Goal: Task Accomplishment & Management: Manage account settings

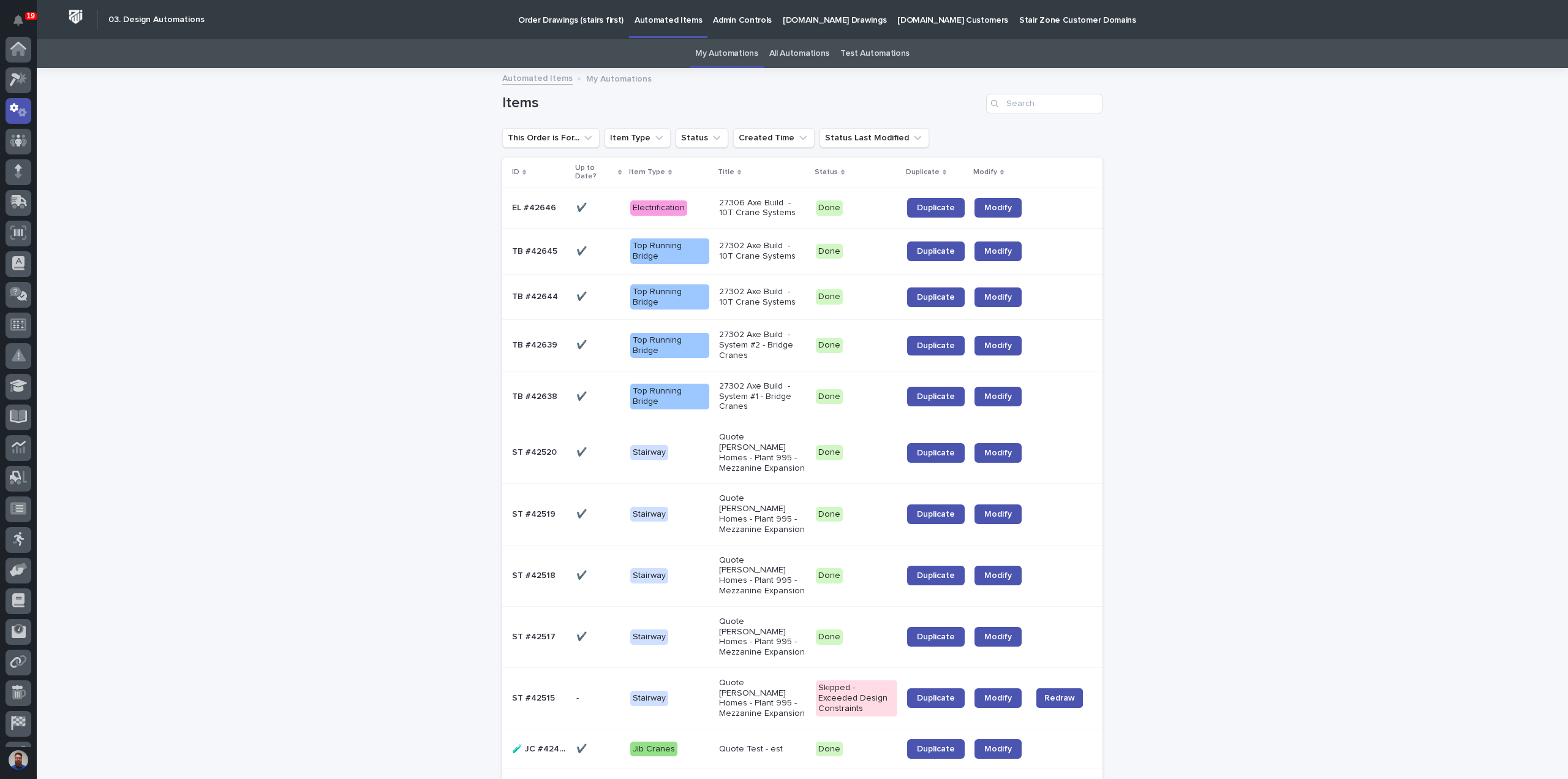
scroll to position [62, 0]
click at [783, 52] on link "All Automations" at bounding box center [800, 54] width 60 height 29
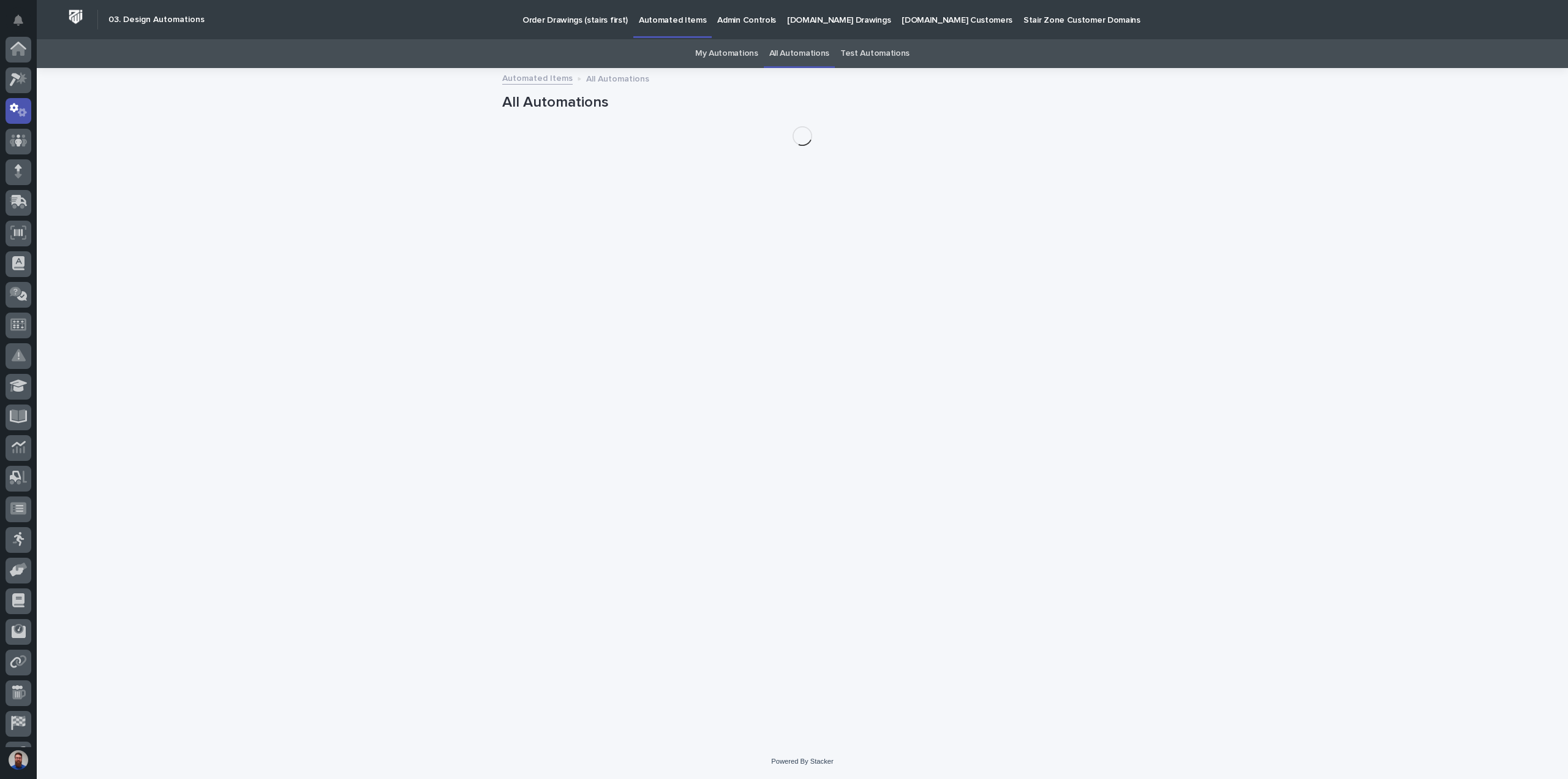
scroll to position [62, 0]
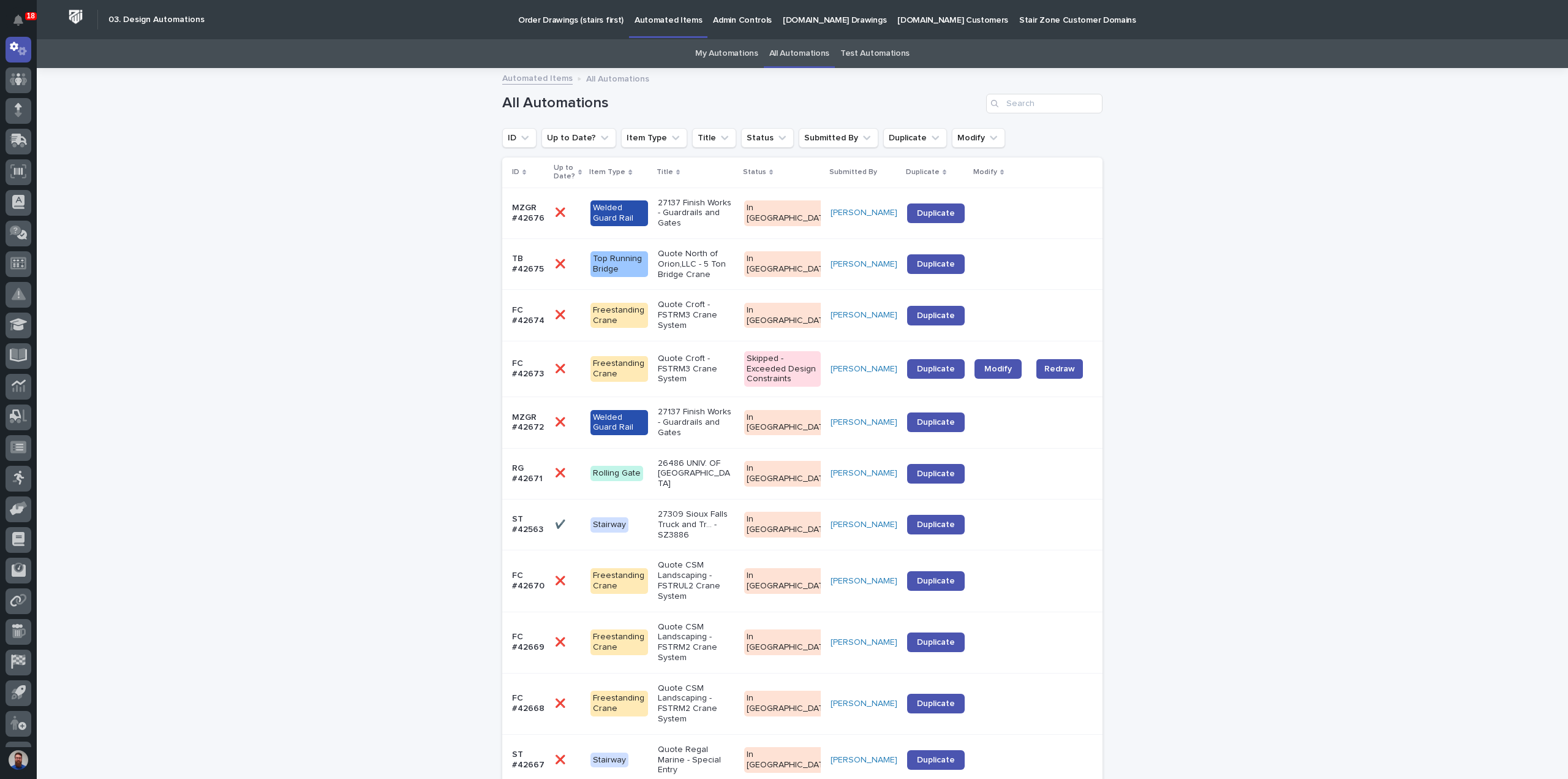
click at [840, 56] on link "Test Automations" at bounding box center [875, 54] width 69 height 29
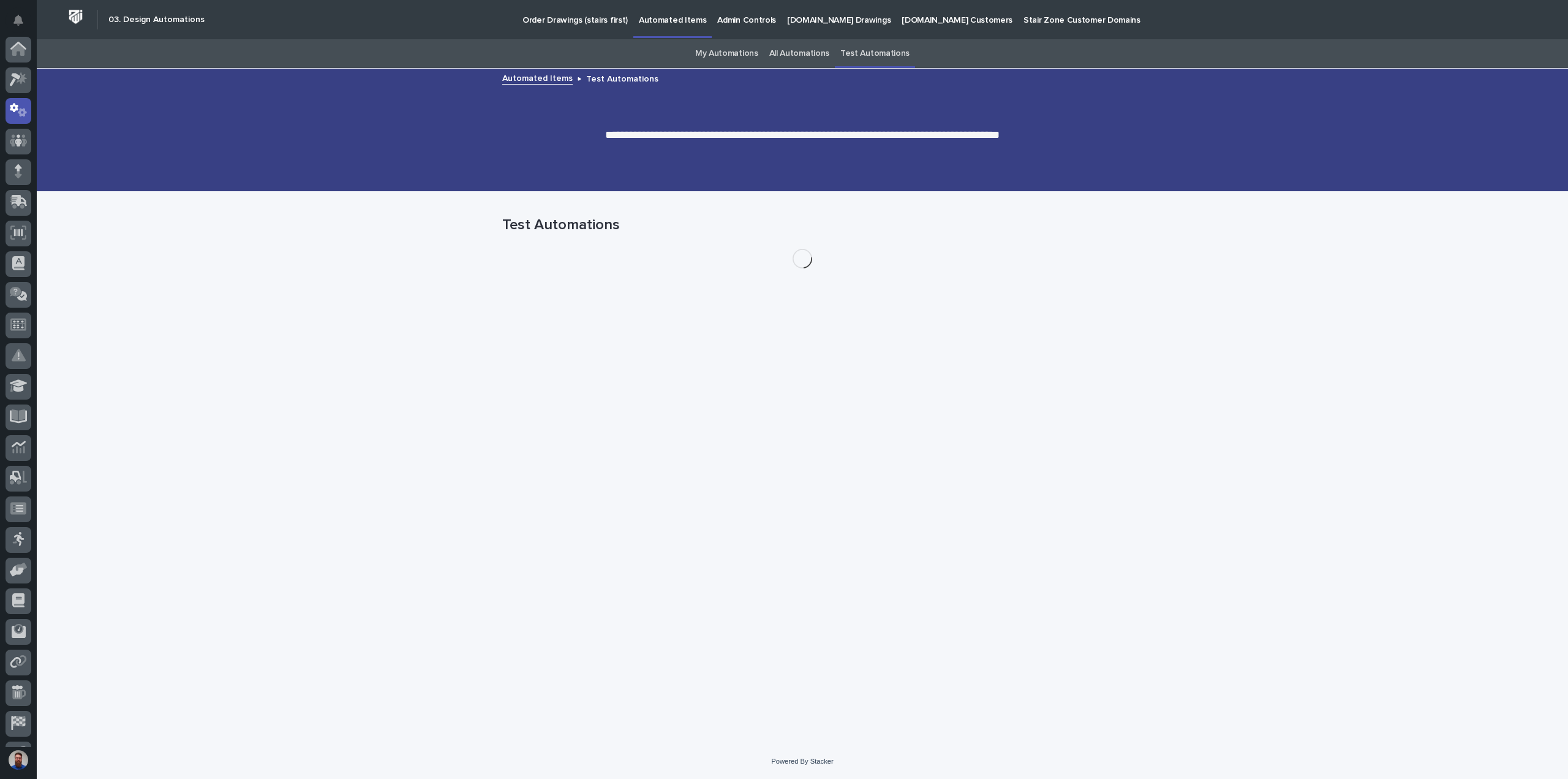
scroll to position [62, 0]
click at [813, 54] on link "All Automations" at bounding box center [800, 54] width 60 height 29
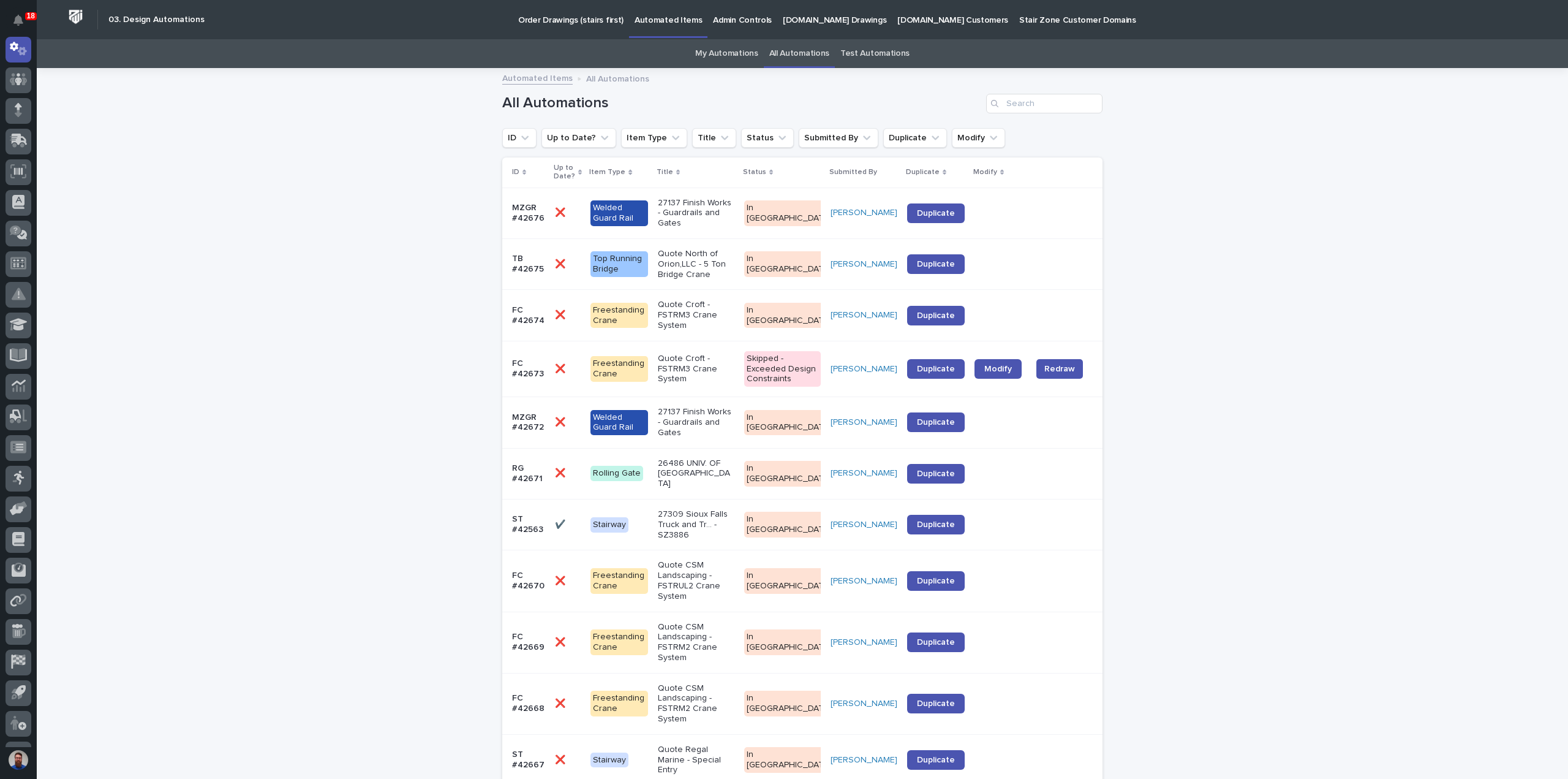
click at [704, 46] on link "My Automations" at bounding box center [726, 54] width 63 height 29
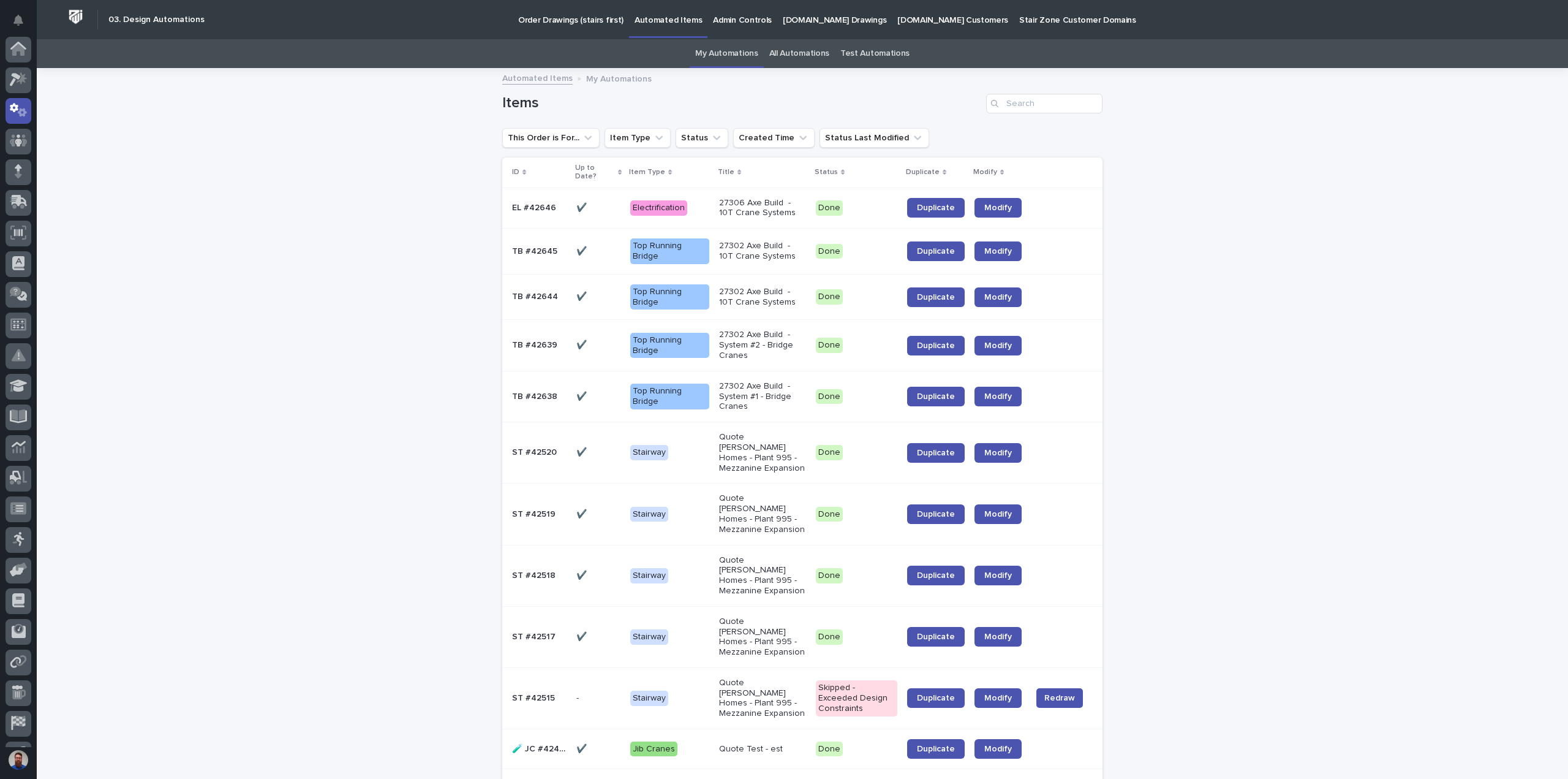
scroll to position [62, 0]
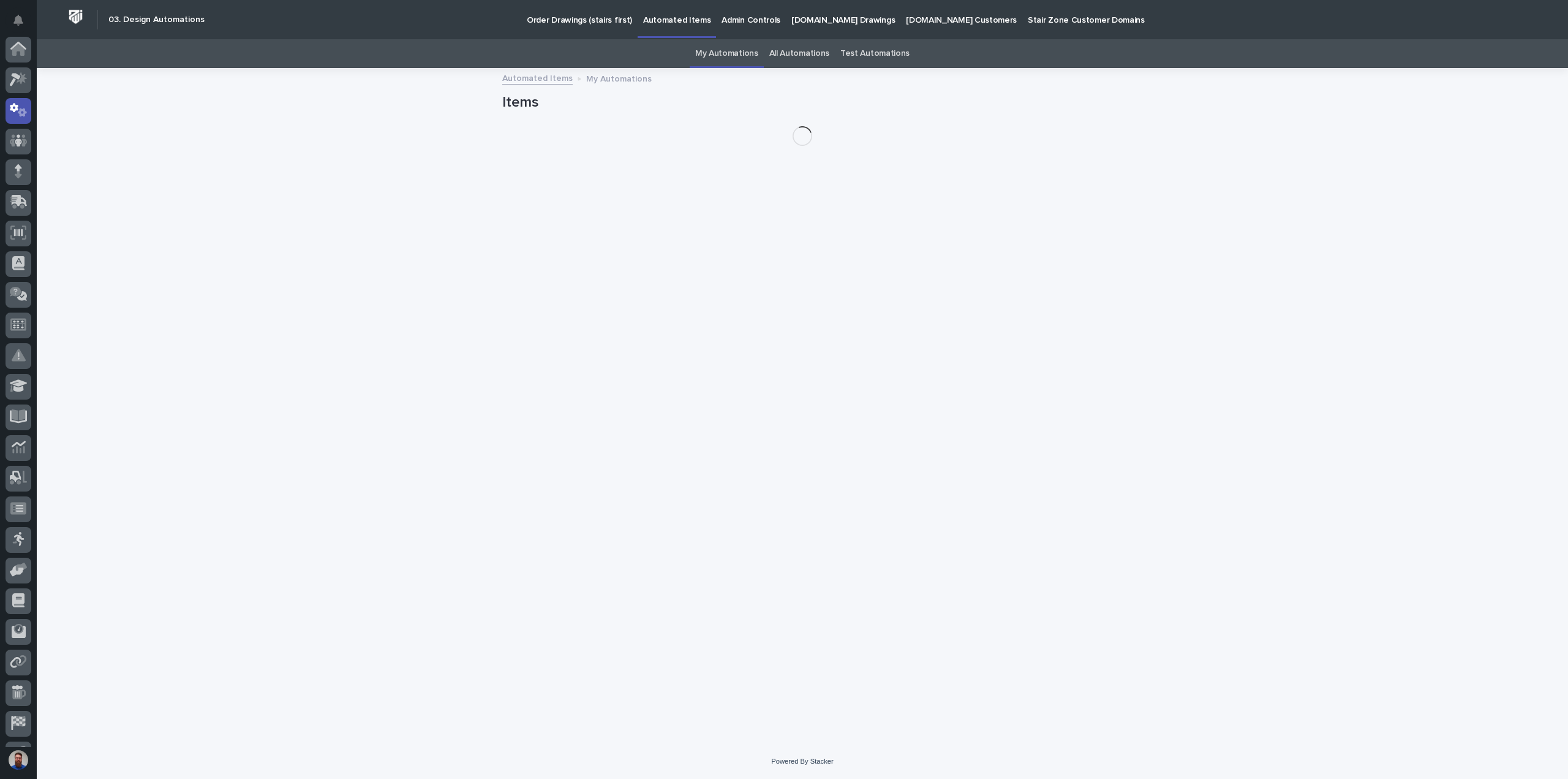
scroll to position [62, 0]
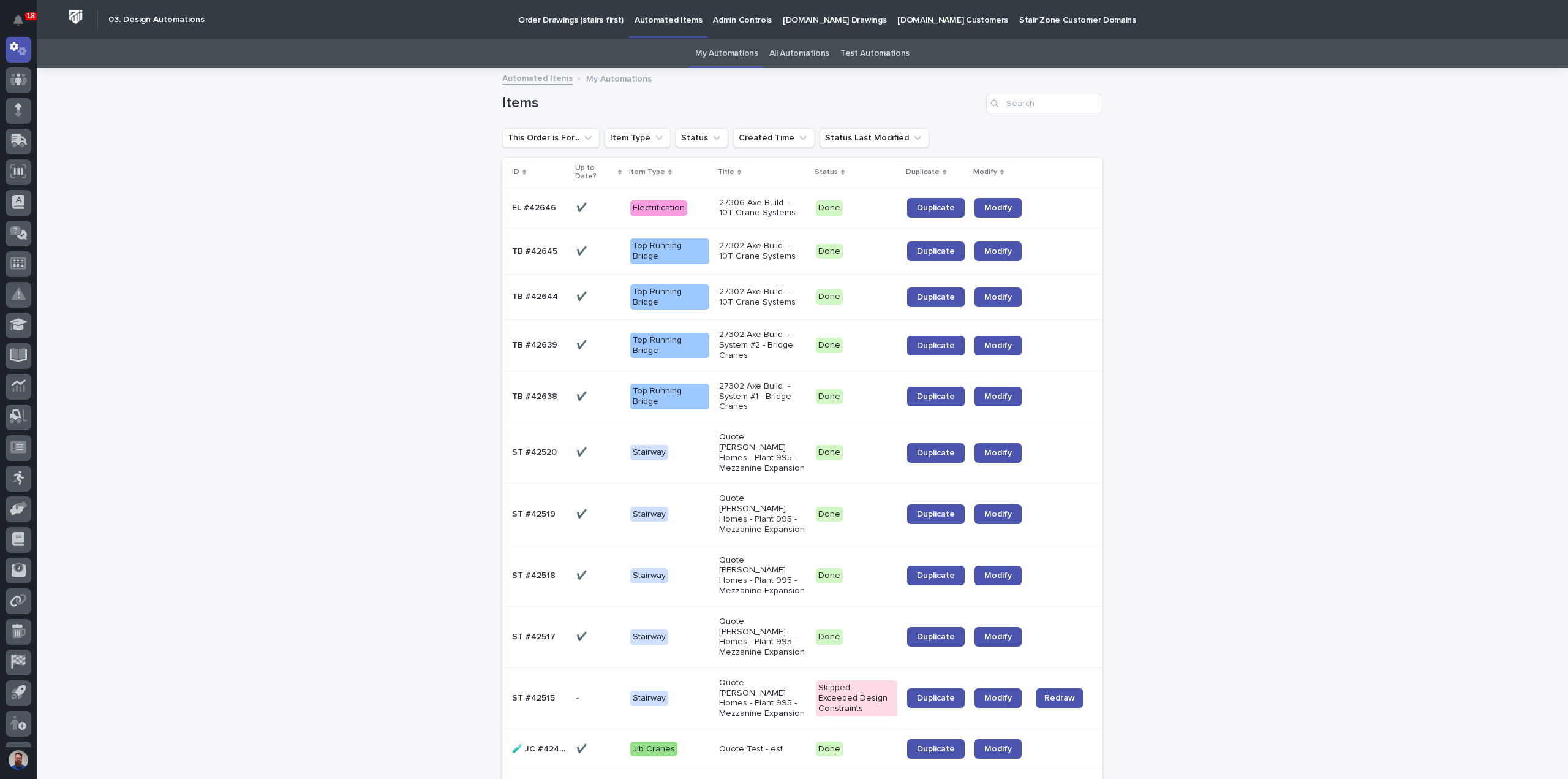
click at [793, 57] on link "All Automations" at bounding box center [800, 54] width 60 height 29
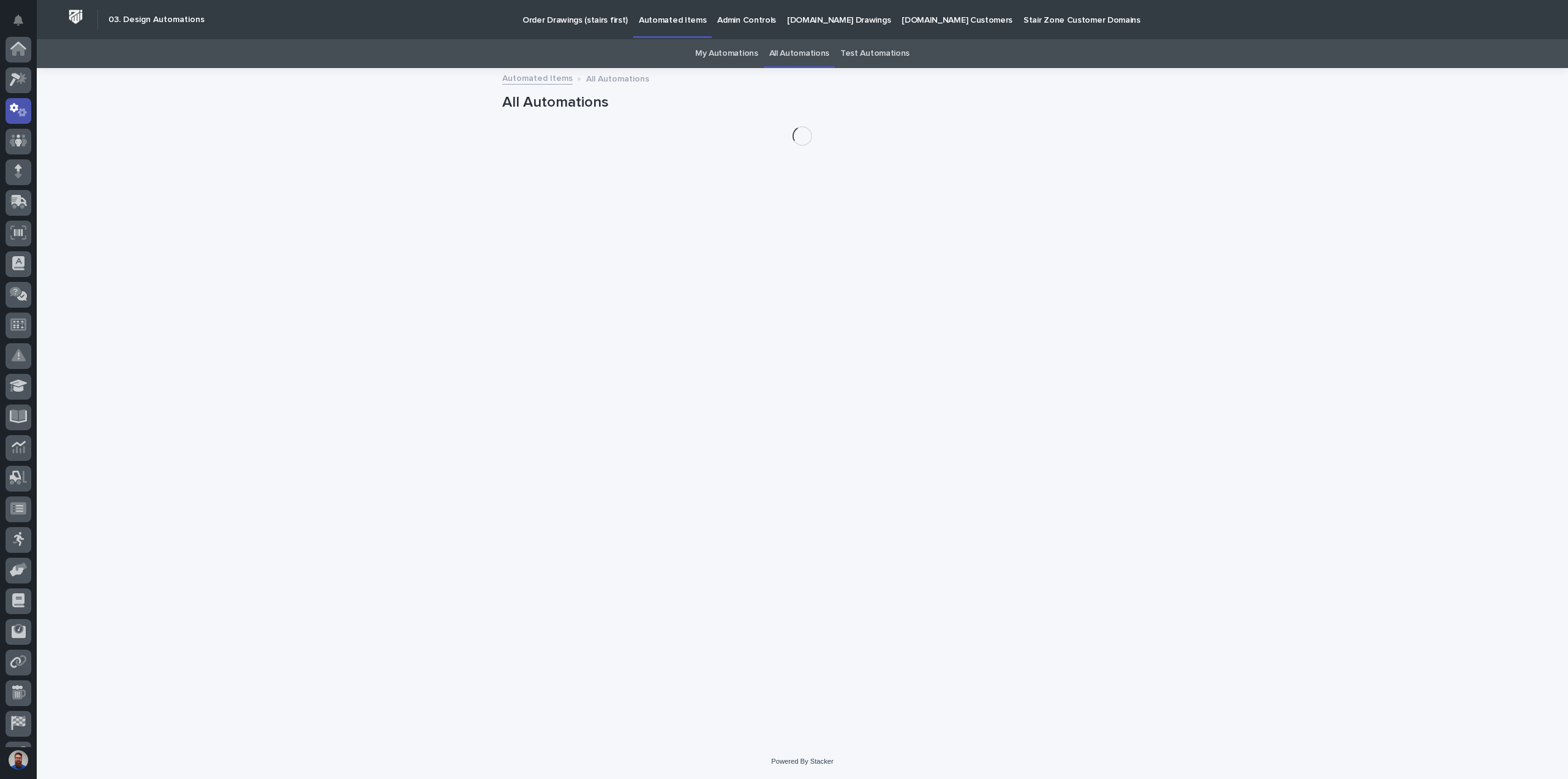
scroll to position [62, 0]
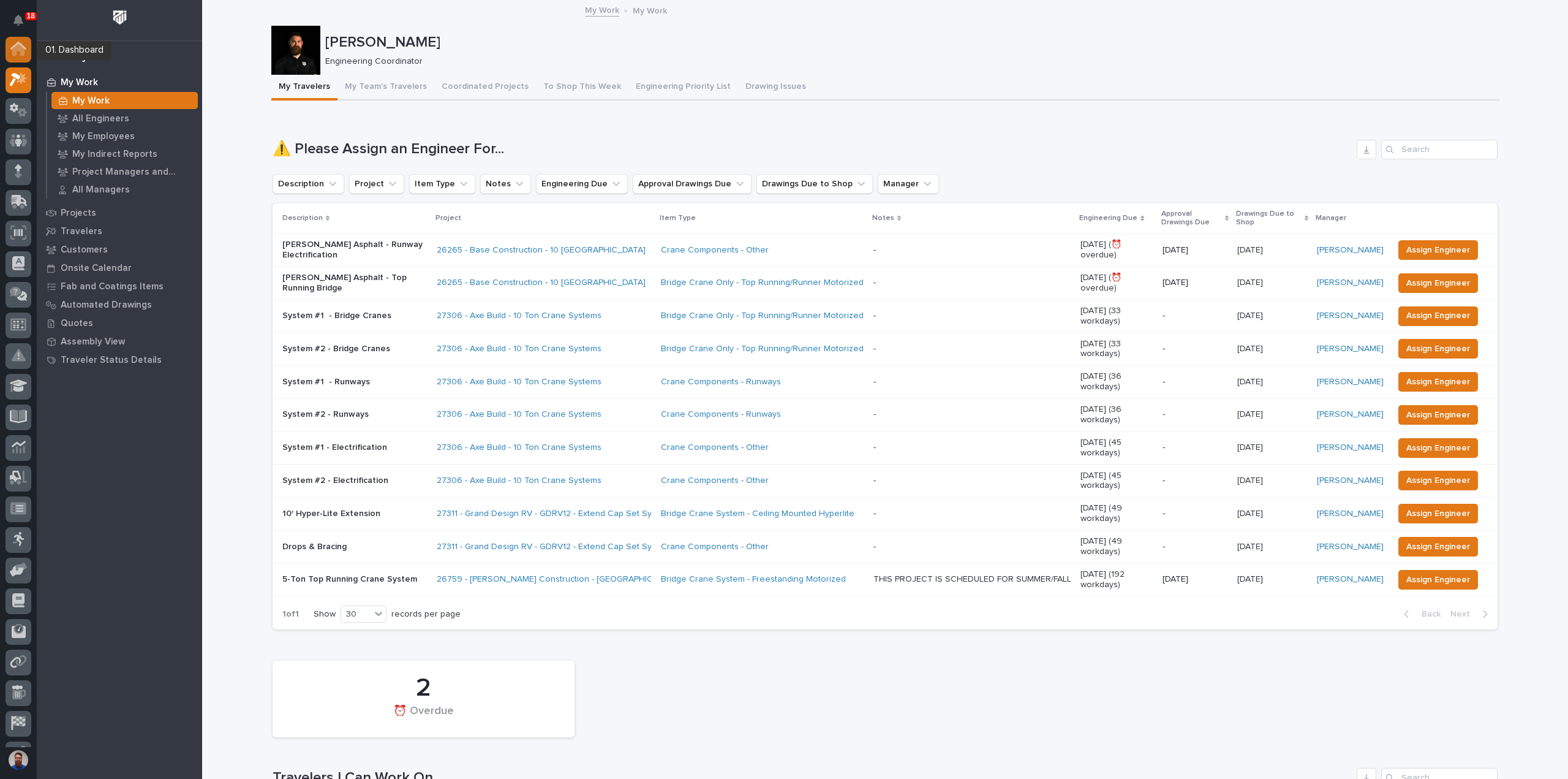
click at [24, 51] on icon at bounding box center [18, 49] width 16 height 14
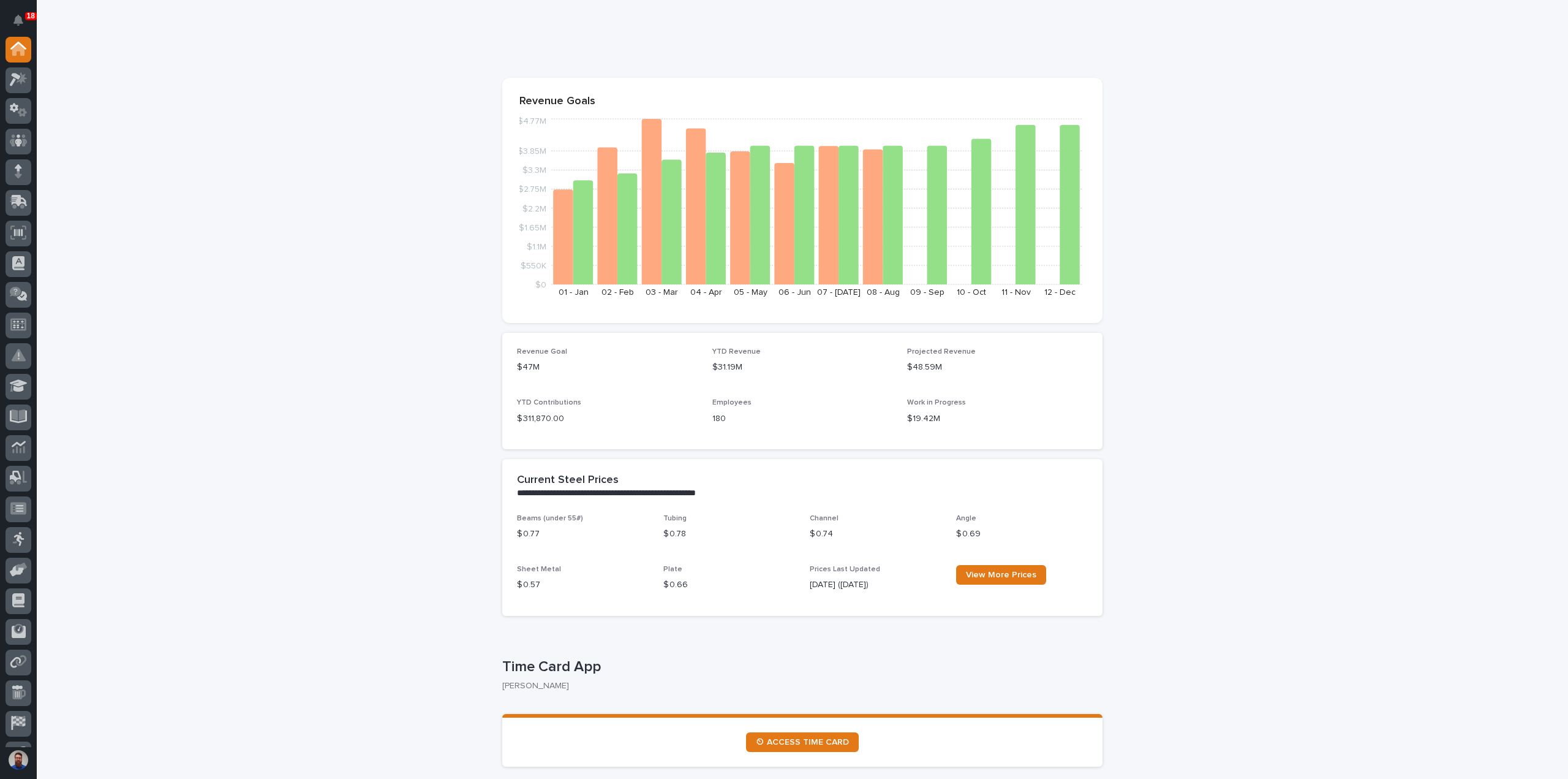
scroll to position [81, 0]
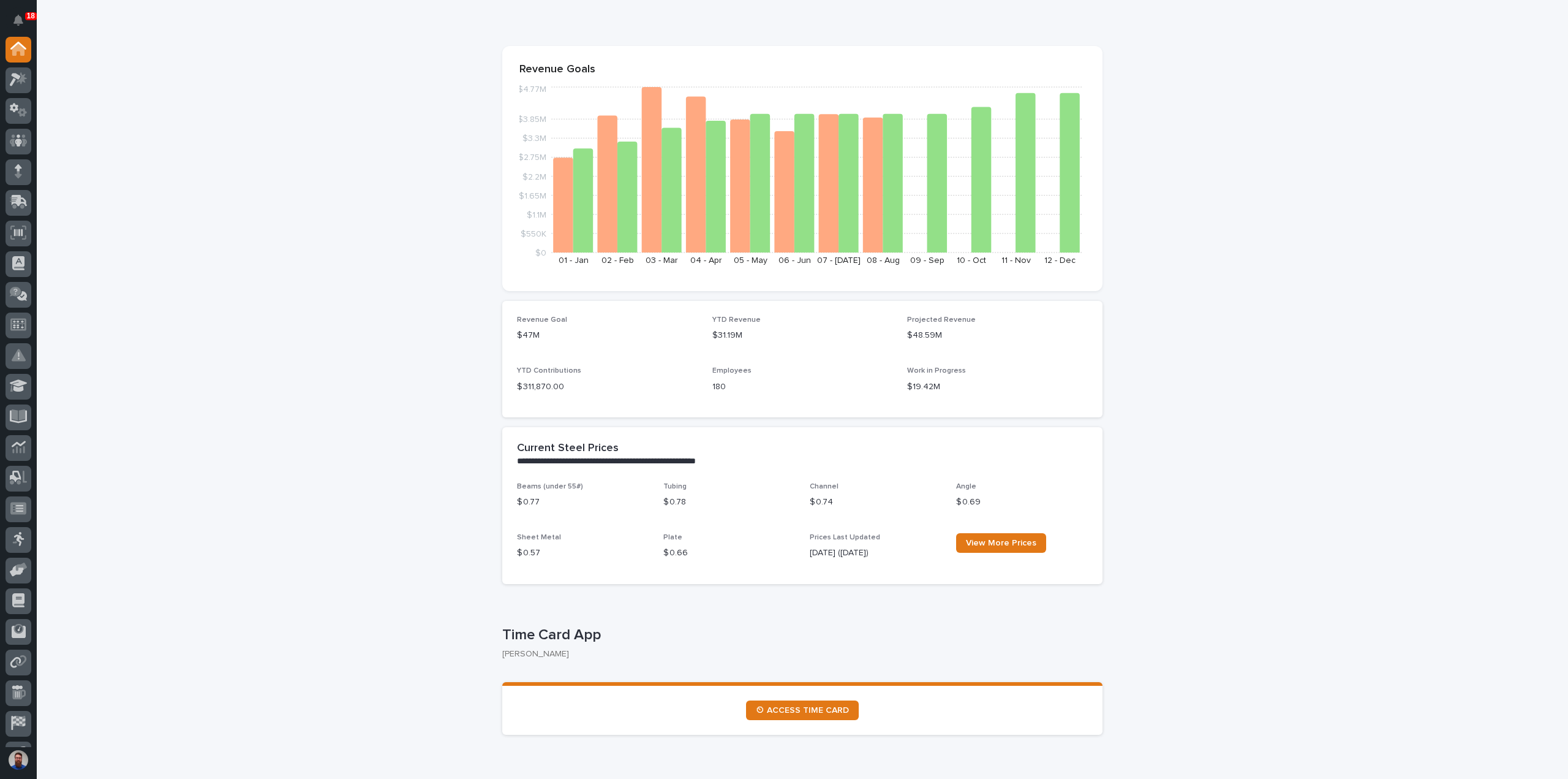
click at [535, 503] on p "$ 0.77" at bounding box center [582, 502] width 132 height 13
drag, startPoint x: 510, startPoint y: 484, endPoint x: 535, endPoint y: 508, distance: 34.7
click at [533, 508] on div "Beams (under 55#) $ 0.77 Tubing $ 0.78 Channel $ 0.74 Angle $ 0.69 Sheet Metal …" at bounding box center [802, 533] width 600 height 101
click at [596, 490] on p "Beams (under 55#)" at bounding box center [582, 486] width 132 height 9
drag, startPoint x: 514, startPoint y: 483, endPoint x: 536, endPoint y: 507, distance: 32.6
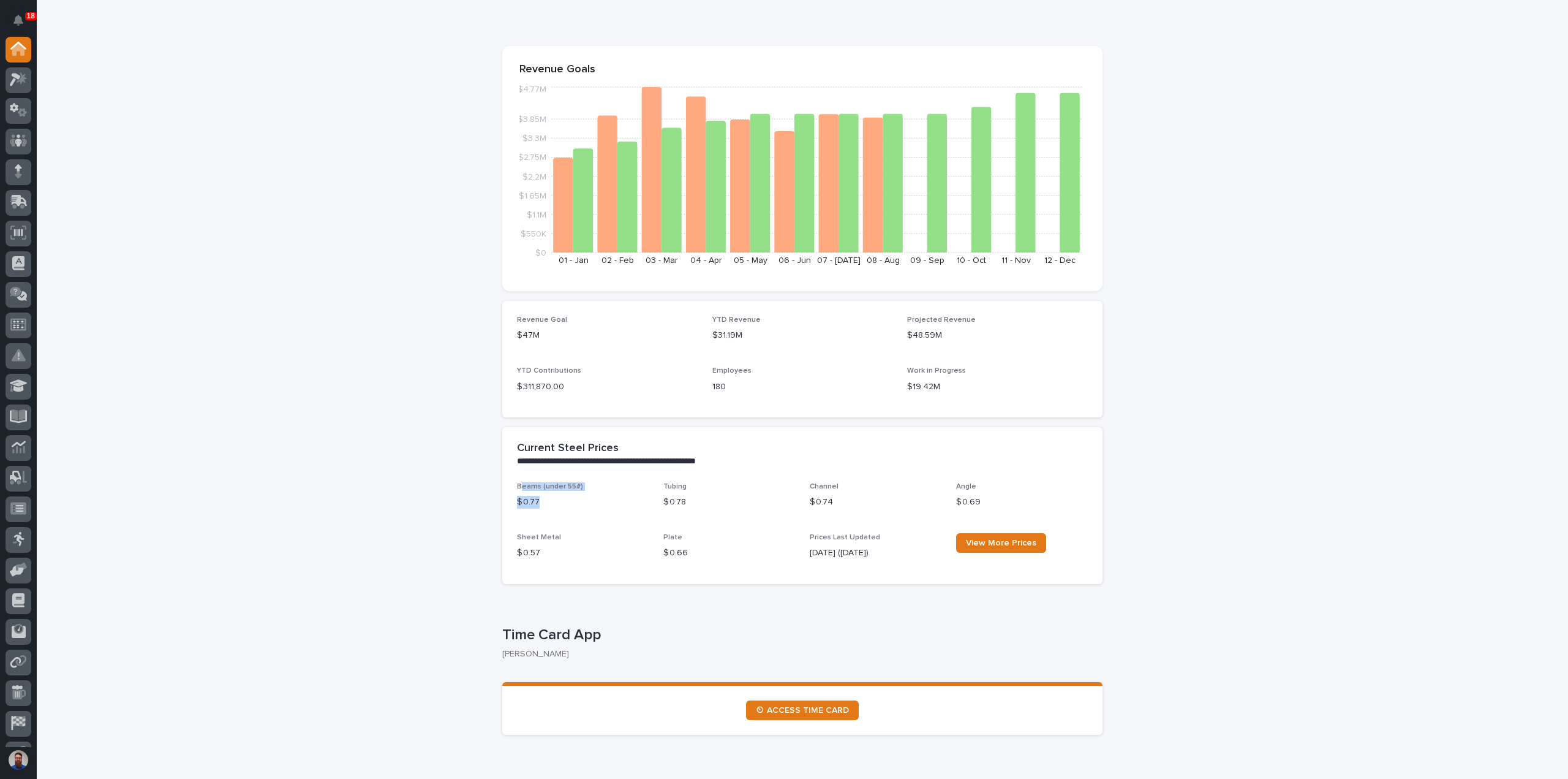
click at [536, 507] on div "Beams (under 55#) $ 0.77" at bounding box center [582, 500] width 132 height 36
click at [520, 518] on div "Beams (under 55#) $ 0.77" at bounding box center [582, 500] width 132 height 36
drag, startPoint x: 532, startPoint y: 500, endPoint x: 512, endPoint y: 481, distance: 27.6
click at [512, 481] on section "**********" at bounding box center [802, 505] width 600 height 157
click at [573, 486] on span "Beams (under 55#)" at bounding box center [550, 486] width 66 height 7
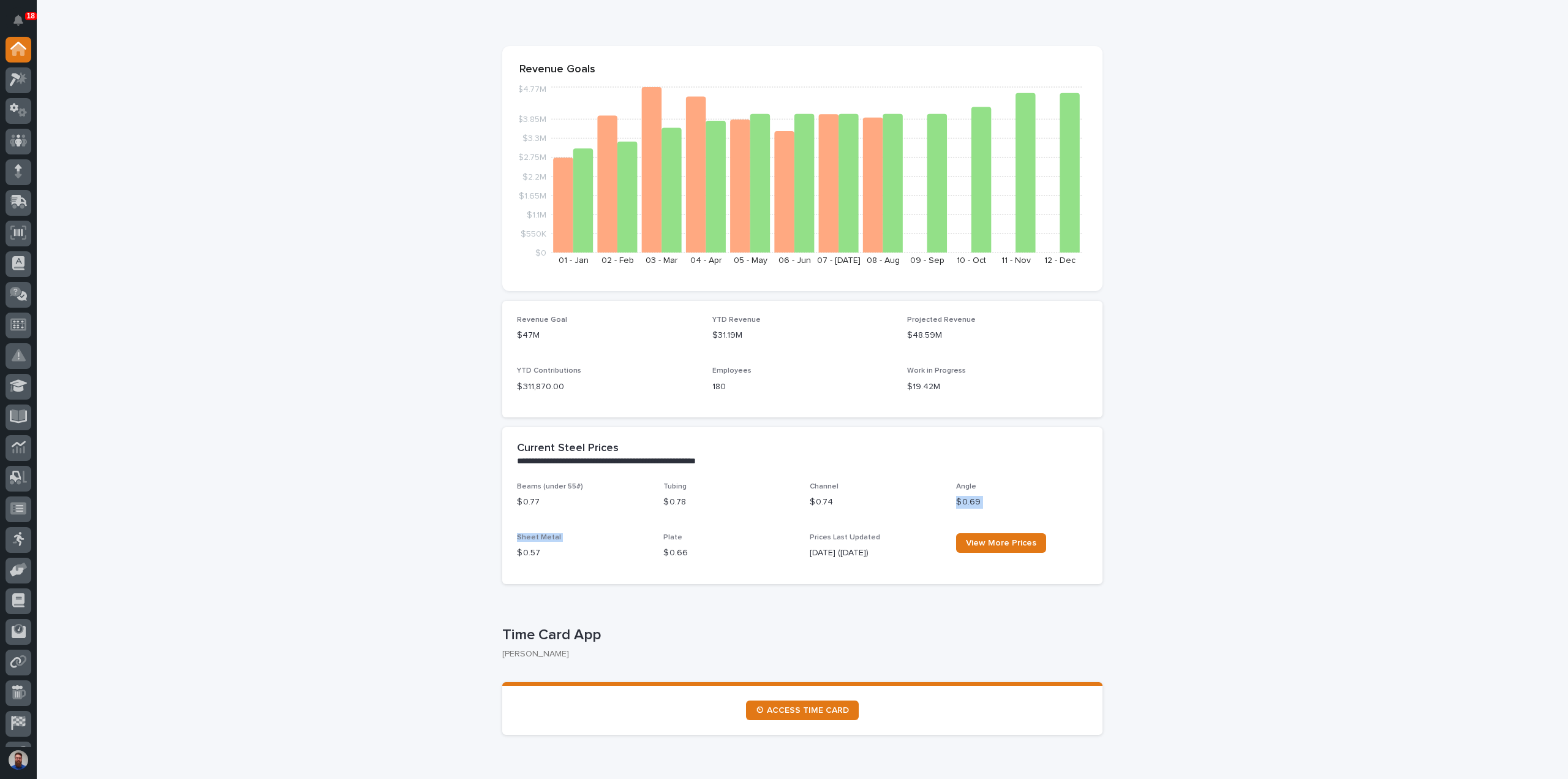
drag, startPoint x: 969, startPoint y: 487, endPoint x: 516, endPoint y: 554, distance: 457.9
click at [517, 554] on div "Beams (under 55#) $ 0.77 Tubing $ 0.78 Channel $ 0.74 Angle $ 0.69 Sheet Metal …" at bounding box center [802, 526] width 571 height 87
click at [639, 546] on div "$ 0.57" at bounding box center [582, 551] width 132 height 15
drag, startPoint x: 668, startPoint y: 554, endPoint x: 531, endPoint y: 490, distance: 151.2
click at [531, 490] on div "Beams (under 55#) $ 0.77 Tubing $ 0.78 Channel $ 0.74 Angle $ 0.69 Sheet Metal …" at bounding box center [802, 526] width 571 height 87
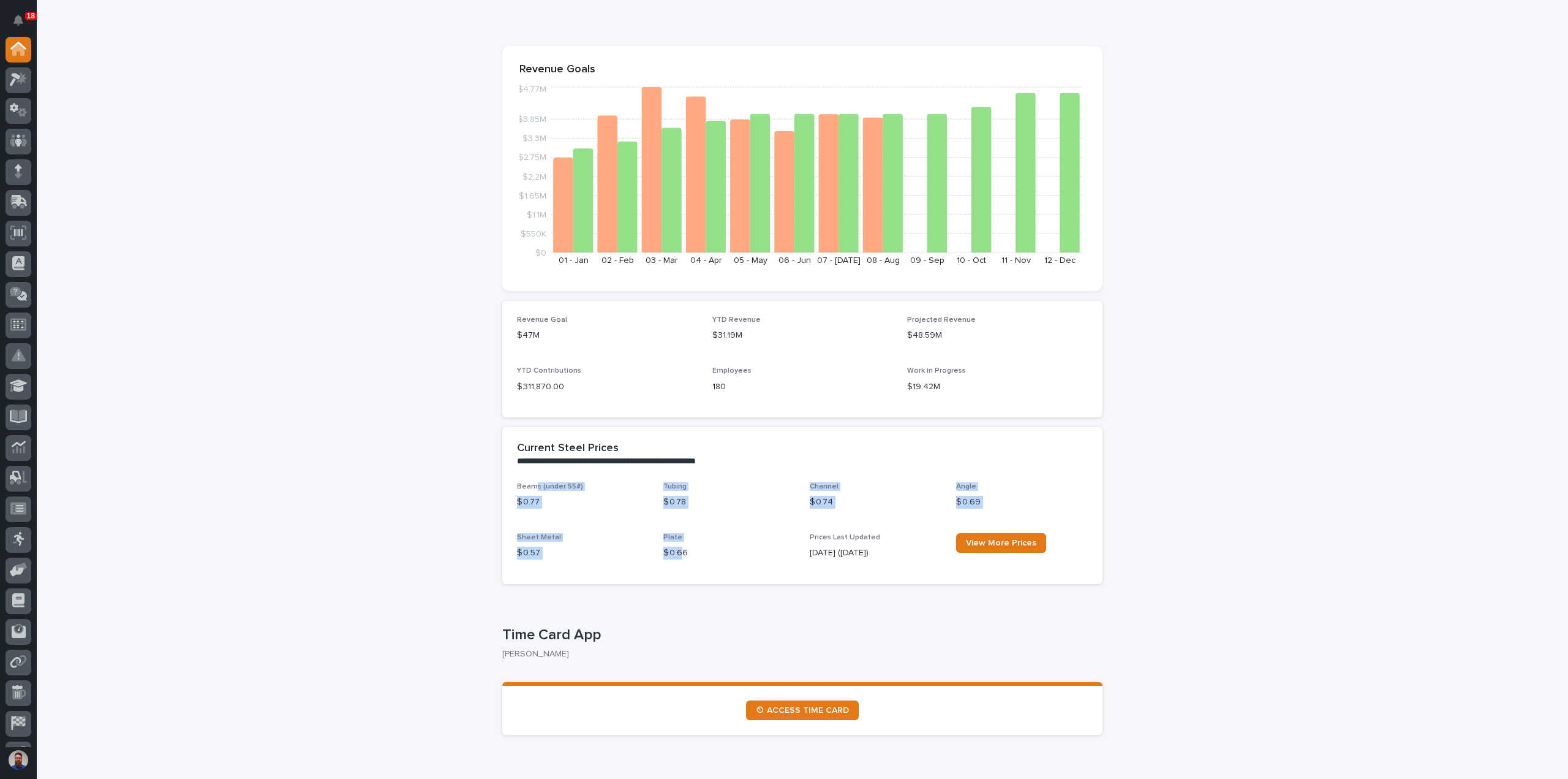
click at [664, 514] on div "Tubing $ 0.78" at bounding box center [729, 500] width 132 height 36
click at [840, 552] on p "Sep 30 (0 days ago)" at bounding box center [875, 553] width 132 height 13
drag, startPoint x: 891, startPoint y: 557, endPoint x: 526, endPoint y: 459, distance: 377.9
click at [526, 459] on section "**********" at bounding box center [802, 505] width 600 height 157
click at [571, 497] on p "$ 0.77" at bounding box center [582, 502] width 132 height 13
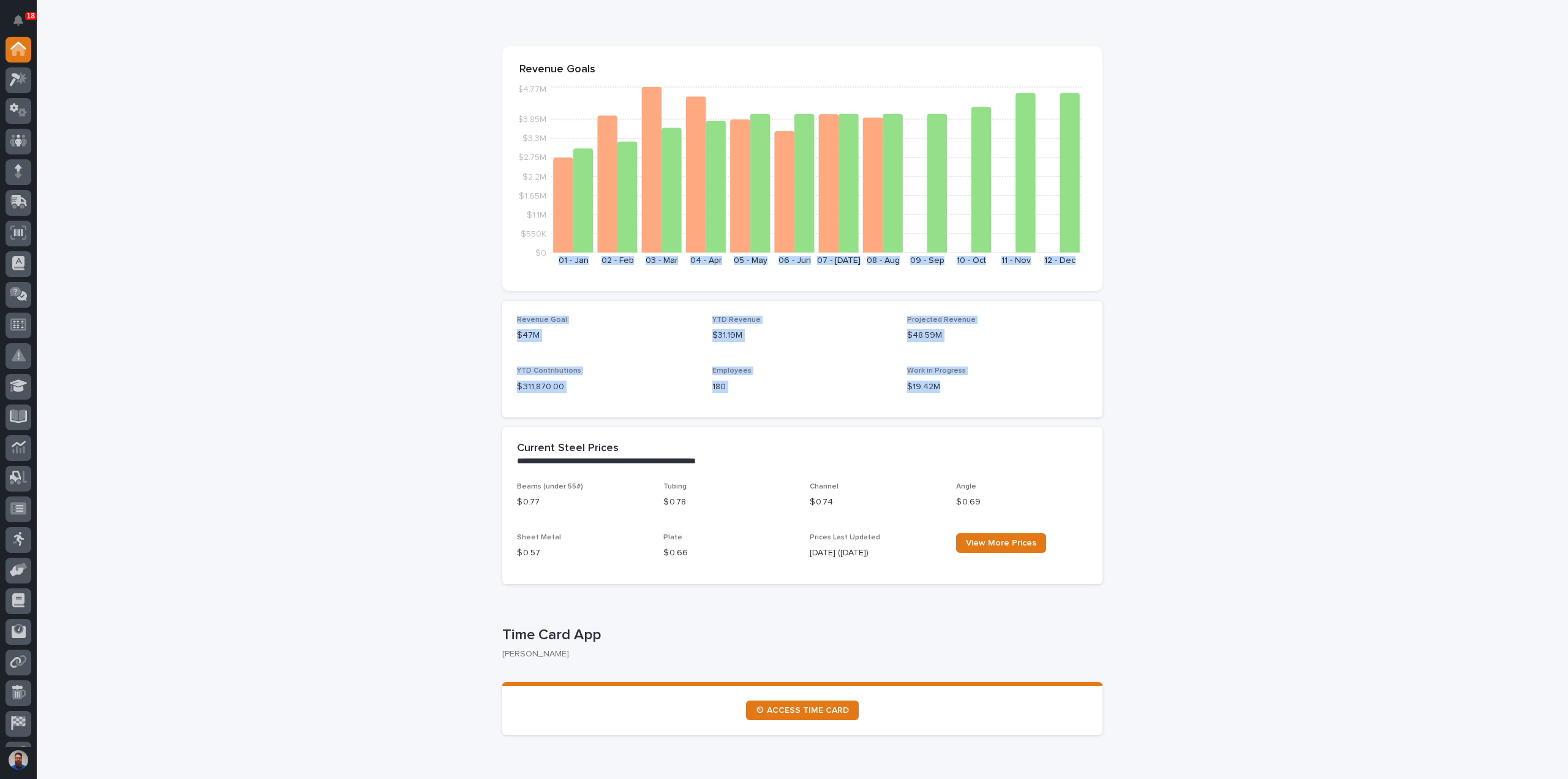
drag, startPoint x: 972, startPoint y: 380, endPoint x: 541, endPoint y: 276, distance: 443.4
click at [541, 276] on section "Revenue Goals $0 $550K $1.1M $1.65M $2.2M $2.75M $3.3M $3.85M $4.77M 01 - Jan 0…" at bounding box center [802, 168] width 600 height 245
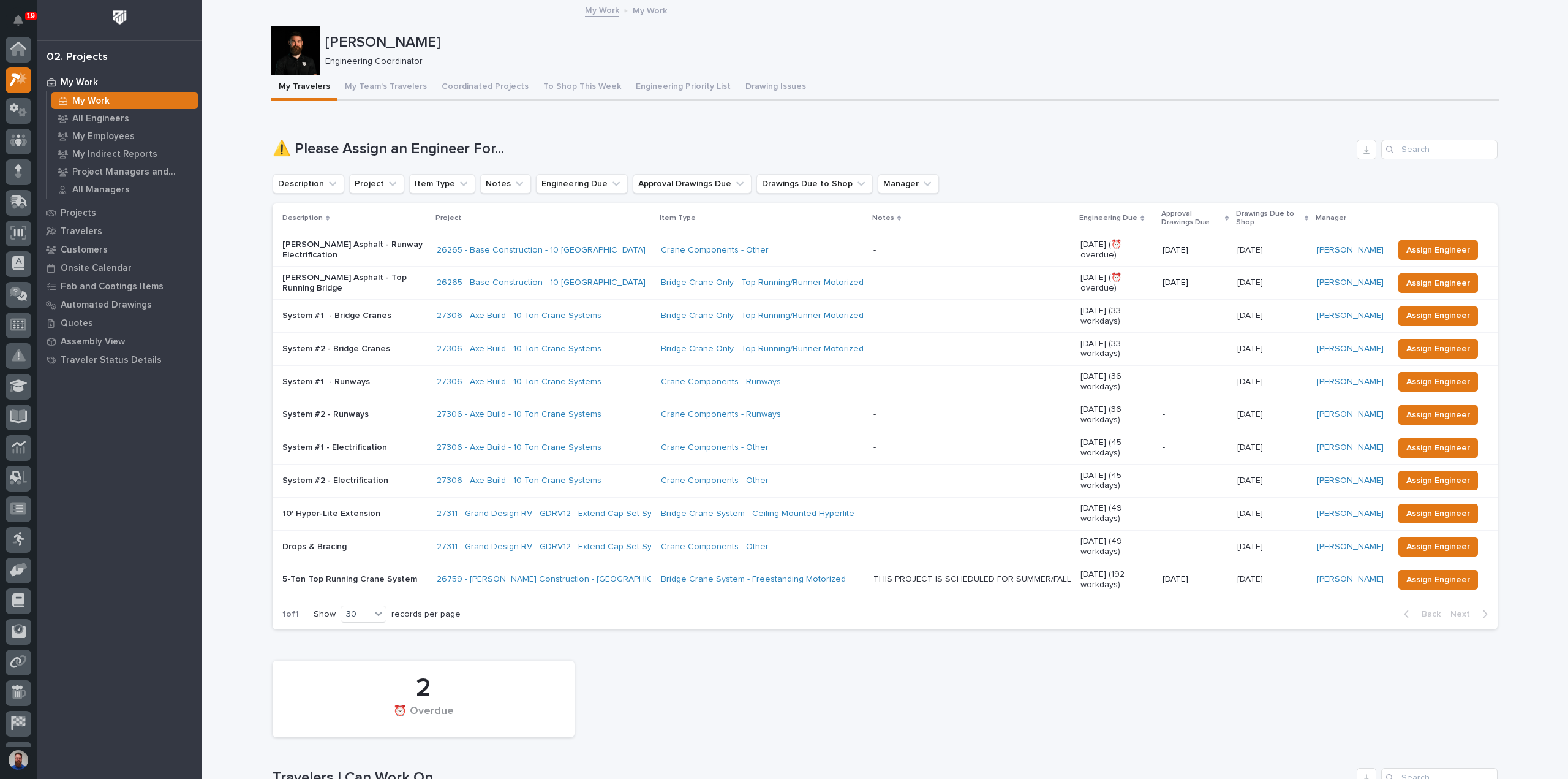
scroll to position [31, 0]
click at [1433, 506] on span "Assign Engineer" at bounding box center [1438, 513] width 63 height 14
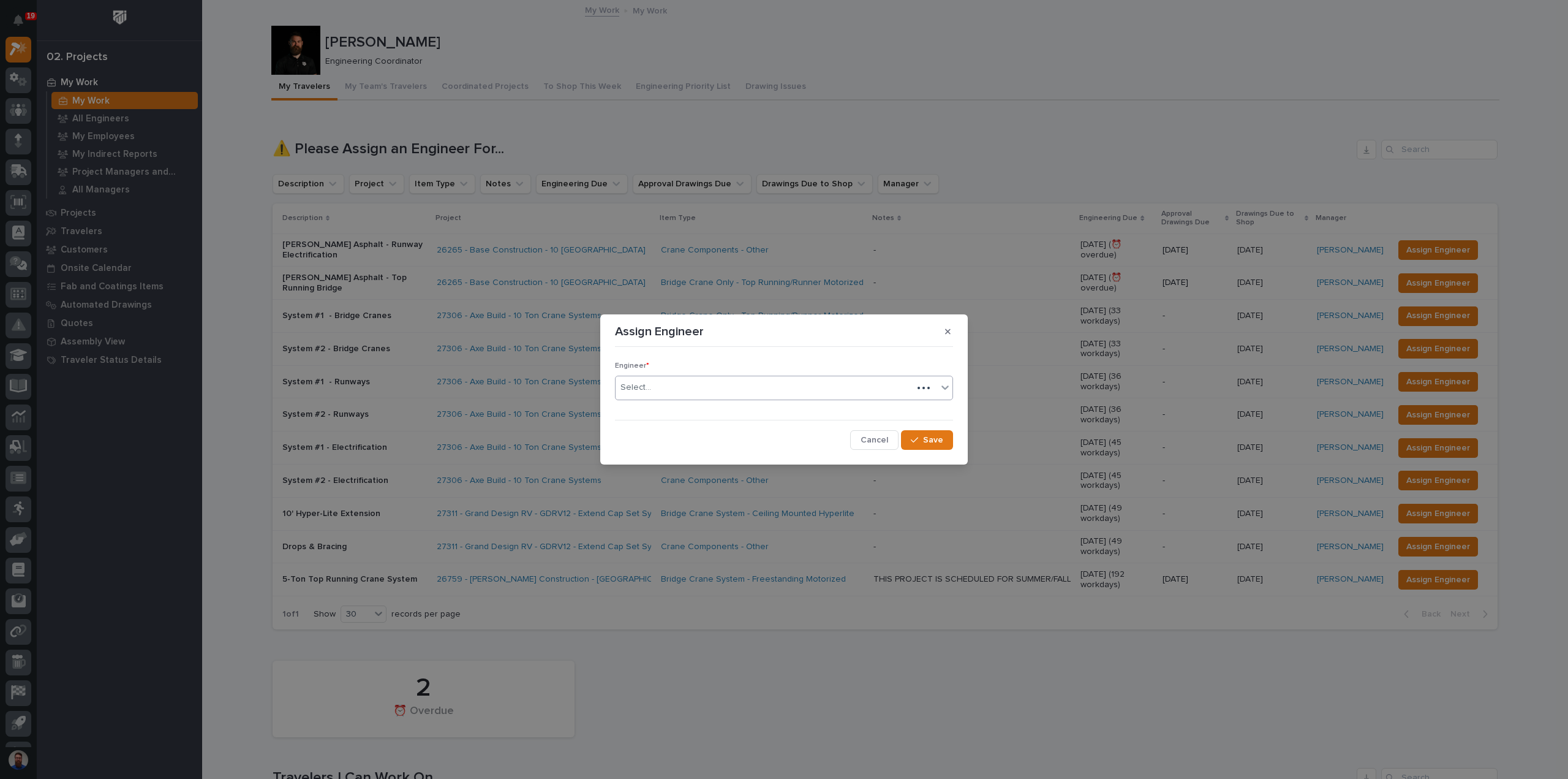
click at [660, 382] on div "Select..." at bounding box center [764, 388] width 297 height 20
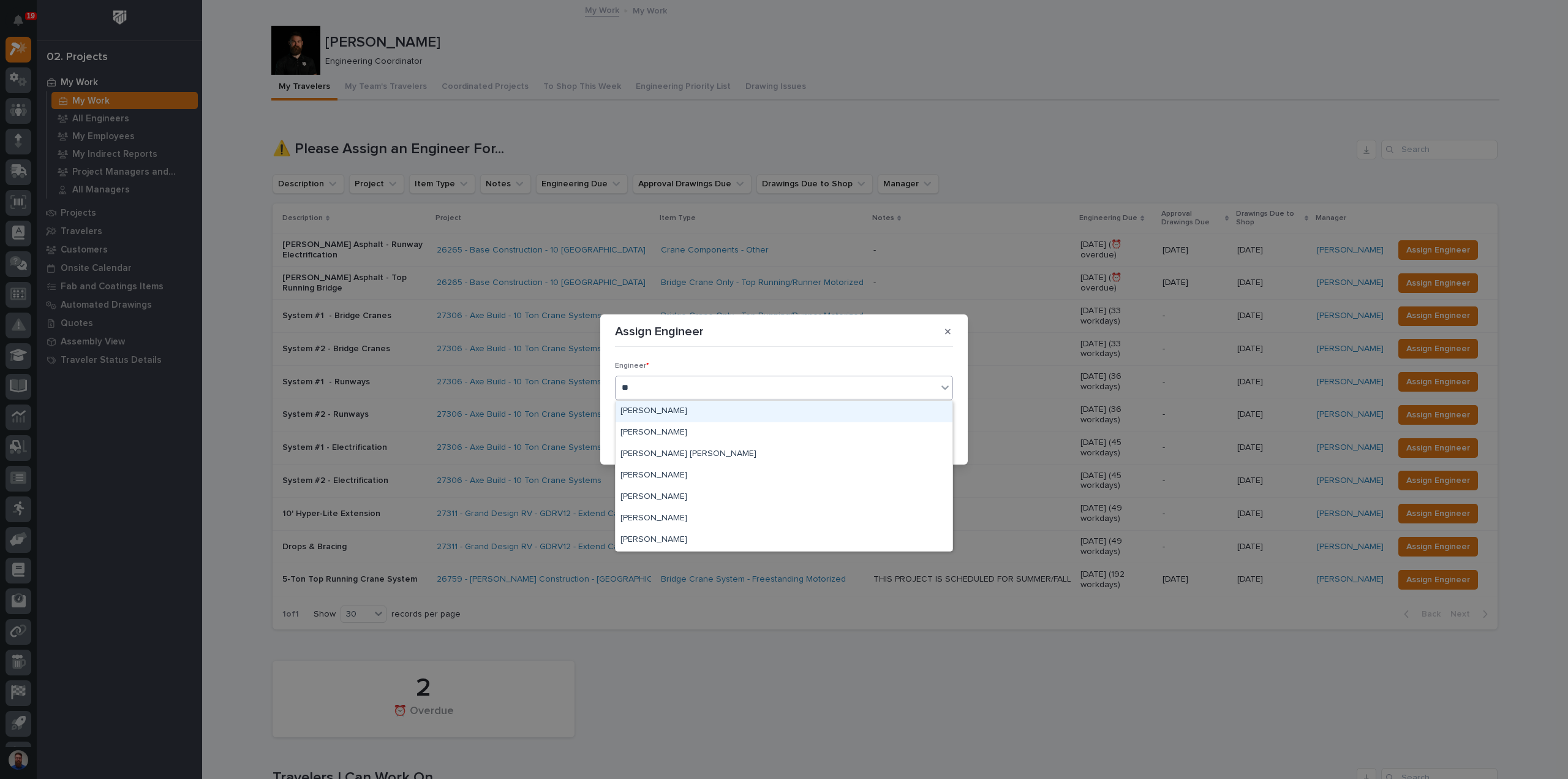
type input "***"
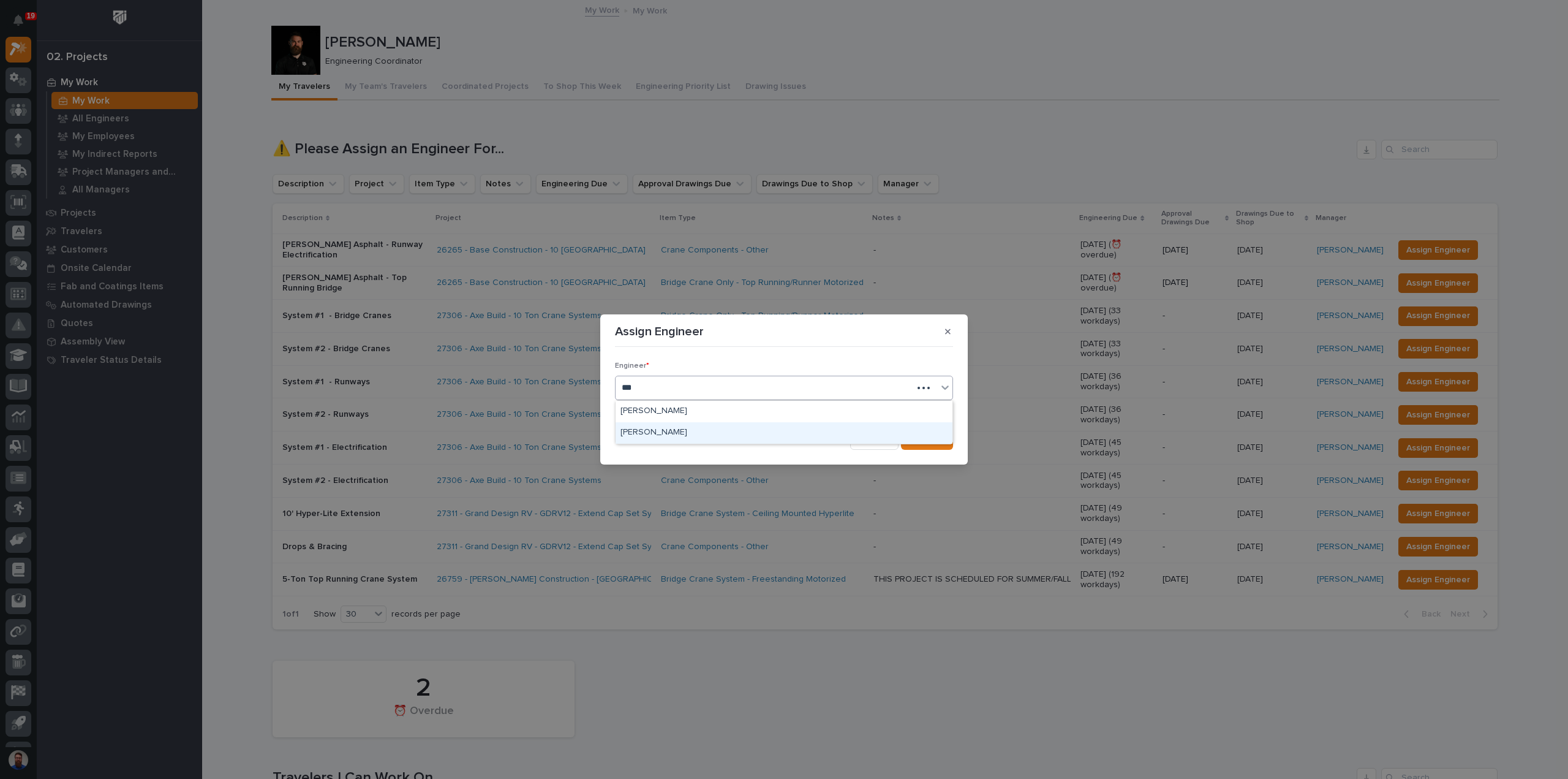
click at [663, 432] on div "Marston Norris" at bounding box center [784, 433] width 337 height 22
click at [925, 444] on span "Save" at bounding box center [933, 440] width 20 height 11
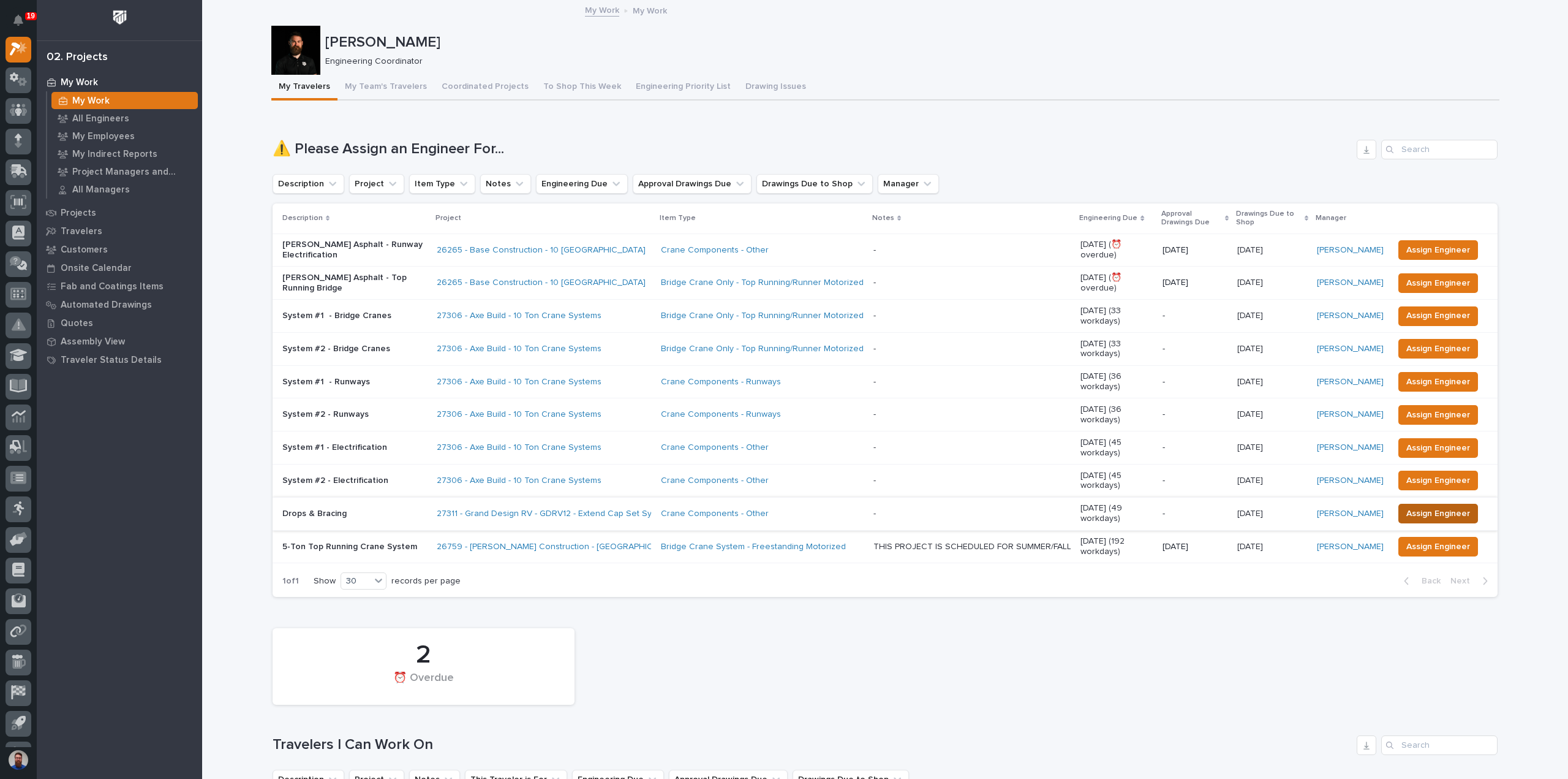
click at [1429, 506] on span "Assign Engineer" at bounding box center [1438, 513] width 63 height 14
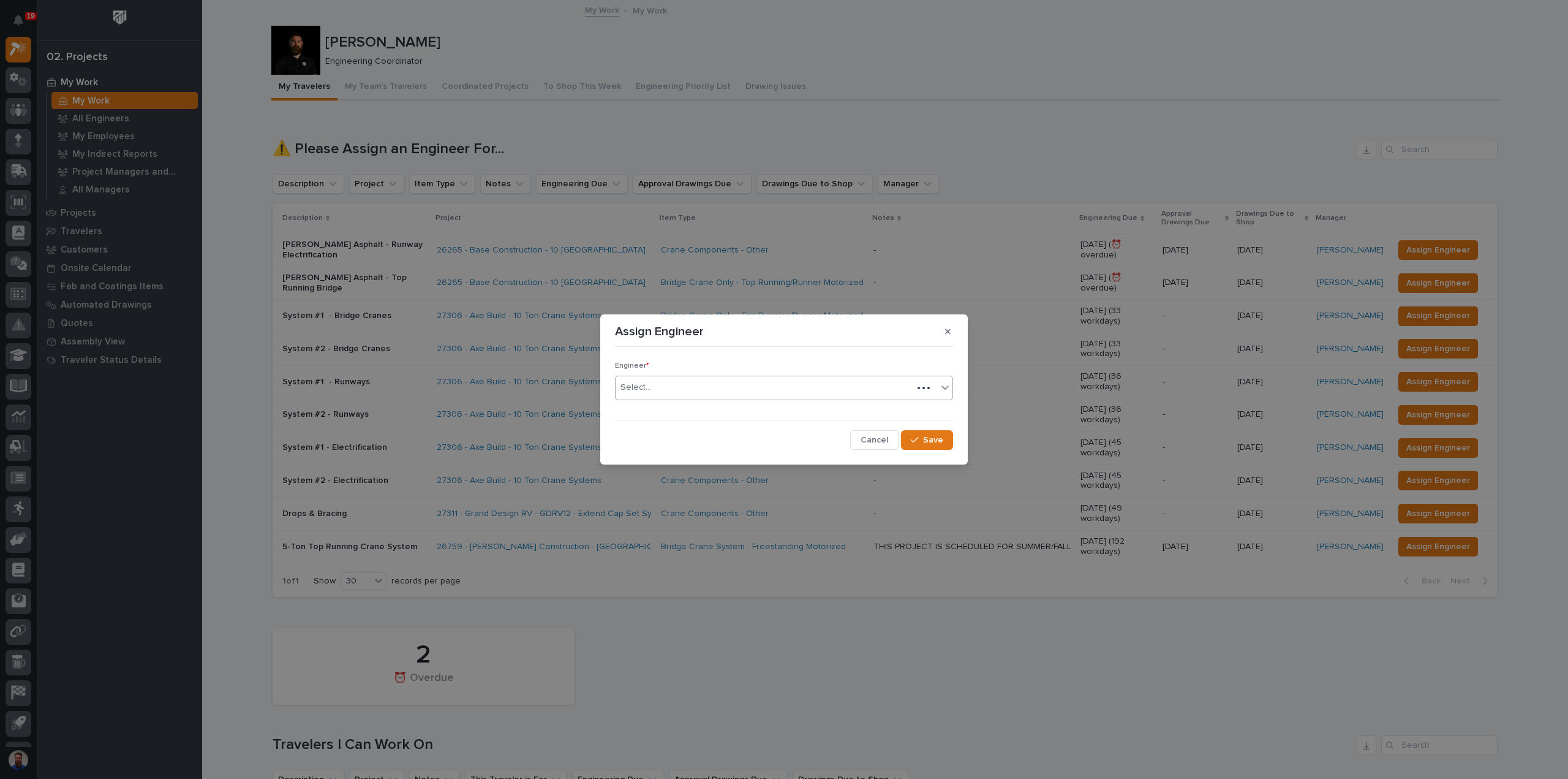
click at [700, 391] on div "Select..." at bounding box center [764, 388] width 297 height 20
type input "****"
click at [692, 412] on div "Marston Norris" at bounding box center [784, 411] width 337 height 22
click at [930, 435] on span "Save" at bounding box center [933, 440] width 20 height 11
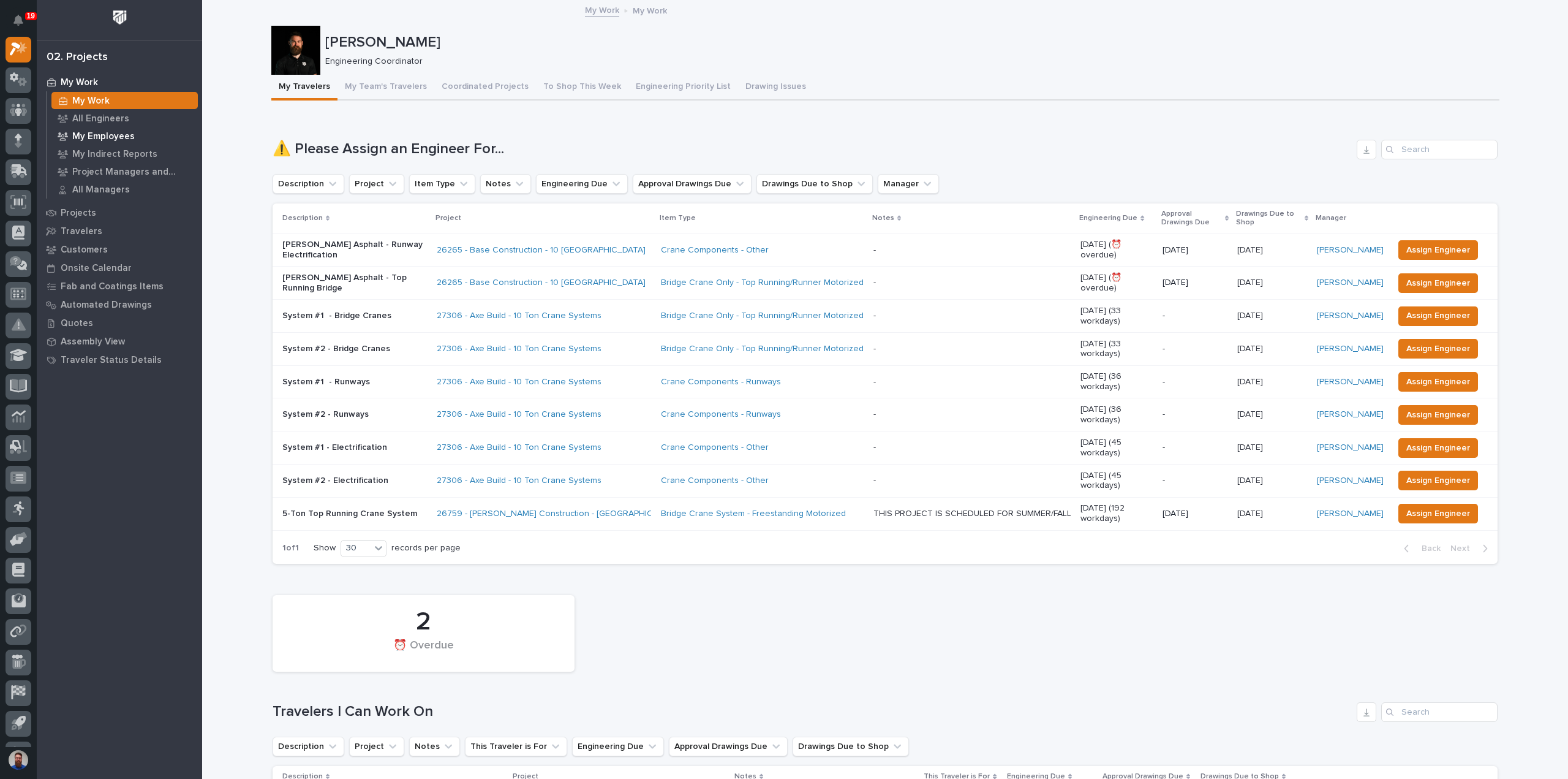
click at [101, 132] on p "My Employees" at bounding box center [103, 136] width 62 height 11
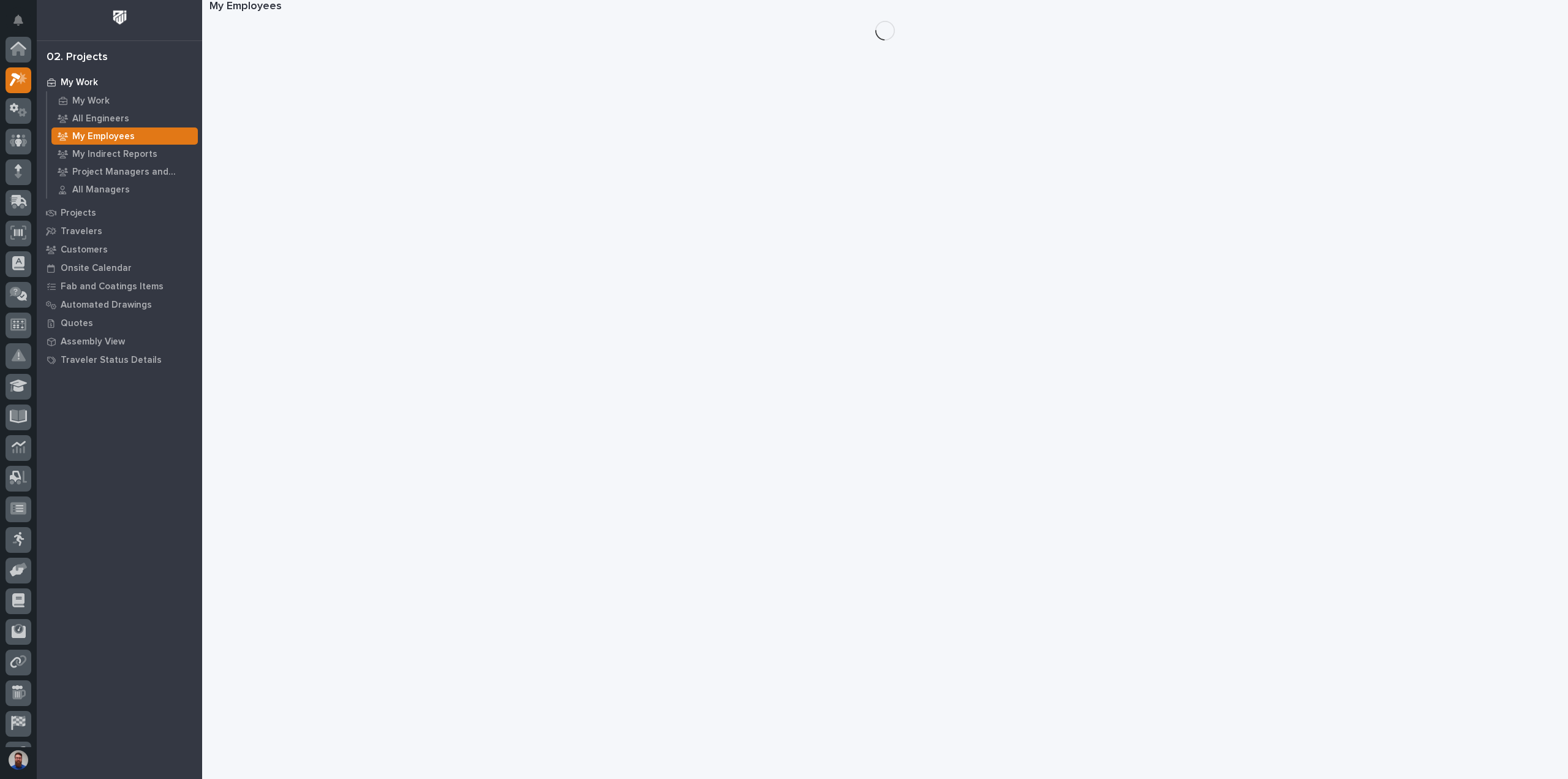
scroll to position [31, 0]
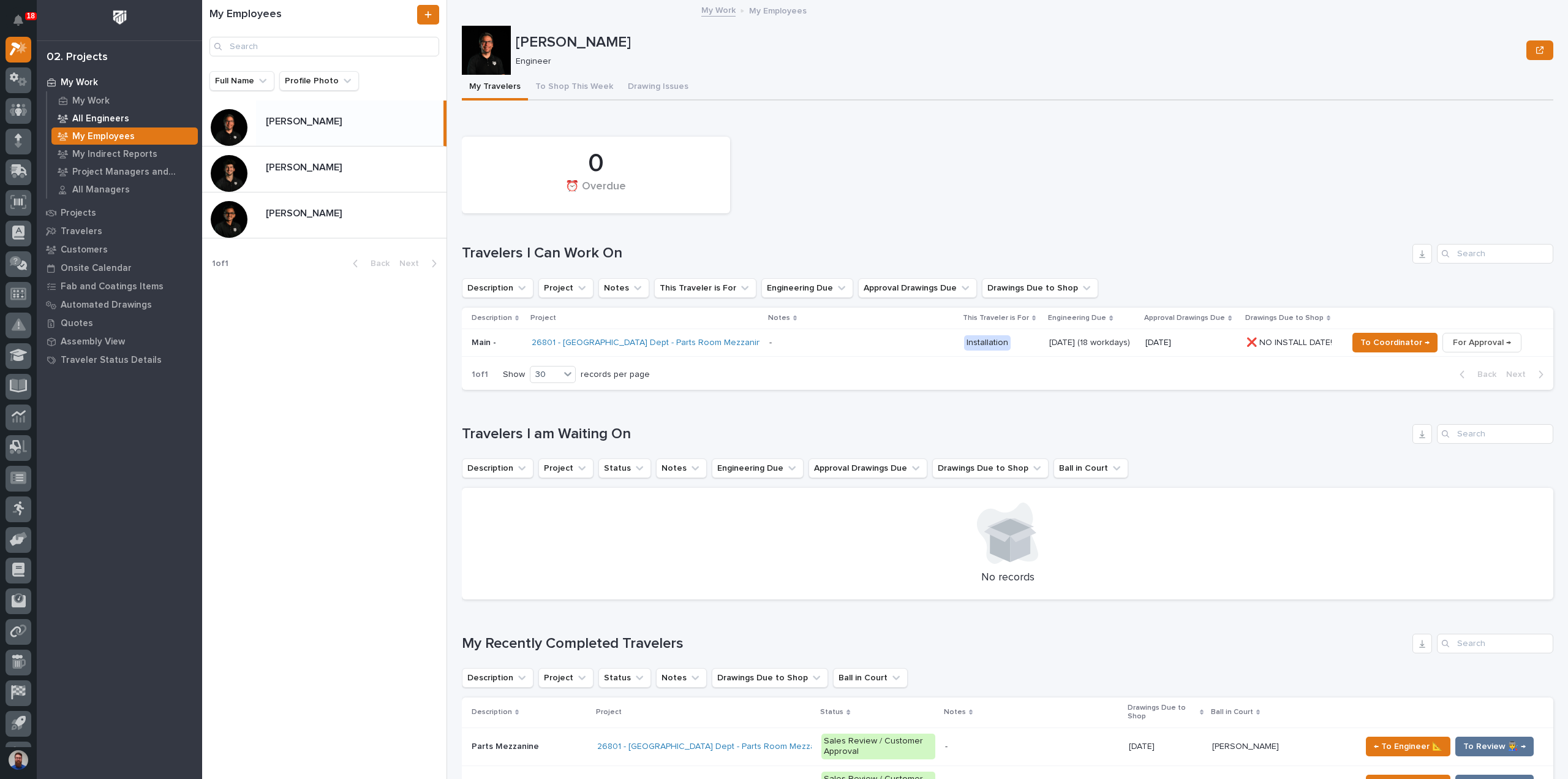
click at [99, 115] on p "All Engineers" at bounding box center [100, 118] width 57 height 11
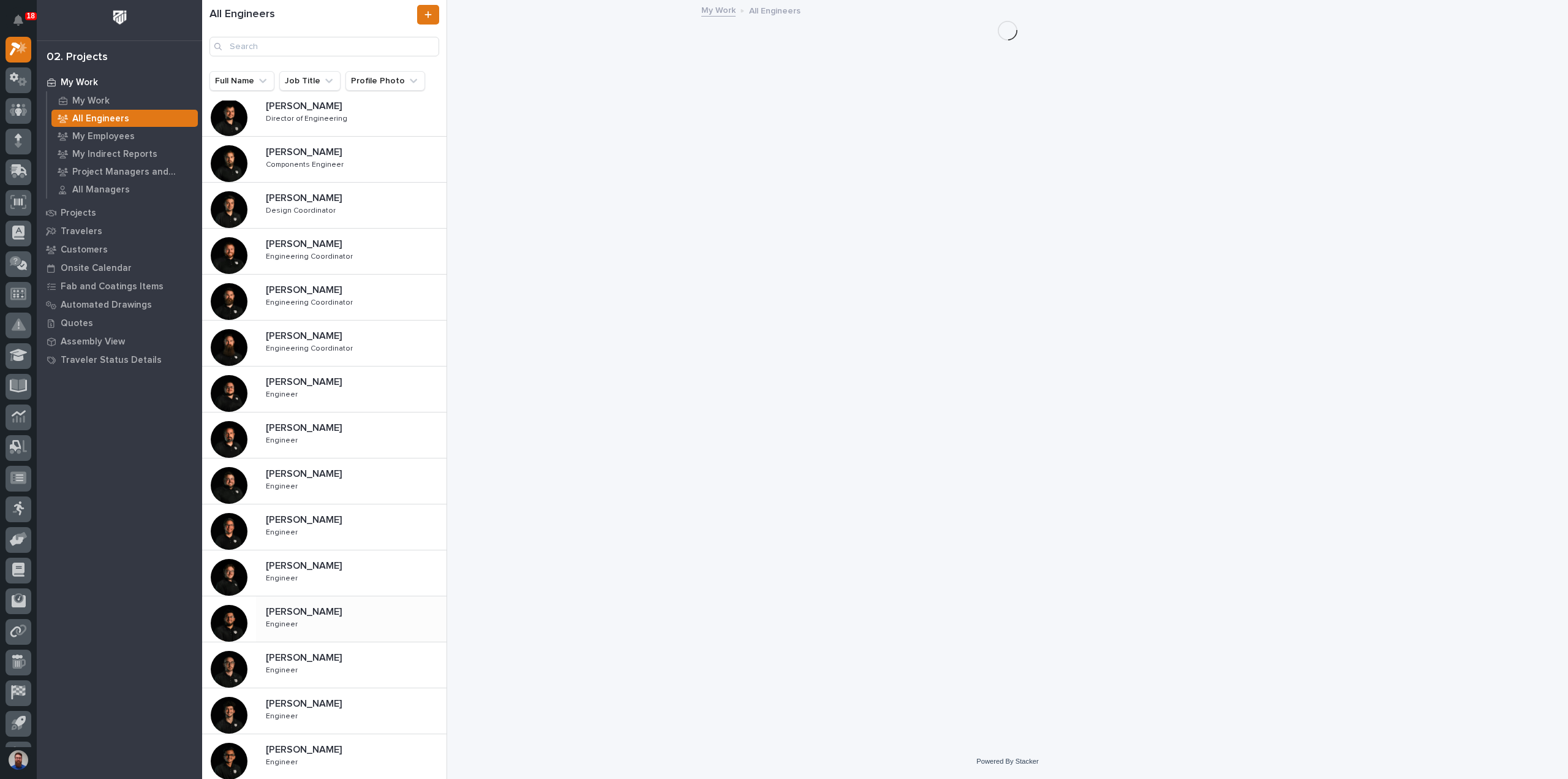
scroll to position [277, 0]
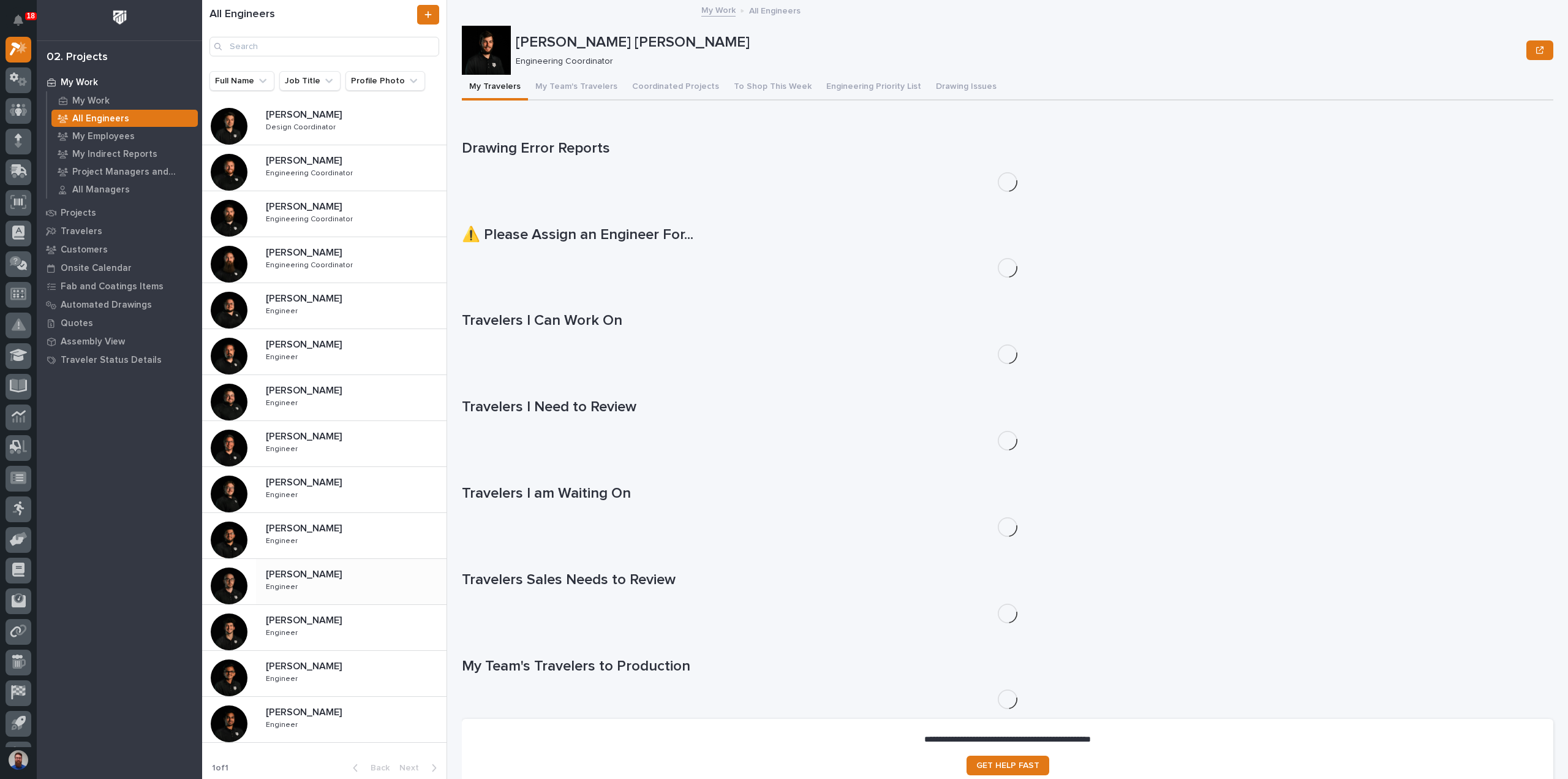
click at [322, 570] on p "Marston Norris" at bounding box center [305, 573] width 79 height 14
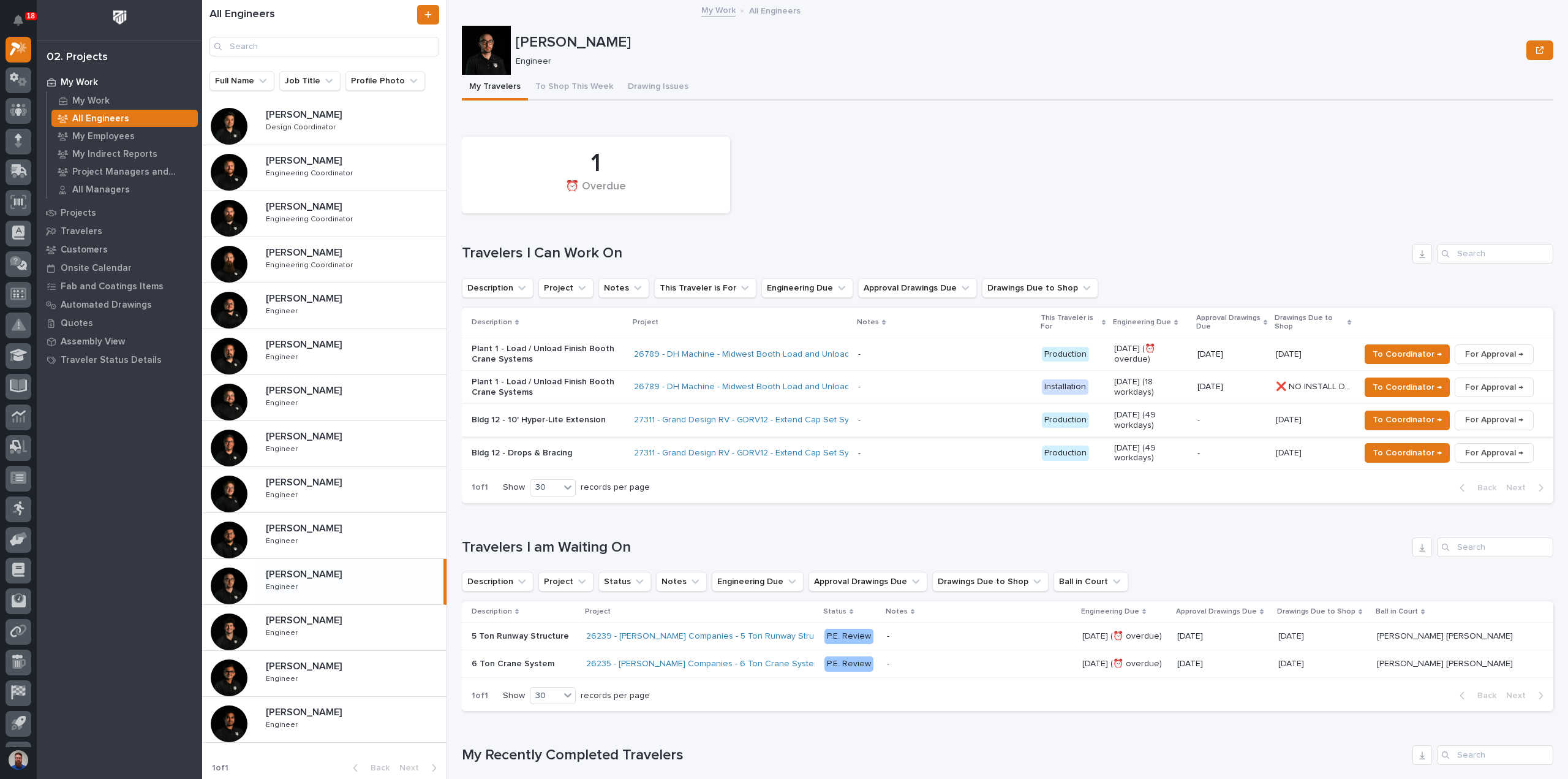
click at [1483, 418] on span "For Approval →" at bounding box center [1494, 420] width 58 height 14
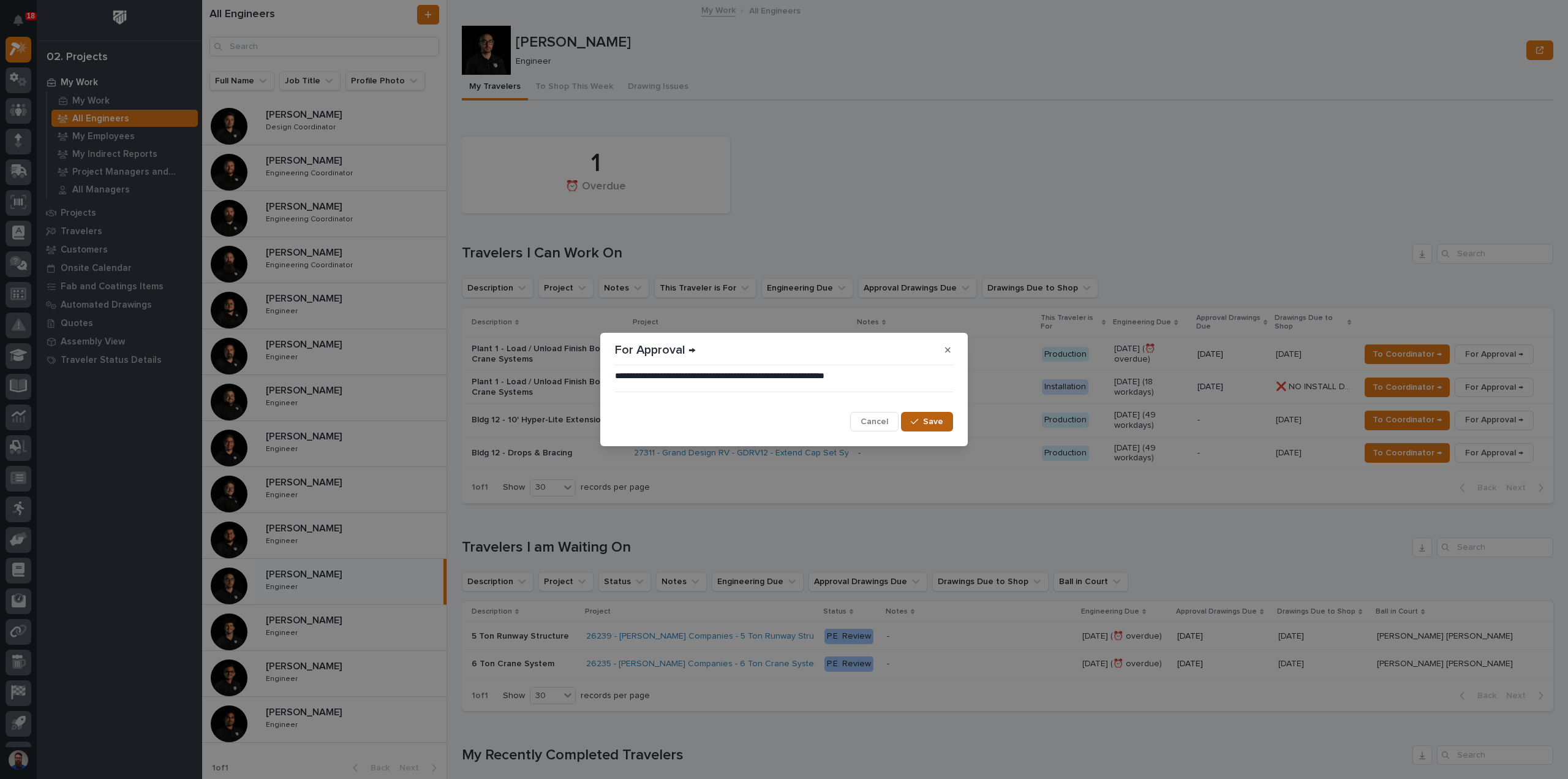
click at [926, 423] on span "Save" at bounding box center [933, 422] width 20 height 11
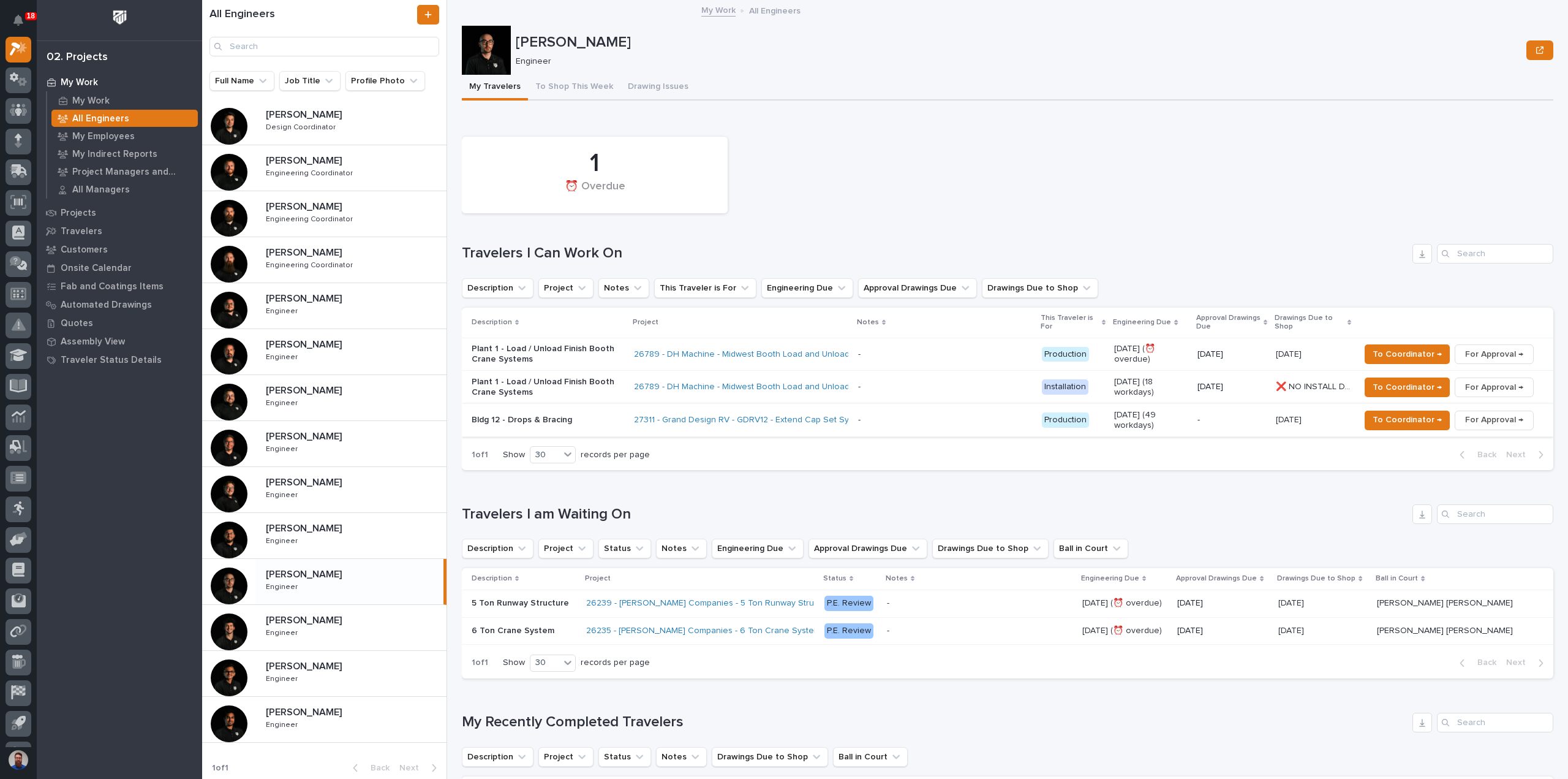
click at [1484, 420] on span "For Approval →" at bounding box center [1494, 420] width 58 height 14
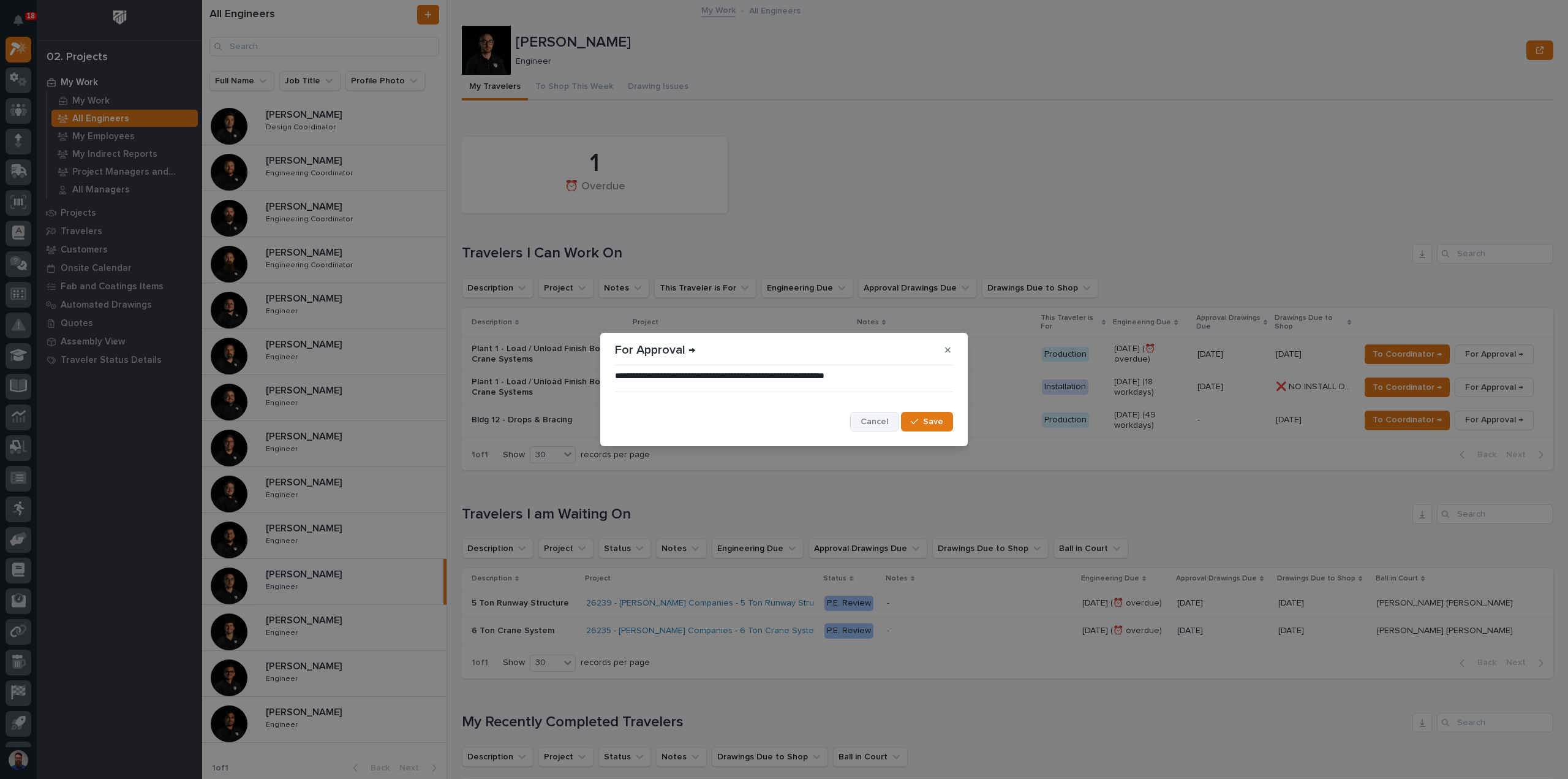
click at [872, 424] on span "Cancel" at bounding box center [874, 422] width 27 height 11
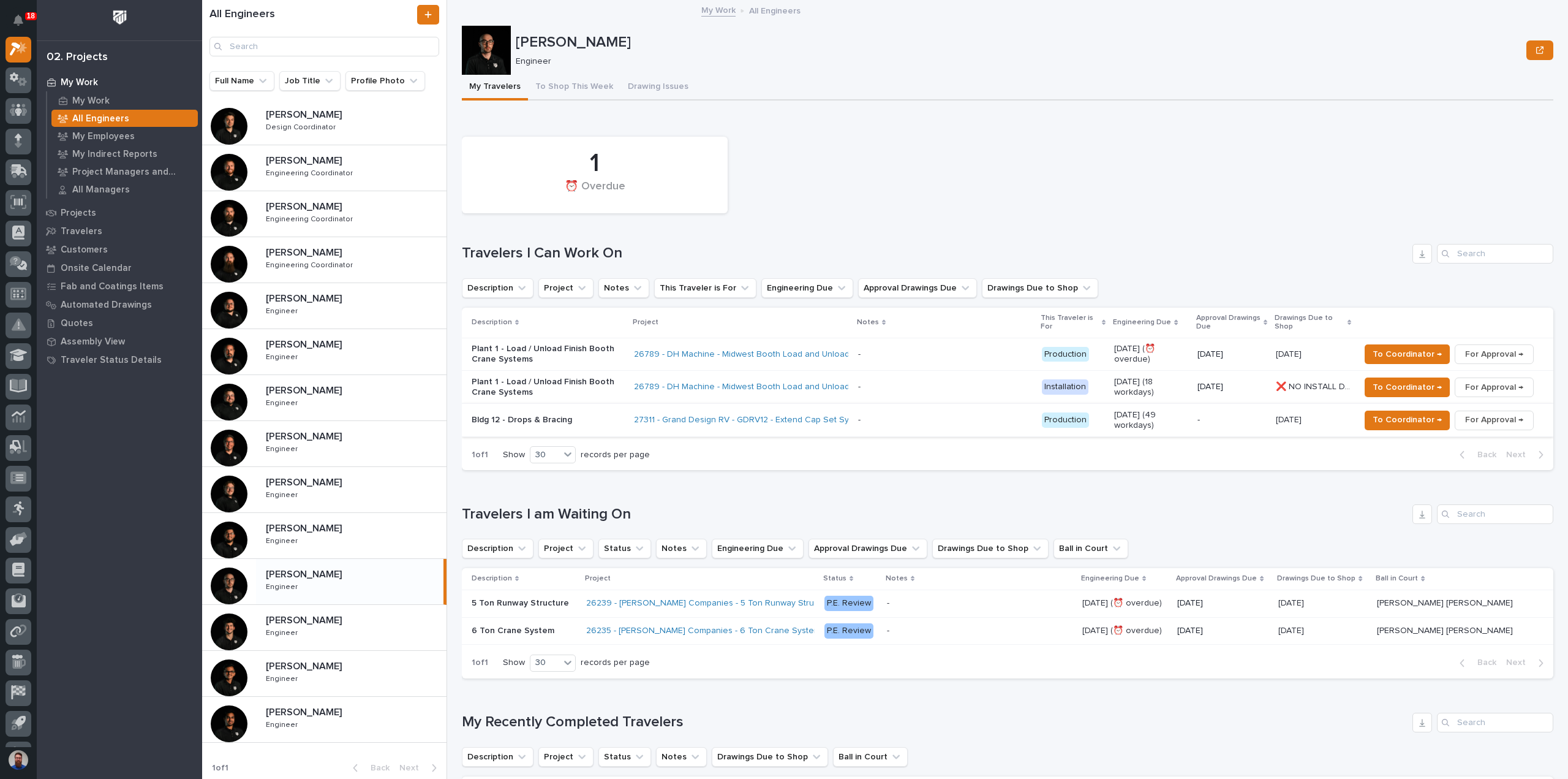
click at [1484, 416] on span "For Approval →" at bounding box center [1494, 420] width 58 height 14
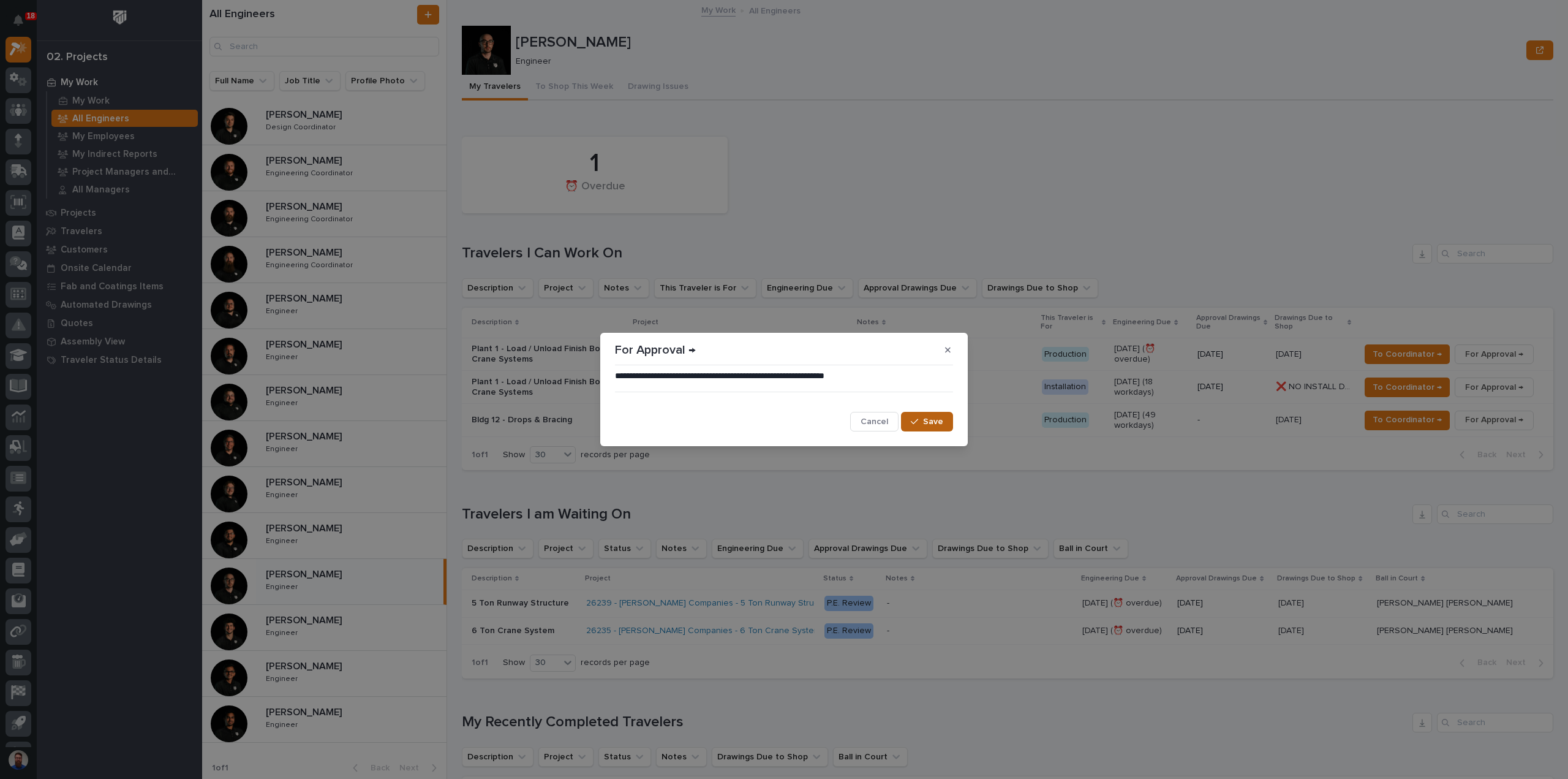
click at [929, 423] on span "Save" at bounding box center [933, 422] width 20 height 11
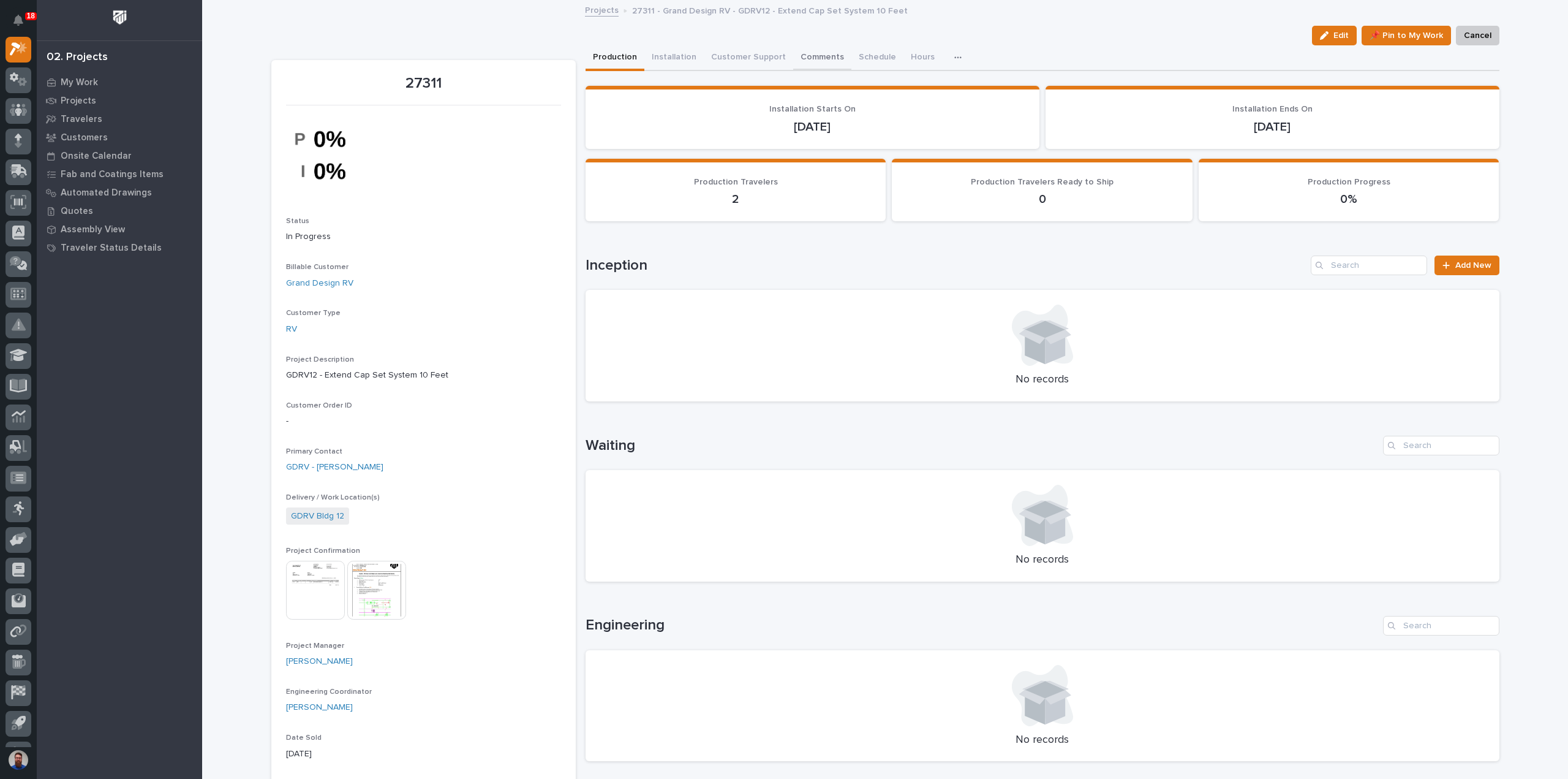
click at [798, 60] on button "Comments" at bounding box center [822, 58] width 58 height 26
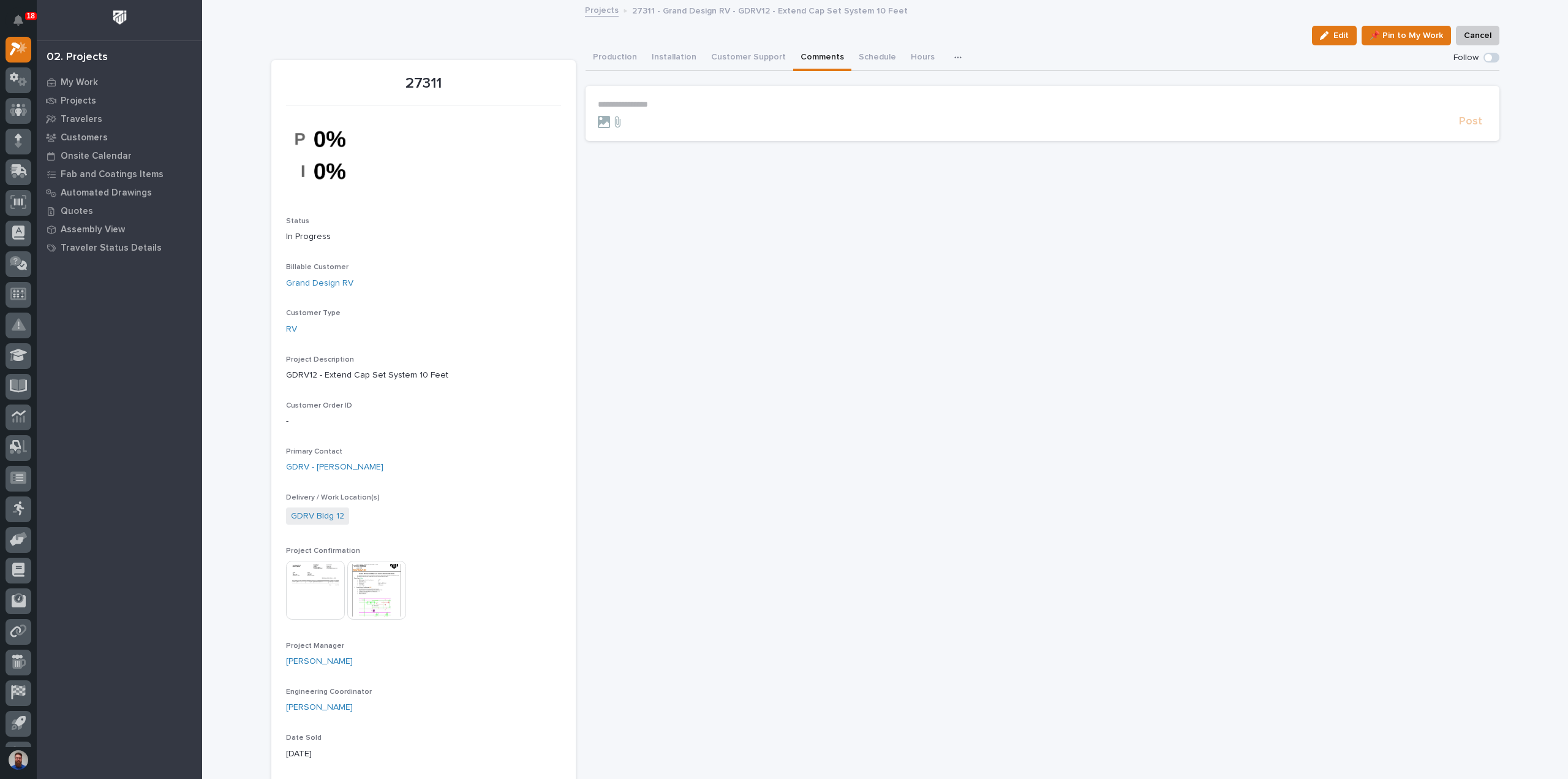
click at [670, 108] on p "**********" at bounding box center [1042, 105] width 889 height 10
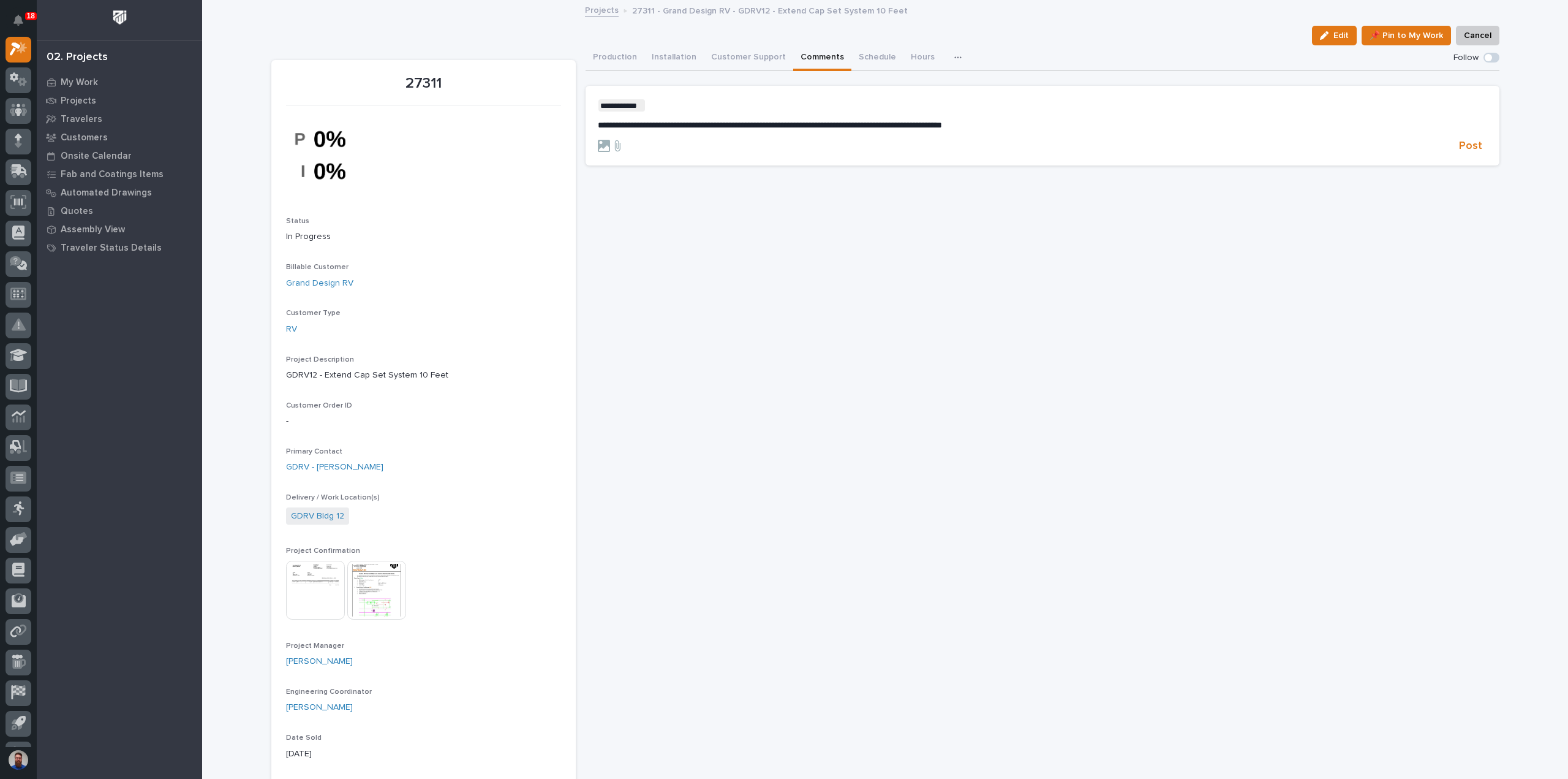
click at [682, 104] on p "**********" at bounding box center [1042, 105] width 889 height 12
click at [1454, 149] on button "Post" at bounding box center [1470, 146] width 33 height 14
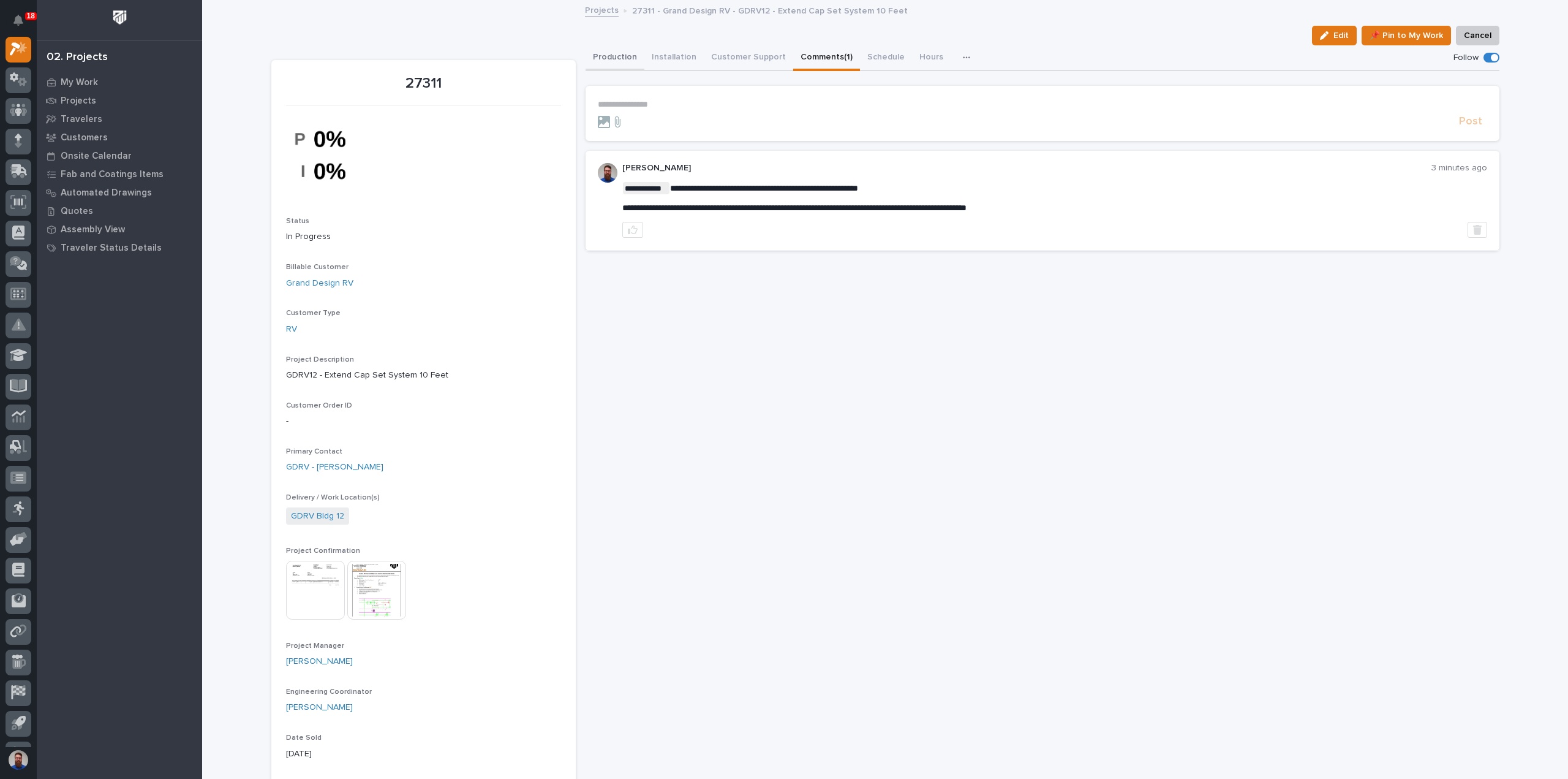
click at [610, 56] on button "Production" at bounding box center [615, 58] width 59 height 26
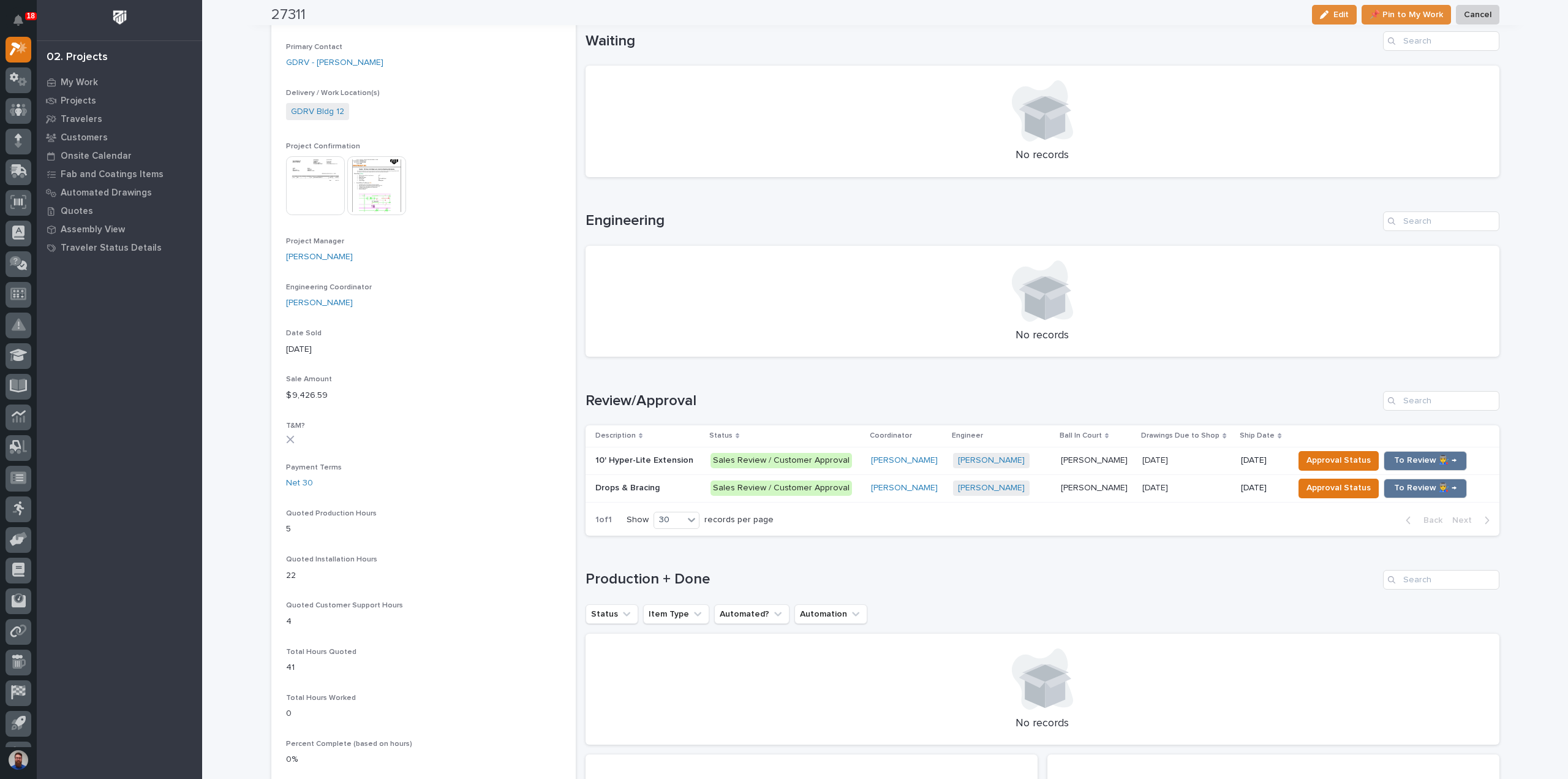
scroll to position [408, 0]
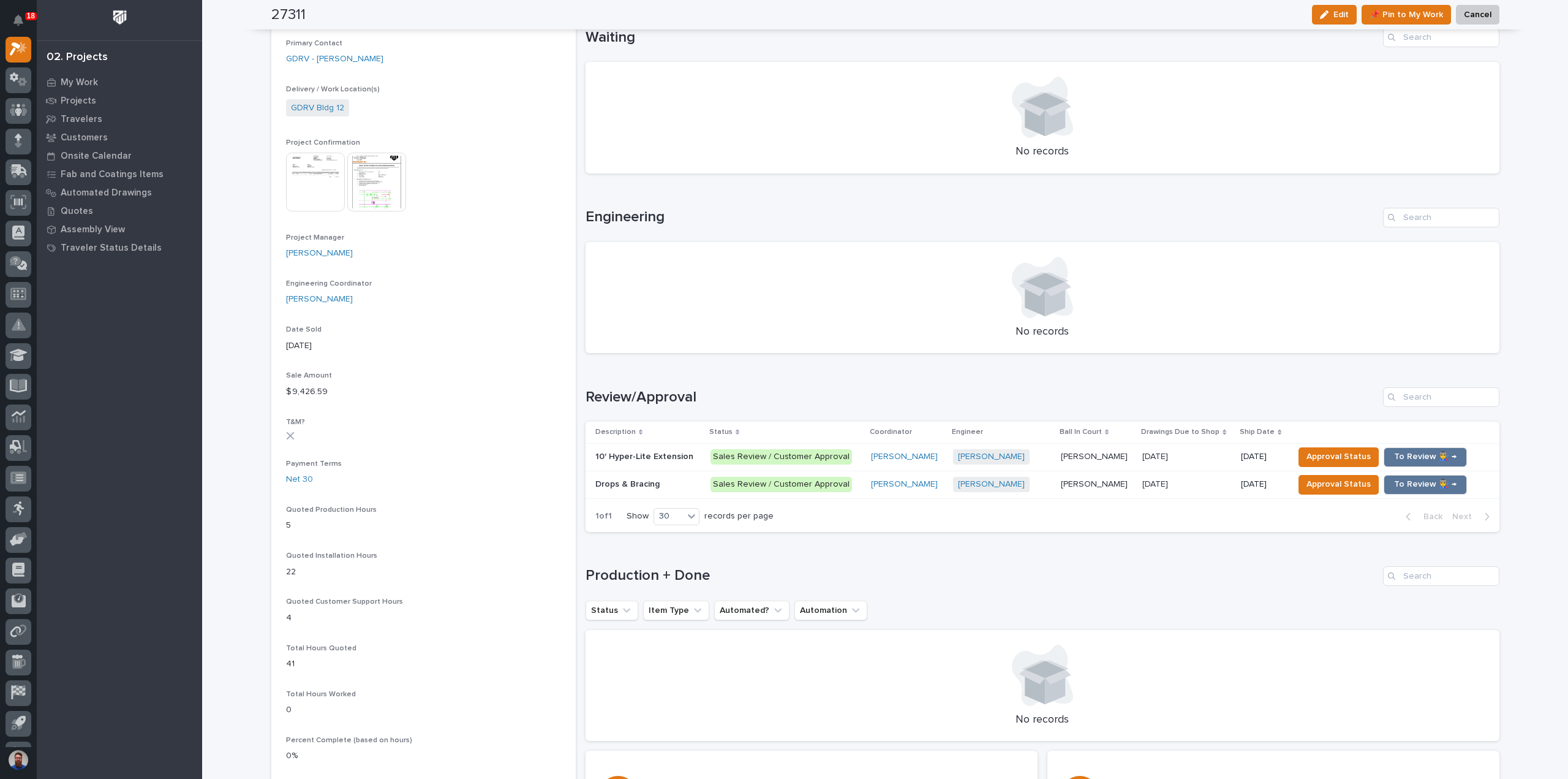
click at [1042, 462] on div "Marston Norris + 0" at bounding box center [1003, 456] width 99 height 15
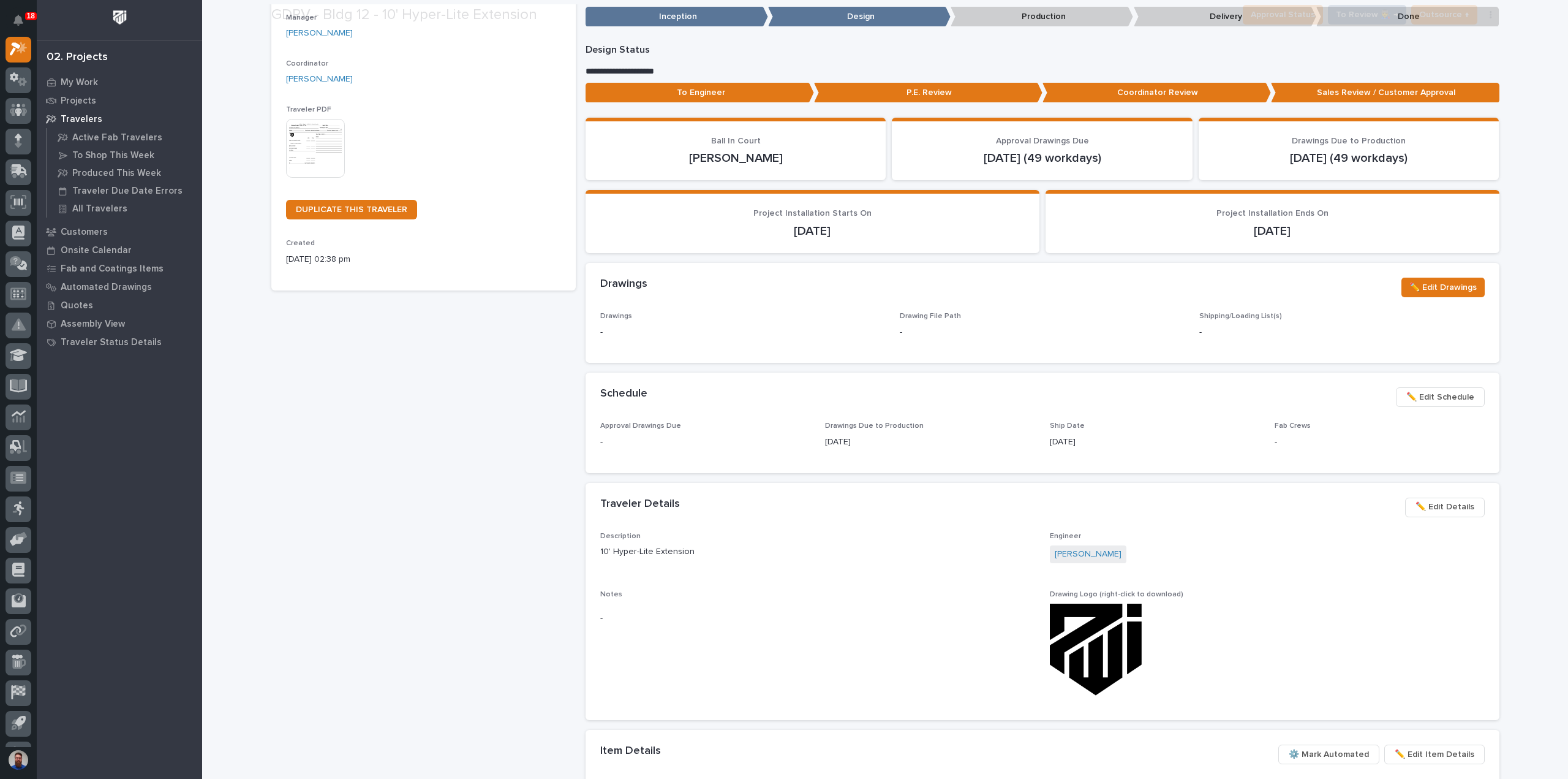
scroll to position [163, 0]
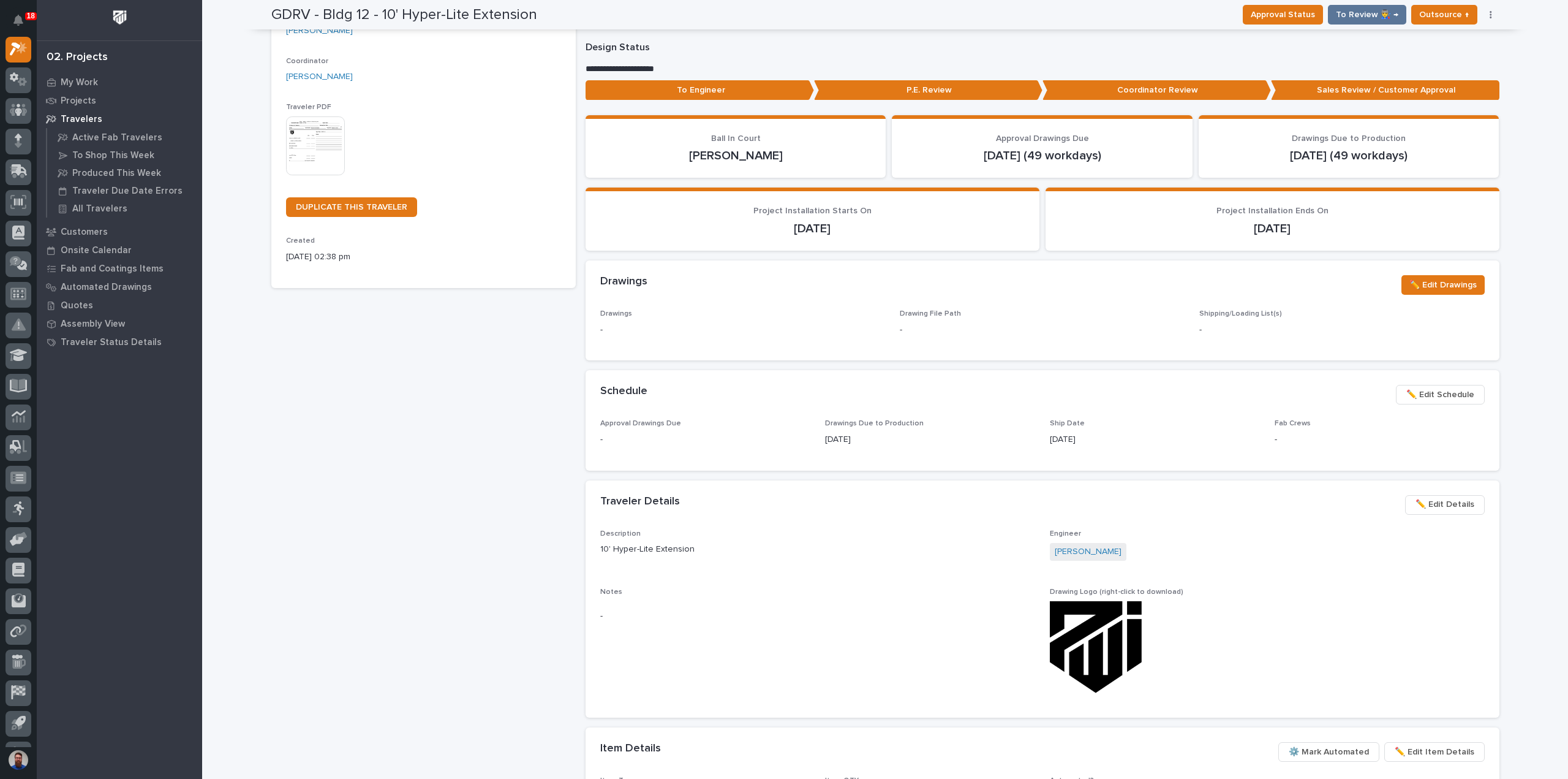
click at [1455, 503] on span "✏️ Edit Details" at bounding box center [1445, 504] width 59 height 14
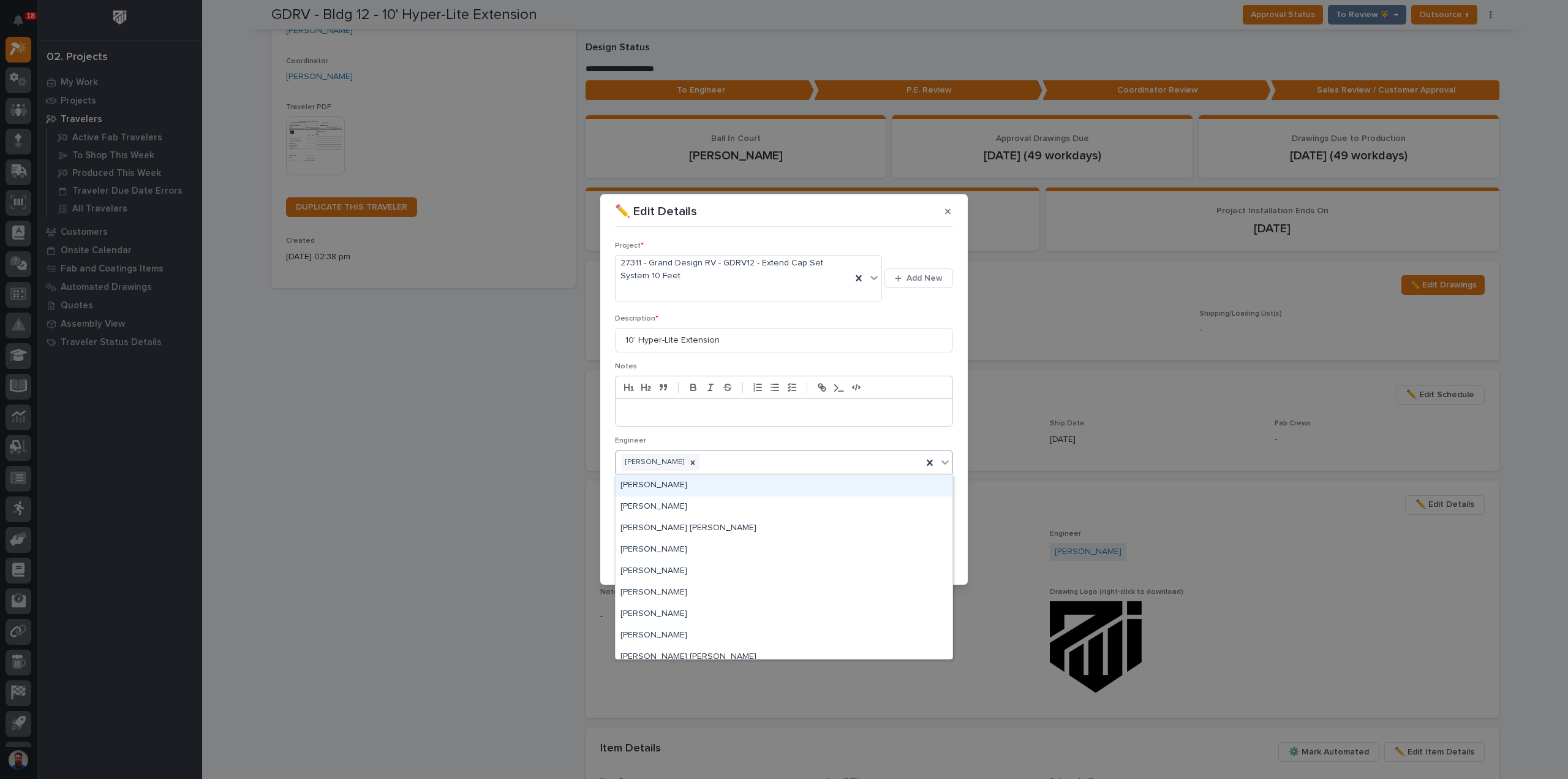
click at [726, 464] on div "[PERSON_NAME]" at bounding box center [769, 462] width 307 height 22
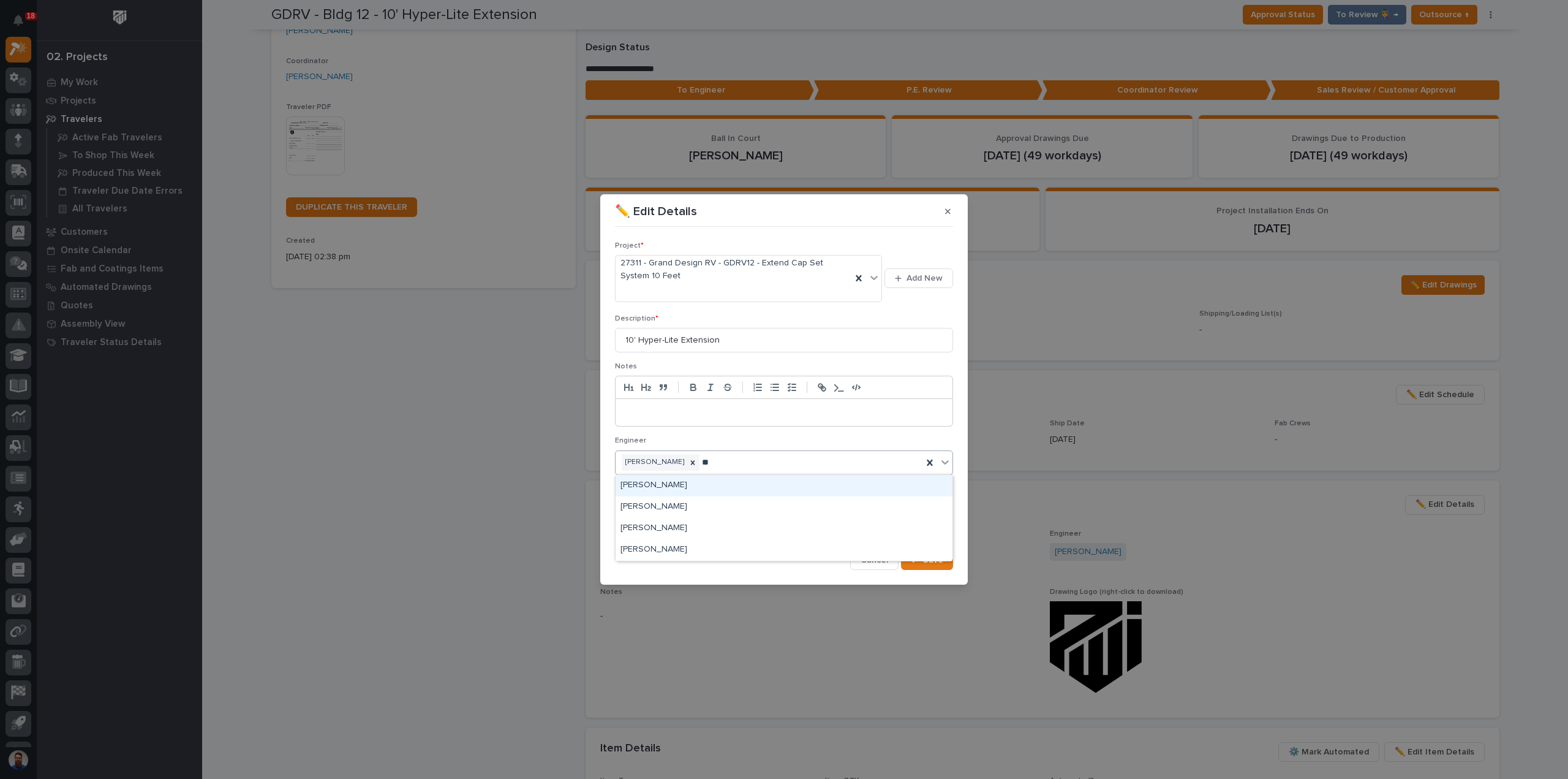
type input "***"
click at [697, 484] on div "[PERSON_NAME]" at bounding box center [784, 485] width 337 height 22
click at [686, 462] on div at bounding box center [692, 462] width 14 height 16
click at [928, 558] on span "Save" at bounding box center [933, 560] width 20 height 11
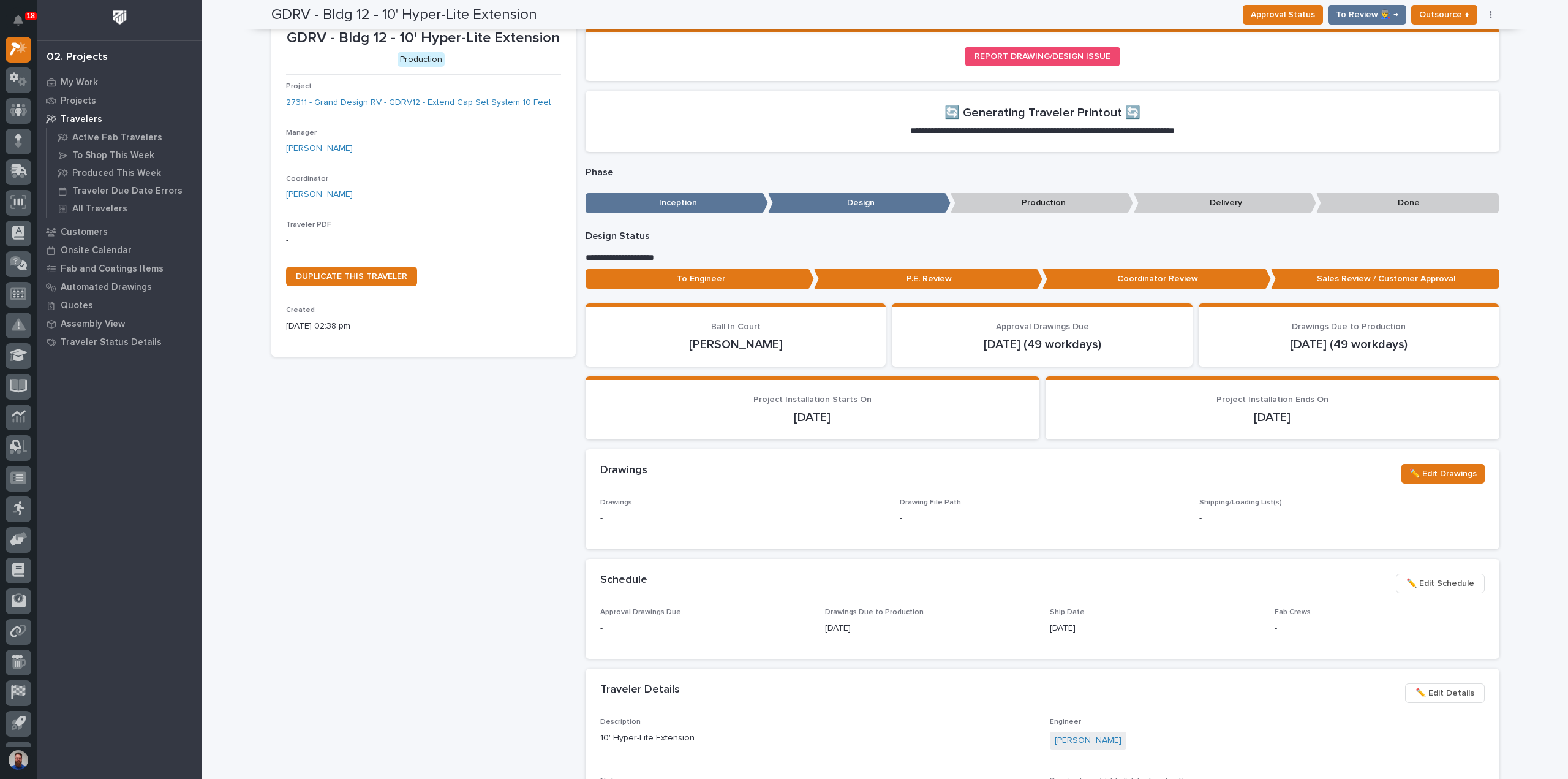
scroll to position [0, 0]
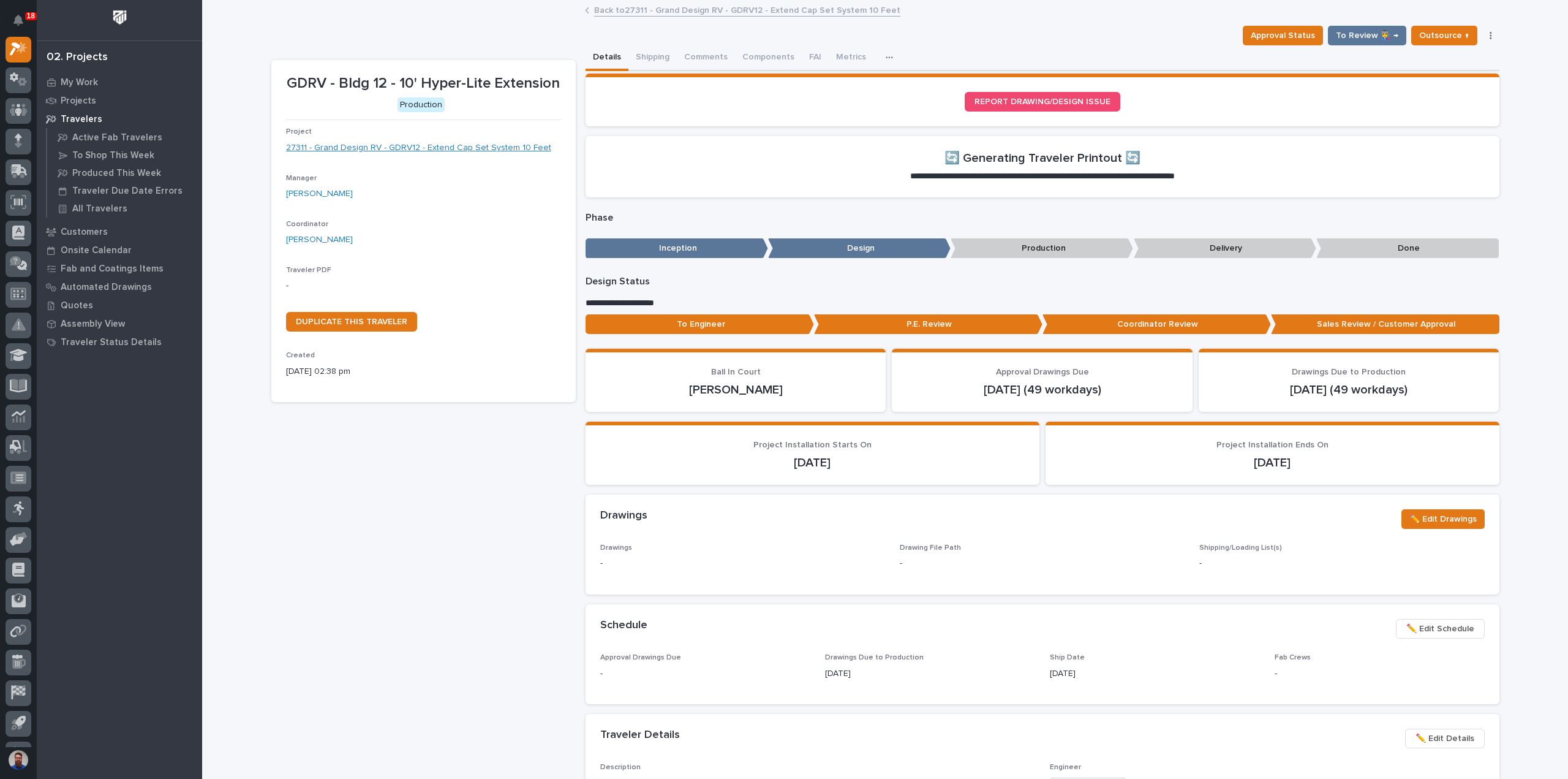
click at [471, 151] on link "27311 - Grand Design RV - GDRV12 - Extend Cap Set System 10 Feet" at bounding box center [418, 148] width 265 height 13
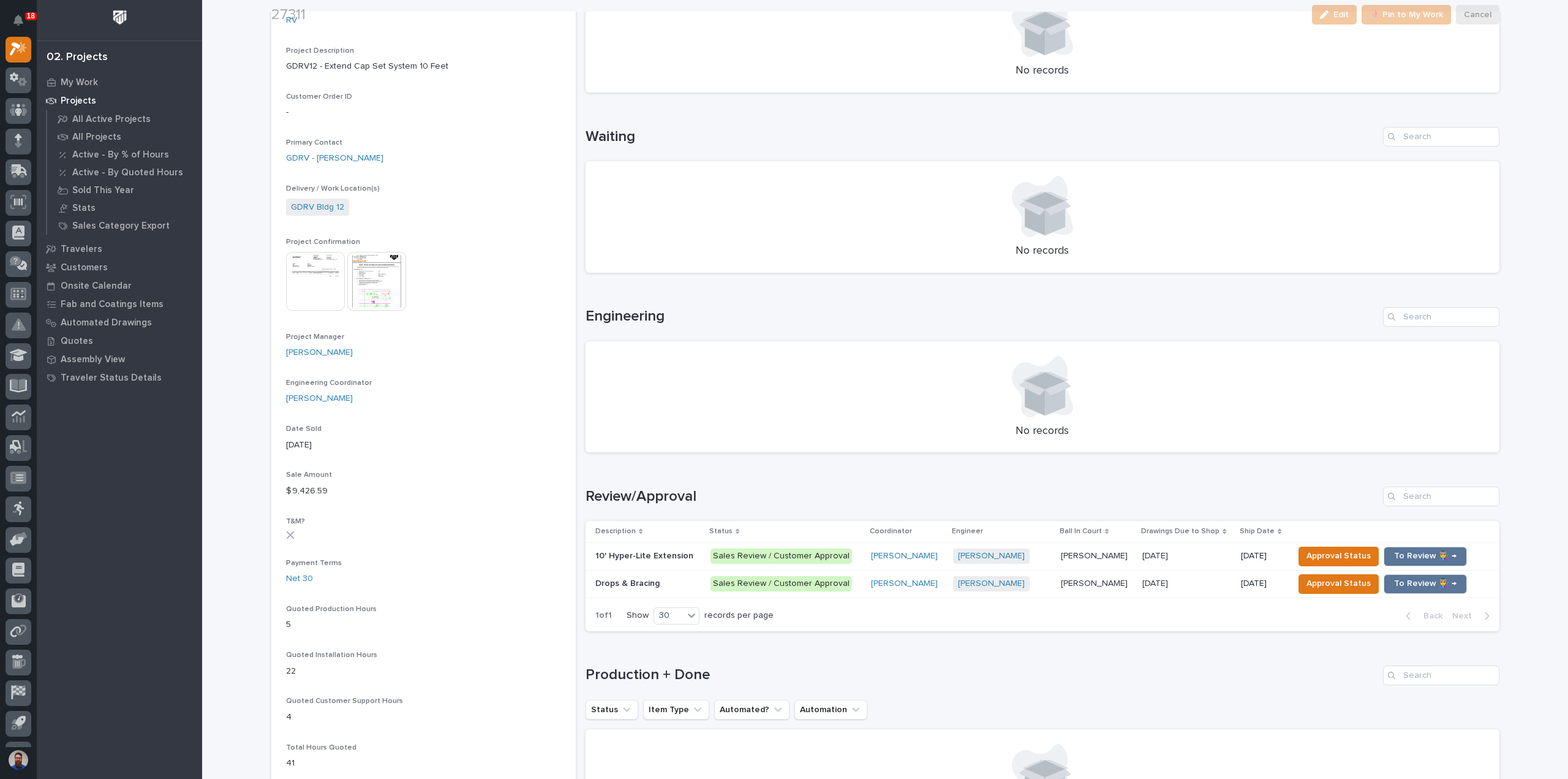
scroll to position [408, 0]
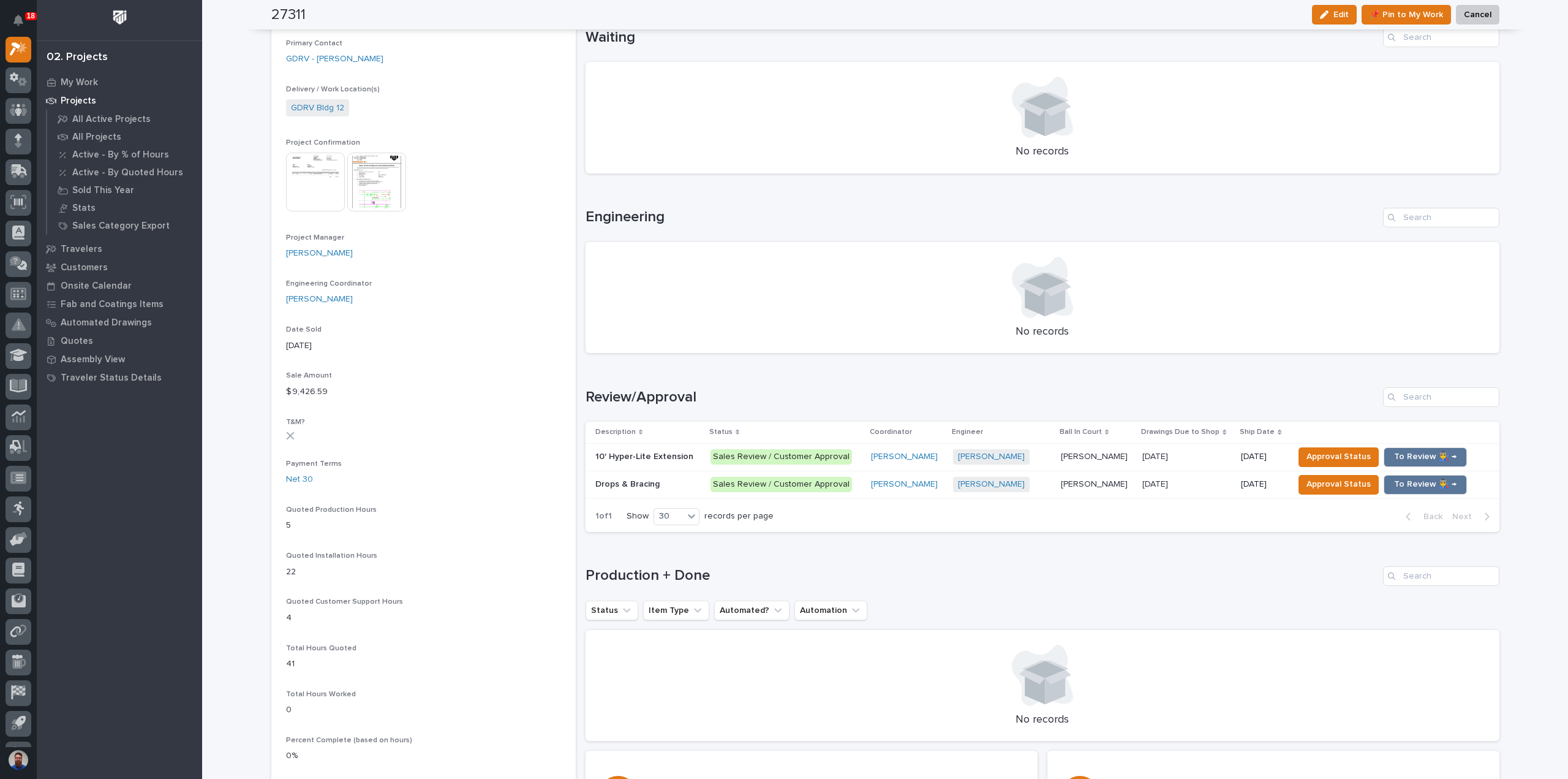
click at [846, 492] on div "Sales Review / Customer Approval" at bounding box center [786, 484] width 151 height 25
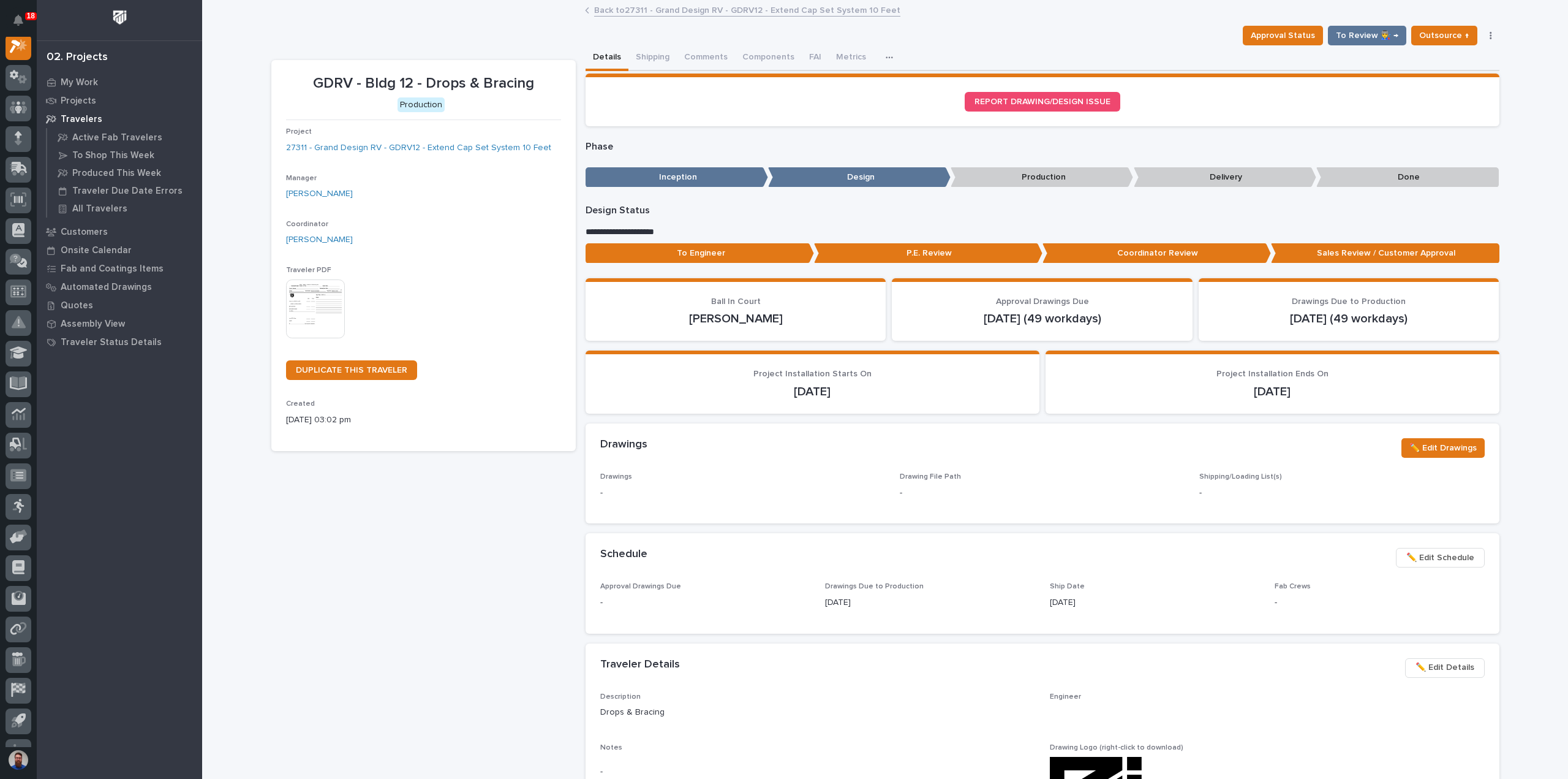
scroll to position [31, 0]
click at [433, 149] on link "27311 - Grand Design RV - GDRV12 - Extend Cap Set System 10 Feet" at bounding box center [418, 148] width 265 height 13
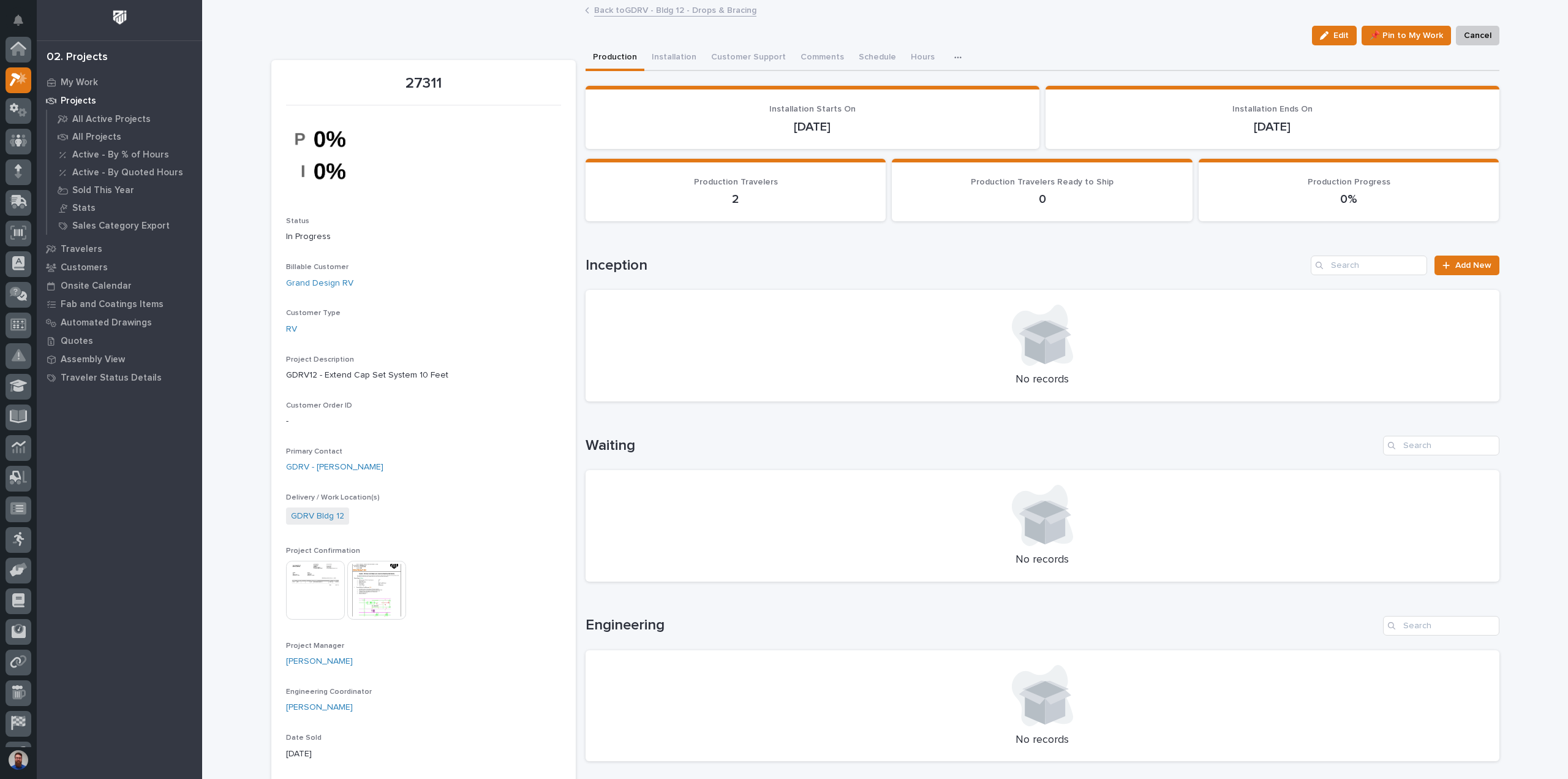
scroll to position [31, 0]
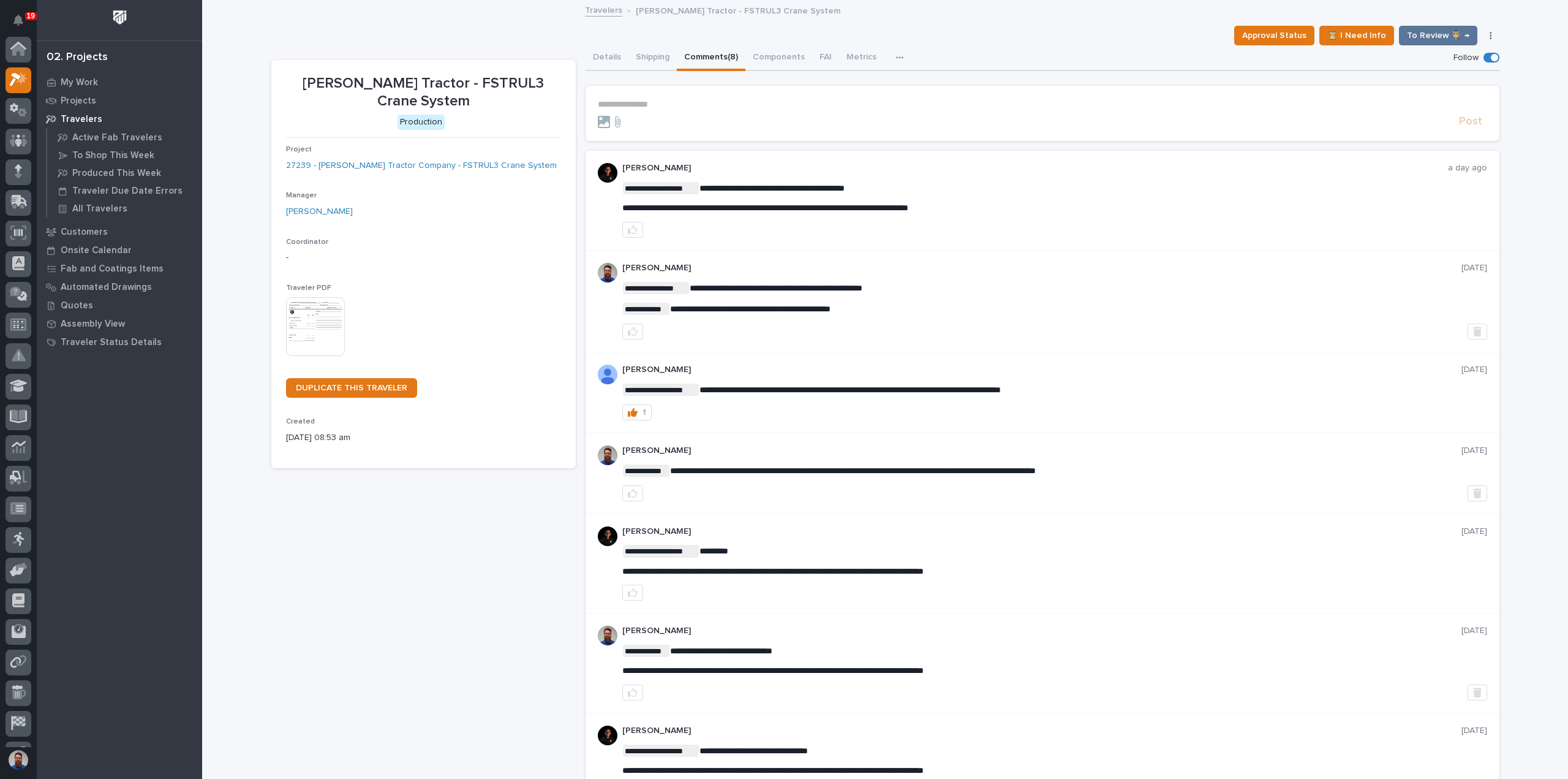
scroll to position [31, 0]
click at [615, 56] on button "Details" at bounding box center [607, 58] width 43 height 26
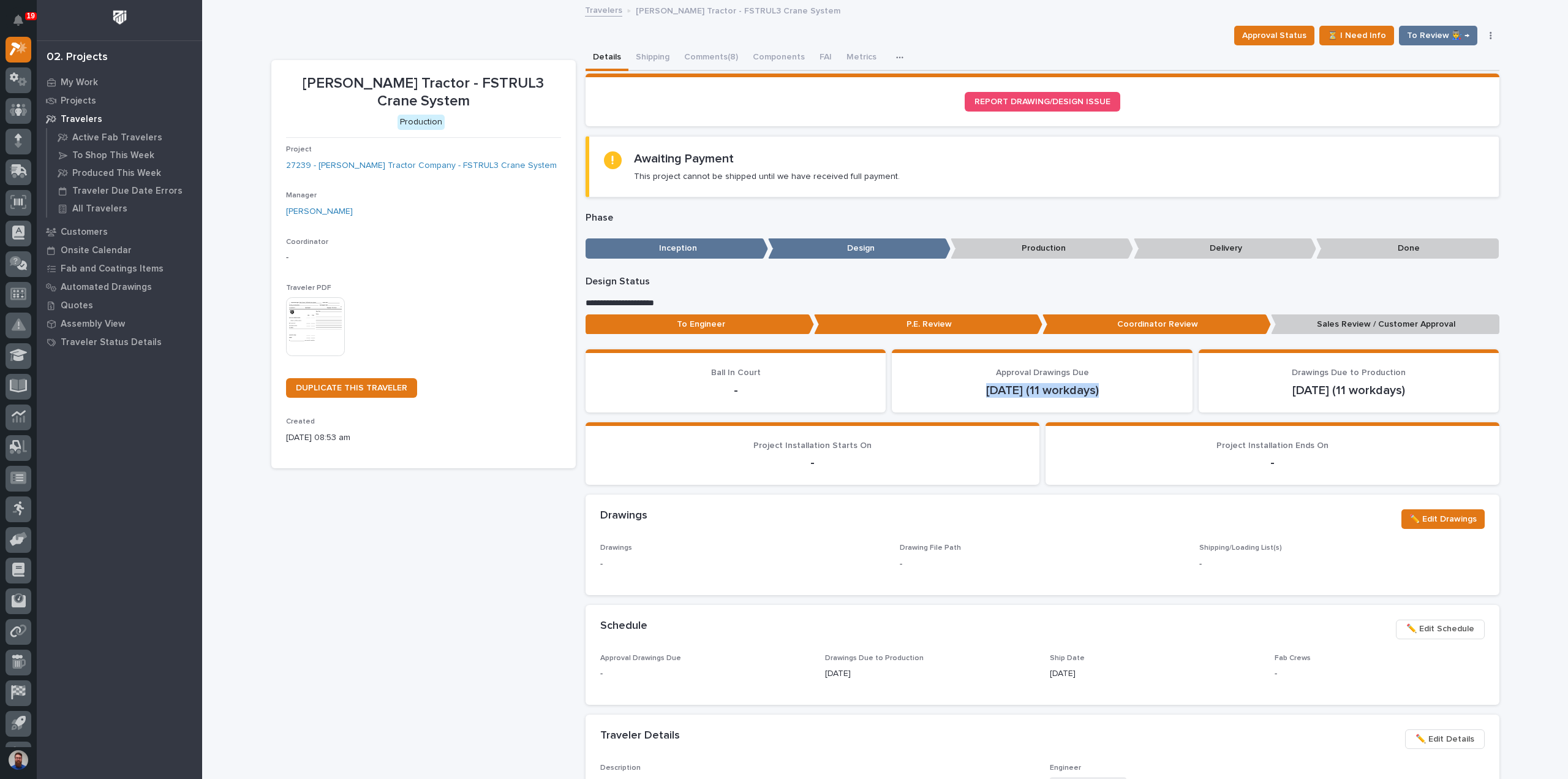
drag, startPoint x: 1116, startPoint y: 388, endPoint x: 982, endPoint y: 397, distance: 134.3
click at [982, 397] on section "Approval Drawings Due [DATE] (11 workdays)" at bounding box center [1042, 381] width 301 height 63
click at [953, 378] on div "Approval Drawings Due [DATE] (11 workdays)" at bounding box center [1042, 383] width 272 height 30
drag, startPoint x: 948, startPoint y: 368, endPoint x: 1117, endPoint y: 390, distance: 170.4
click at [1117, 390] on div "Approval Drawings Due [DATE] (11 workdays)" at bounding box center [1042, 383] width 272 height 30
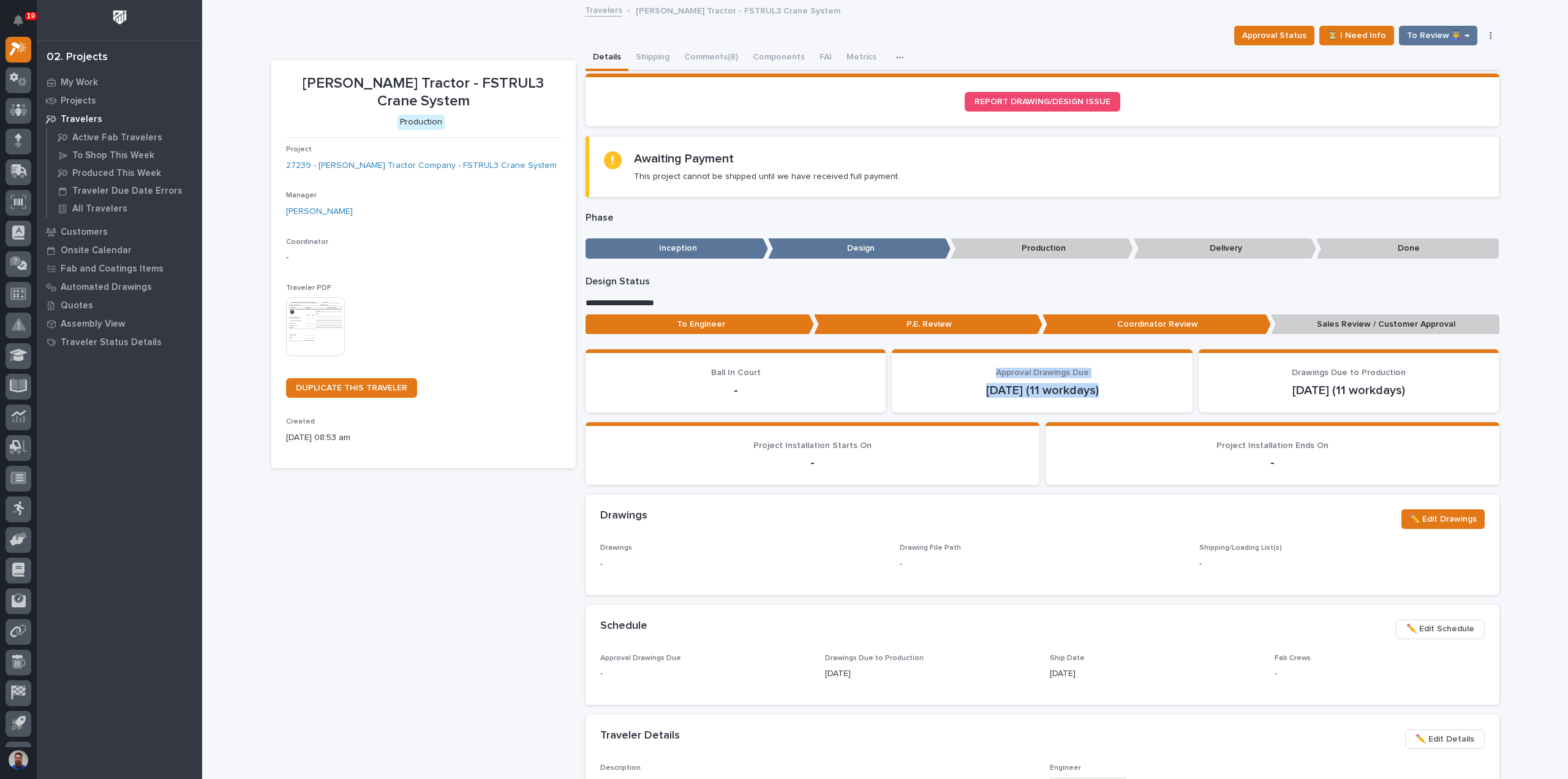
click at [1117, 390] on p "[DATE] (11 workdays)" at bounding box center [1042, 390] width 272 height 14
click at [1133, 391] on p "[DATE] (11 workdays)" at bounding box center [1042, 390] width 272 height 14
click at [1131, 380] on div "[DATE] (11 workdays)" at bounding box center [1042, 389] width 272 height 17
drag, startPoint x: 1394, startPoint y: 377, endPoint x: 1287, endPoint y: 368, distance: 107.4
click at [1287, 368] on p "Drawings Due to Production" at bounding box center [1349, 373] width 272 height 10
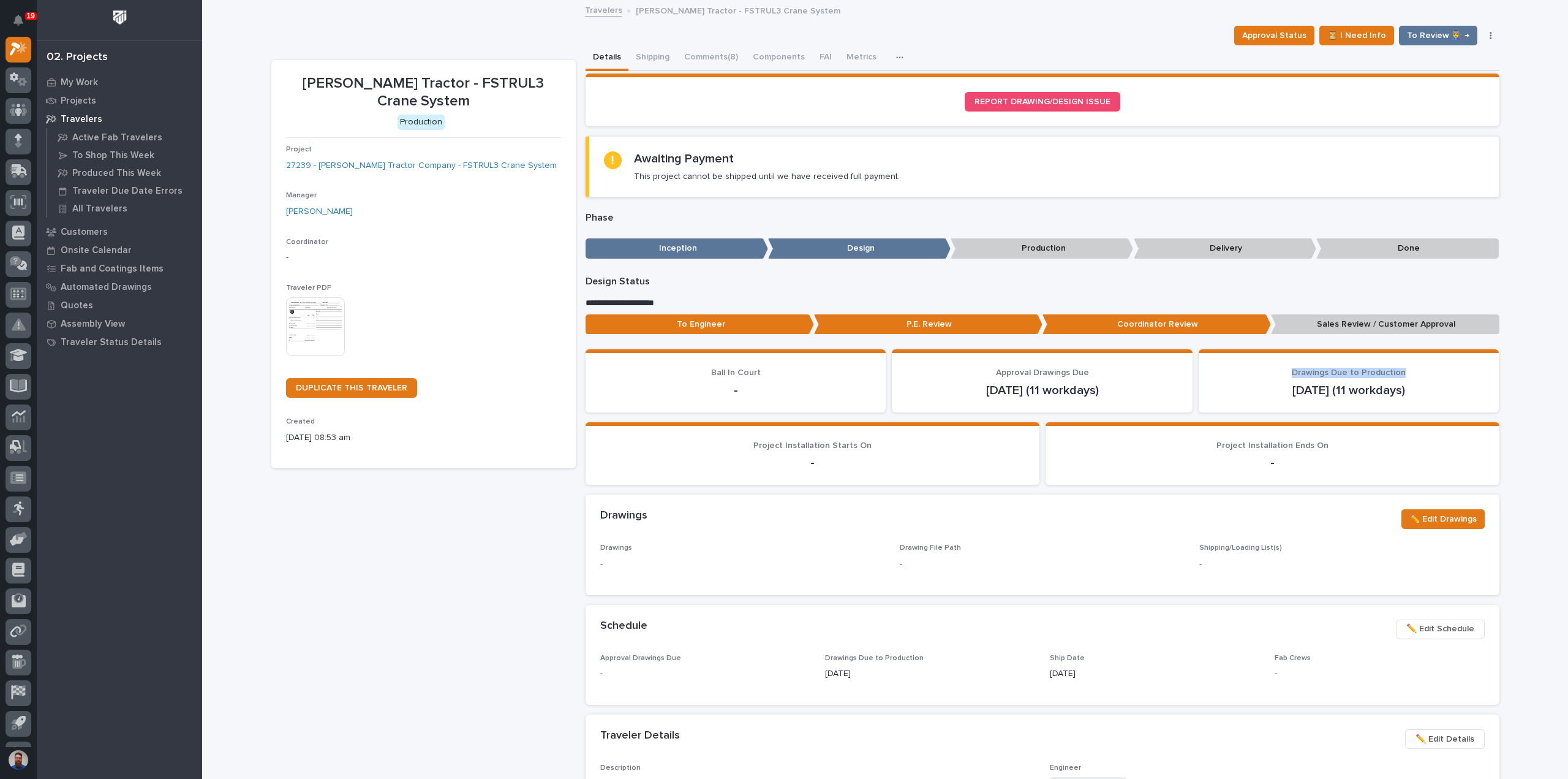
click at [1243, 380] on div "[DATE] (11 workdays)" at bounding box center [1349, 389] width 272 height 17
drag, startPoint x: 1360, startPoint y: 391, endPoint x: 1244, endPoint y: 391, distance: 116.0
click at [1244, 391] on p "[DATE] (11 workdays)" at bounding box center [1349, 390] width 272 height 14
drag, startPoint x: 1244, startPoint y: 391, endPoint x: 1313, endPoint y: 385, distance: 69.3
click at [1245, 391] on p "[DATE] (11 workdays)" at bounding box center [1349, 390] width 272 height 14
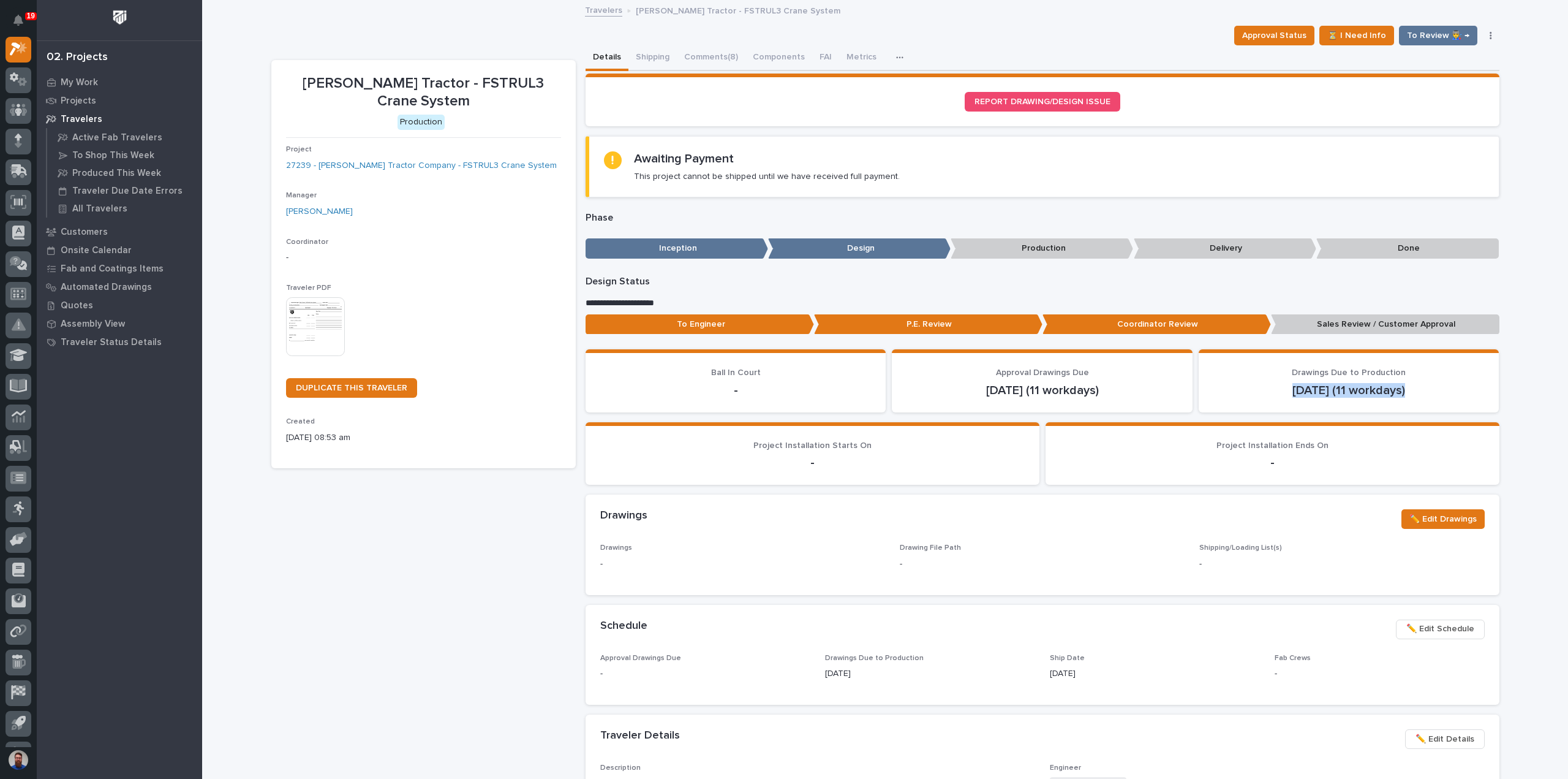
click at [1387, 393] on p "[DATE] (11 workdays)" at bounding box center [1349, 390] width 272 height 14
click at [1434, 391] on p "[DATE] (11 workdays)" at bounding box center [1349, 390] width 272 height 14
drag, startPoint x: 1436, startPoint y: 391, endPoint x: 1288, endPoint y: 380, distance: 148.4
click at [1288, 380] on div "[DATE] (11 workdays)" at bounding box center [1349, 389] width 272 height 17
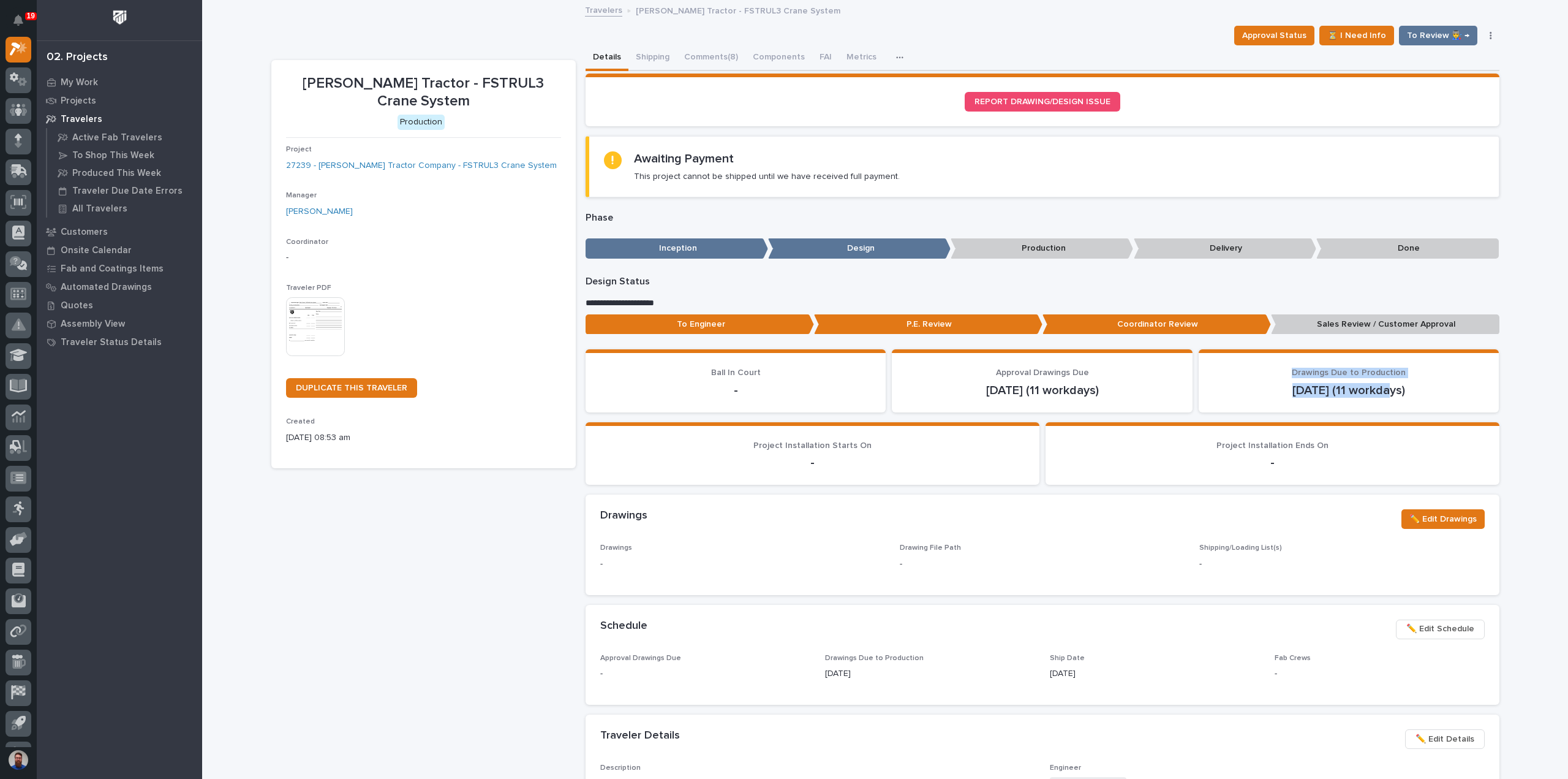
drag, startPoint x: 1280, startPoint y: 369, endPoint x: 1397, endPoint y: 393, distance: 119.4
click at [1390, 393] on div "Drawings Due to Production [DATE] (11 workdays)" at bounding box center [1349, 383] width 272 height 30
click at [1397, 393] on p "[DATE] (11 workdays)" at bounding box center [1349, 390] width 272 height 14
drag, startPoint x: 1382, startPoint y: 389, endPoint x: 1319, endPoint y: 386, distance: 63.1
click at [1319, 386] on p "[DATE] (11 workdays)" at bounding box center [1349, 390] width 272 height 14
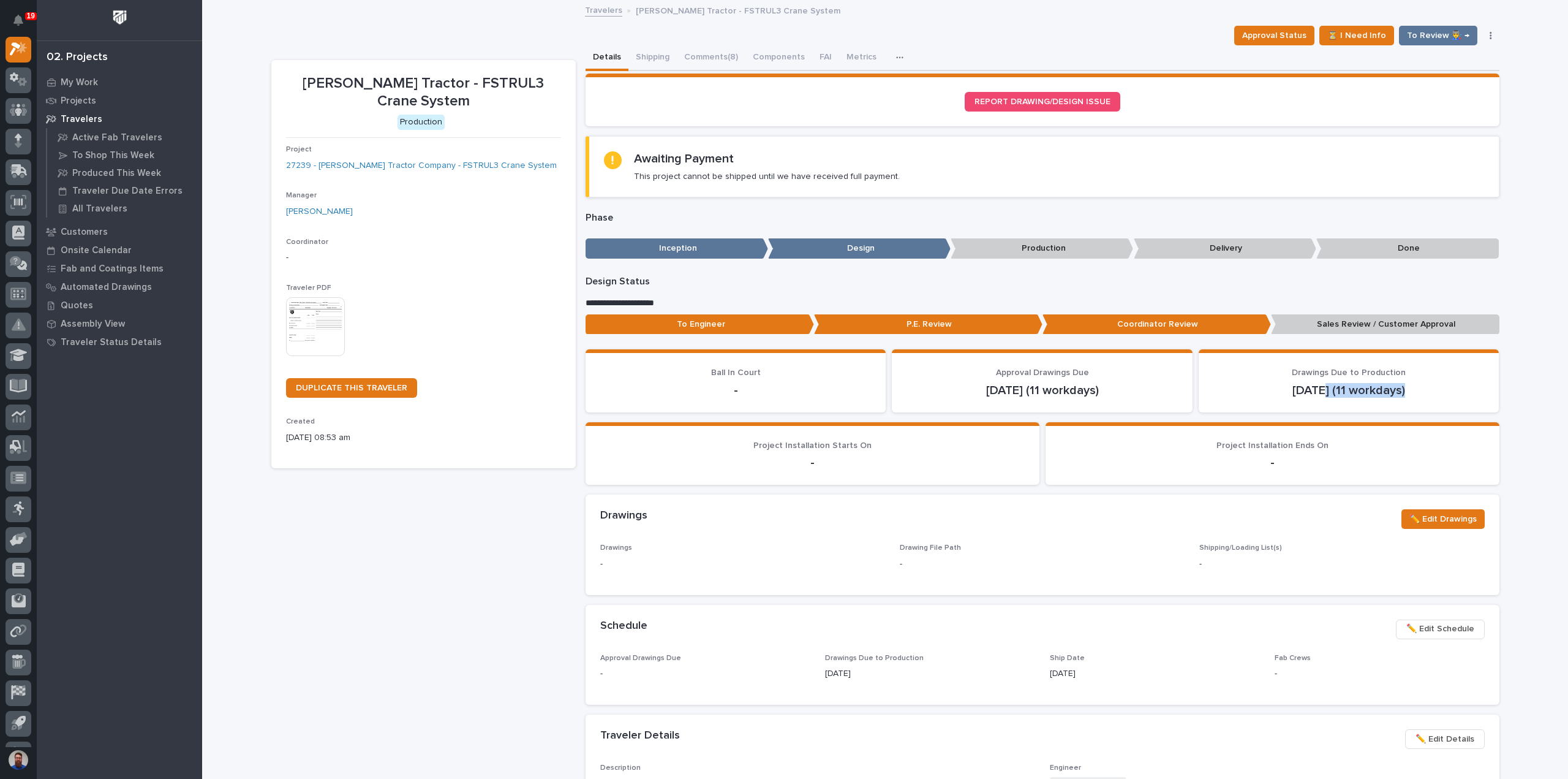
click at [1319, 386] on p "[DATE] (11 workdays)" at bounding box center [1349, 390] width 272 height 14
click at [1391, 414] on div "Loading... Saving… Ball In Court - Approval Drawings Due [DATE] (11 workdays) D…" at bounding box center [1042, 386] width 914 height 73
click at [1410, 383] on p "[DATE] (11 workdays)" at bounding box center [1349, 390] width 272 height 14
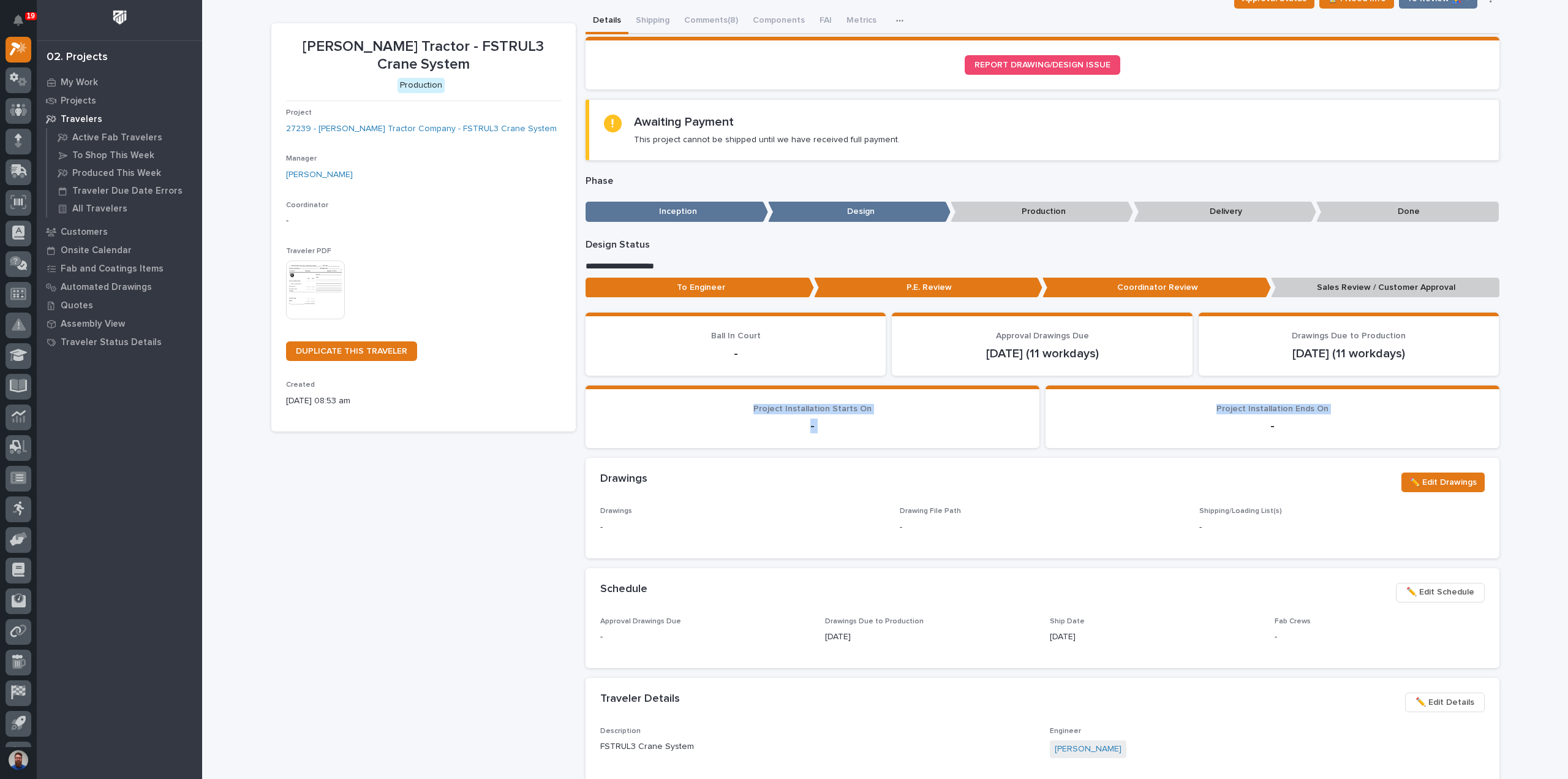
scroll to position [81, 0]
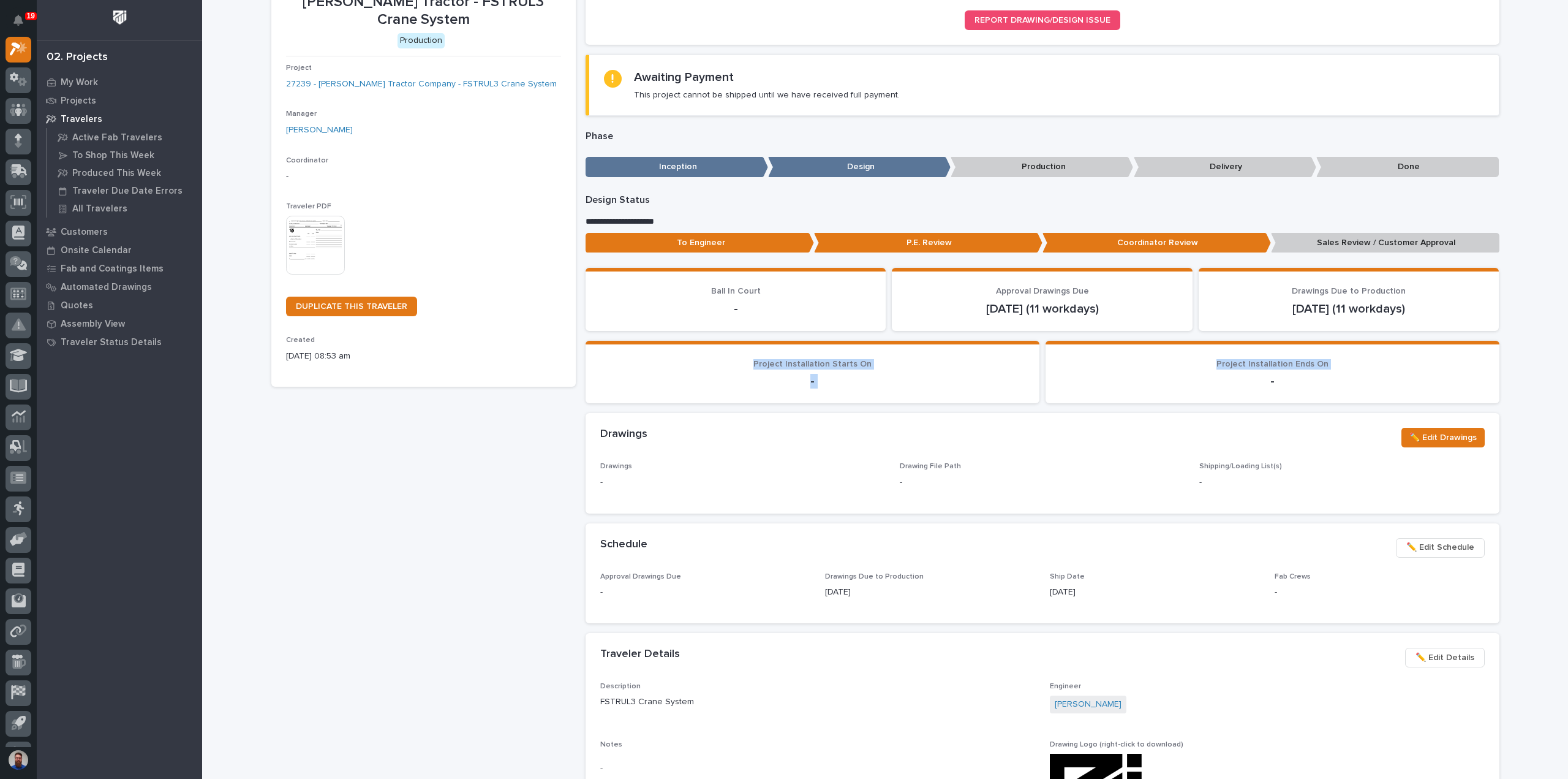
drag, startPoint x: 1416, startPoint y: 388, endPoint x: 1147, endPoint y: 376, distance: 269.3
click at [1147, 380] on div "**********" at bounding box center [1042, 717] width 914 height 1045
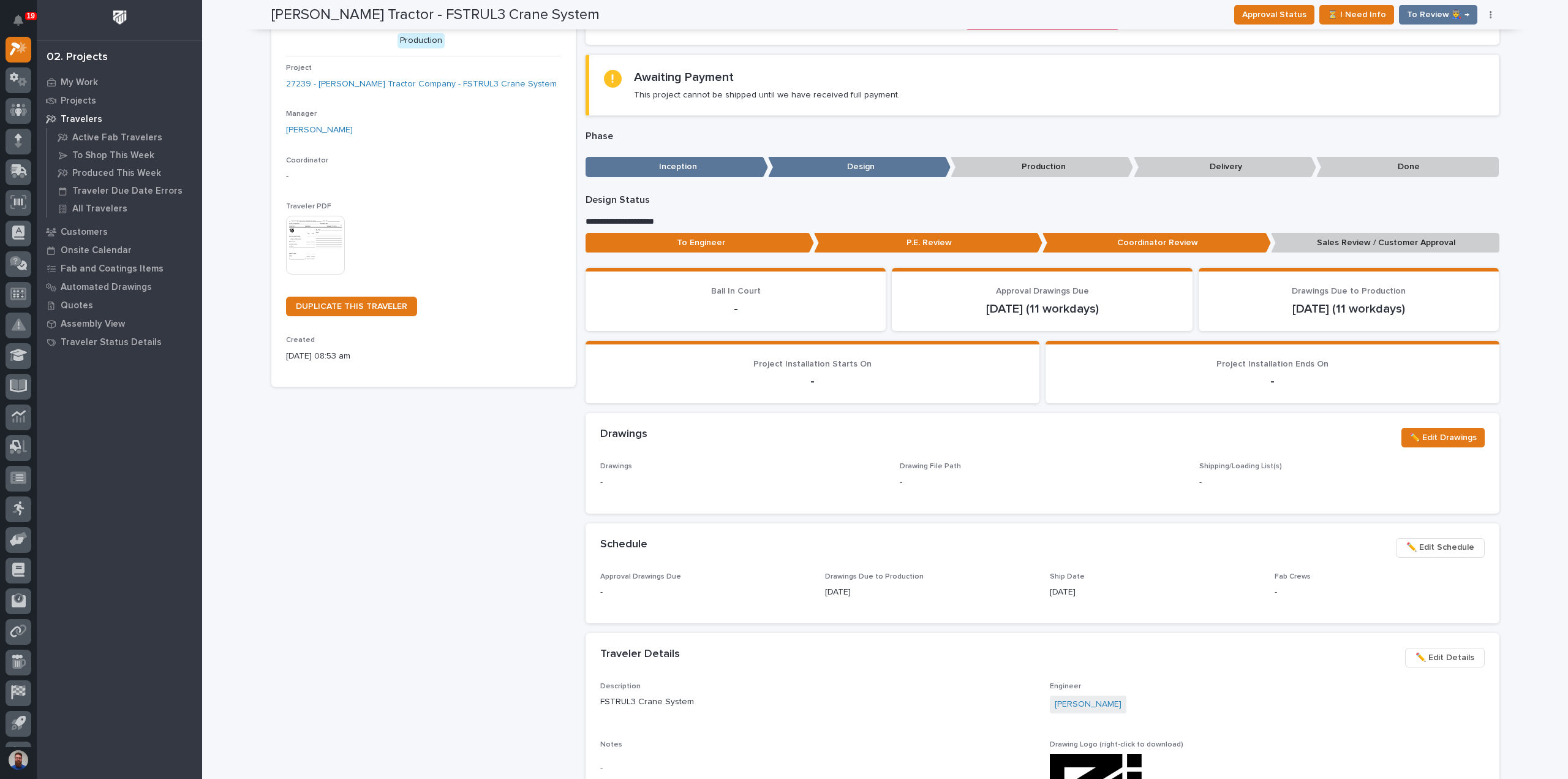
click at [1145, 325] on section "Approval Drawings Due [DATE] (11 workdays)" at bounding box center [1042, 299] width 301 height 63
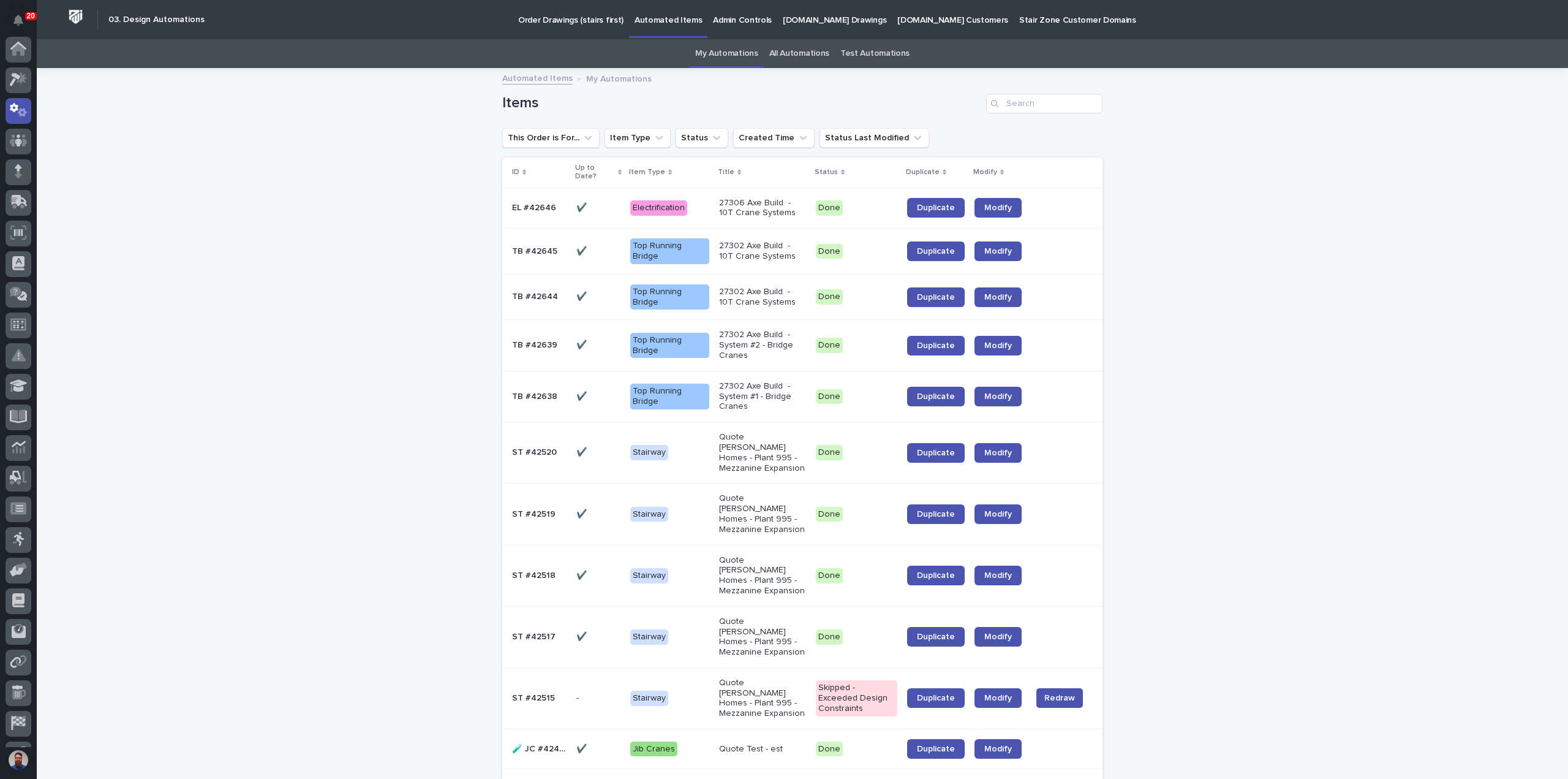
scroll to position [62, 0]
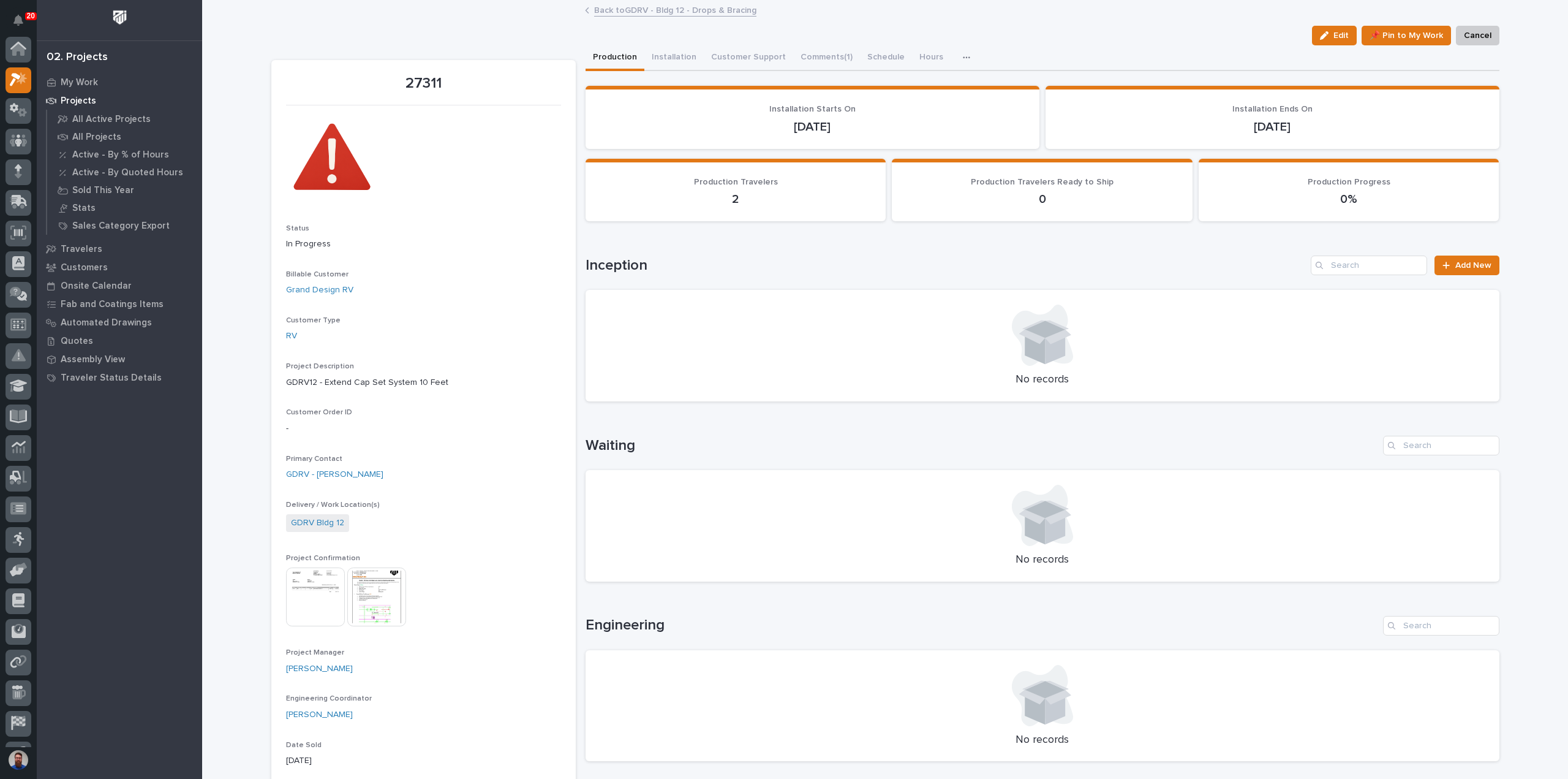
scroll to position [31, 0]
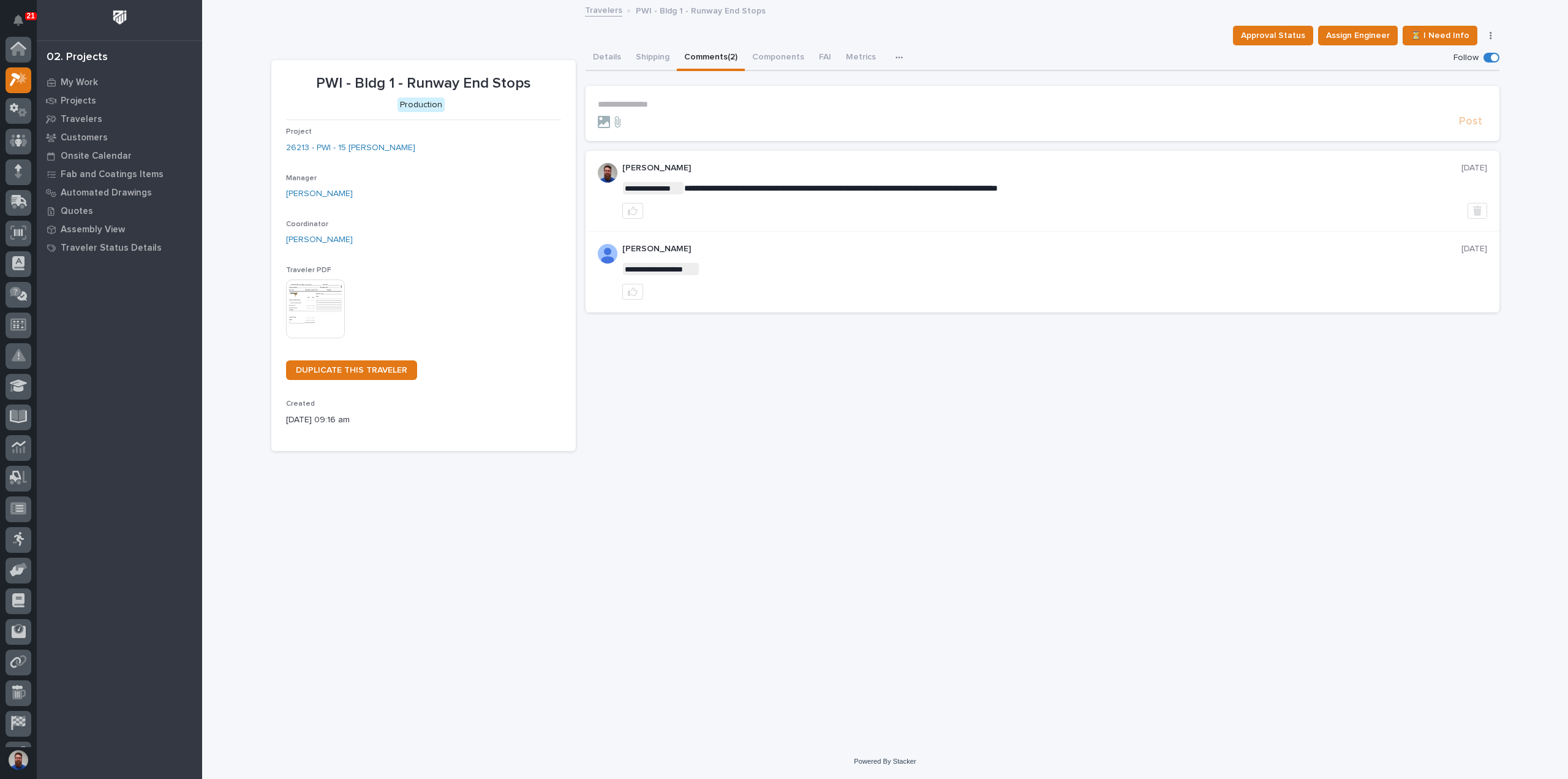
scroll to position [31, 0]
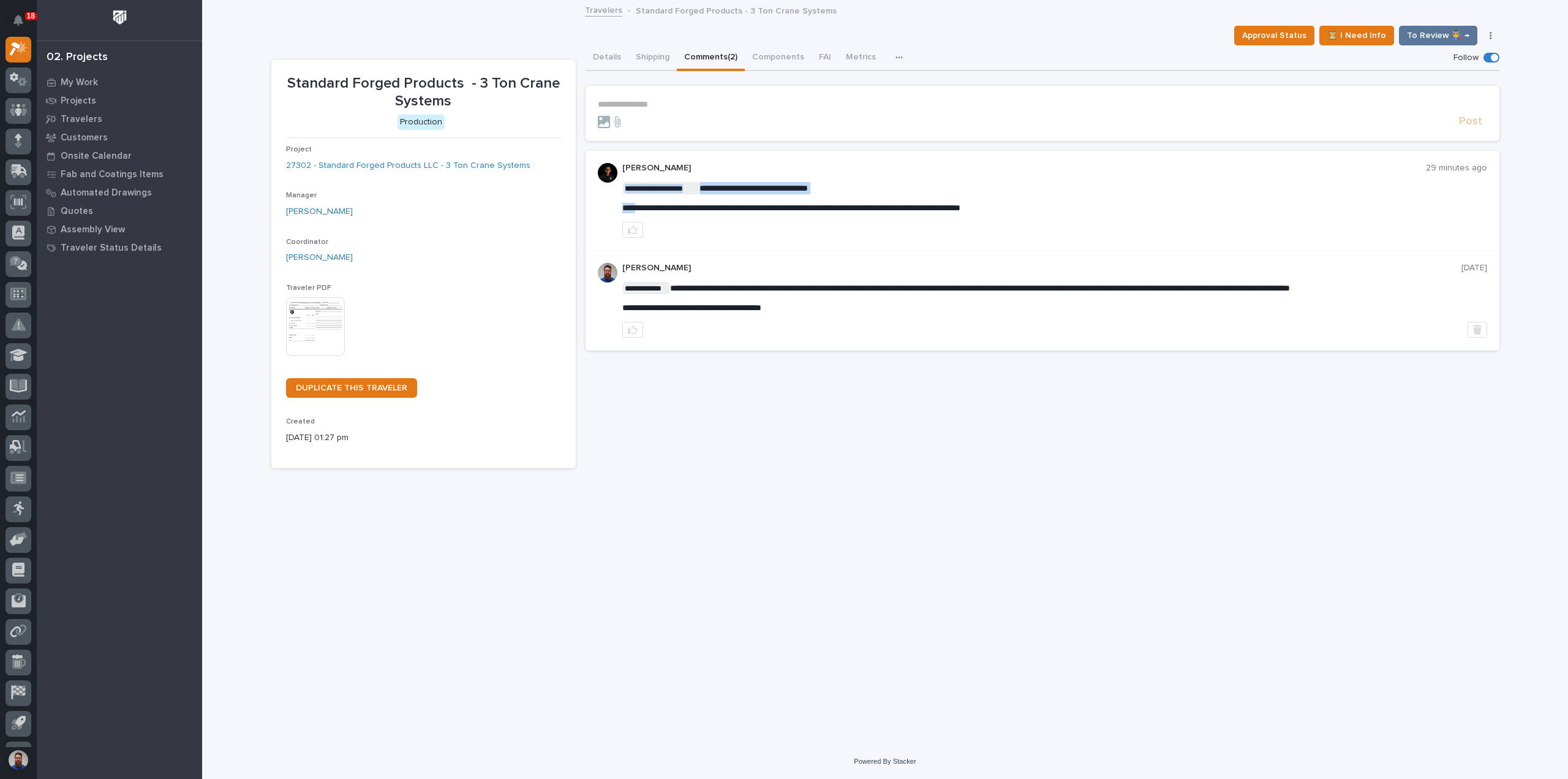
drag, startPoint x: 1097, startPoint y: 208, endPoint x: 641, endPoint y: 205, distance: 456.0
click at [652, 200] on div "**********" at bounding box center [1055, 198] width 865 height 31
drag, startPoint x: 623, startPoint y: 206, endPoint x: 1069, endPoint y: 206, distance: 446.0
click at [1069, 206] on p "**********" at bounding box center [1055, 208] width 865 height 10
copy span "**********"
